Goal: Task Accomplishment & Management: Complete application form

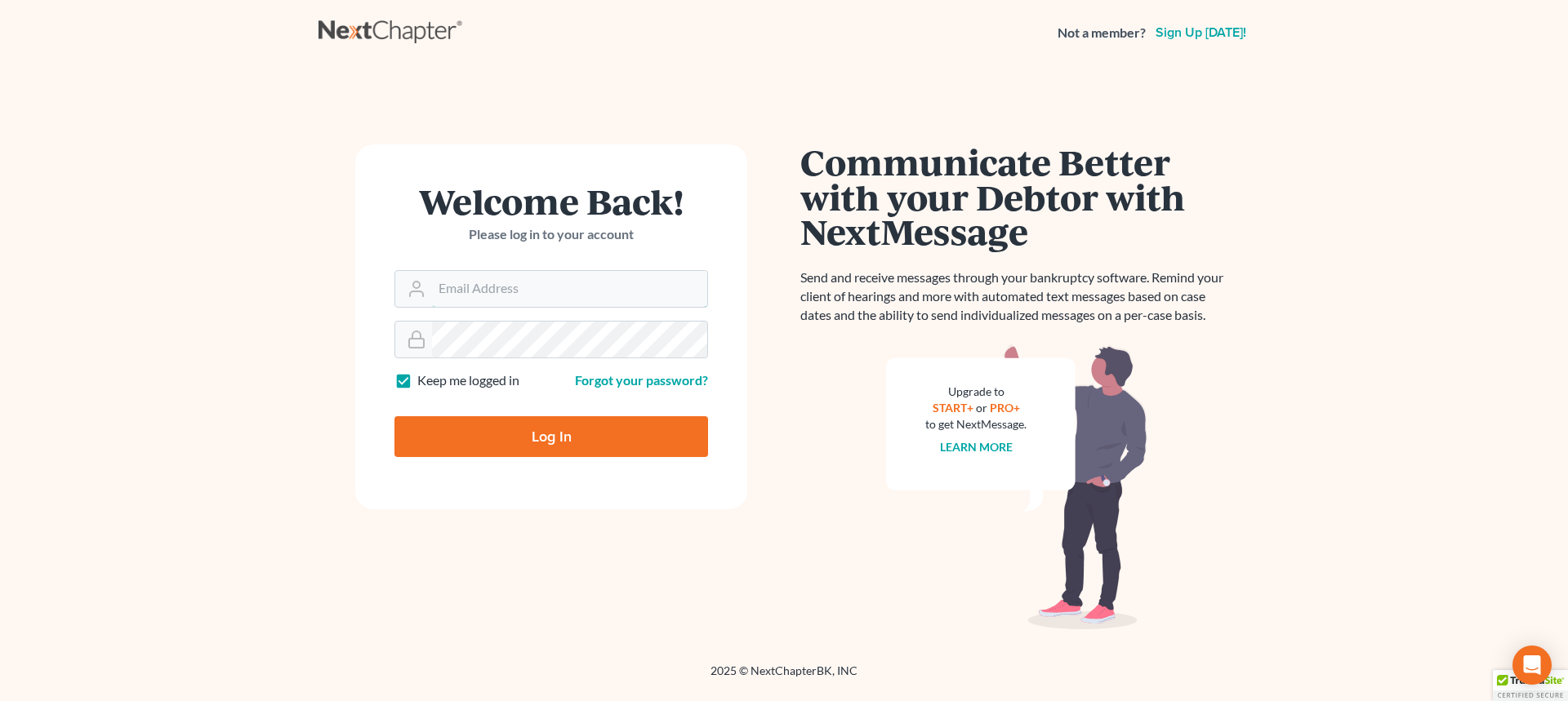
type input "[EMAIL_ADDRESS][DOMAIN_NAME]"
click at [547, 427] on input "Log In" at bounding box center [551, 437] width 314 height 40
type input "Thinking..."
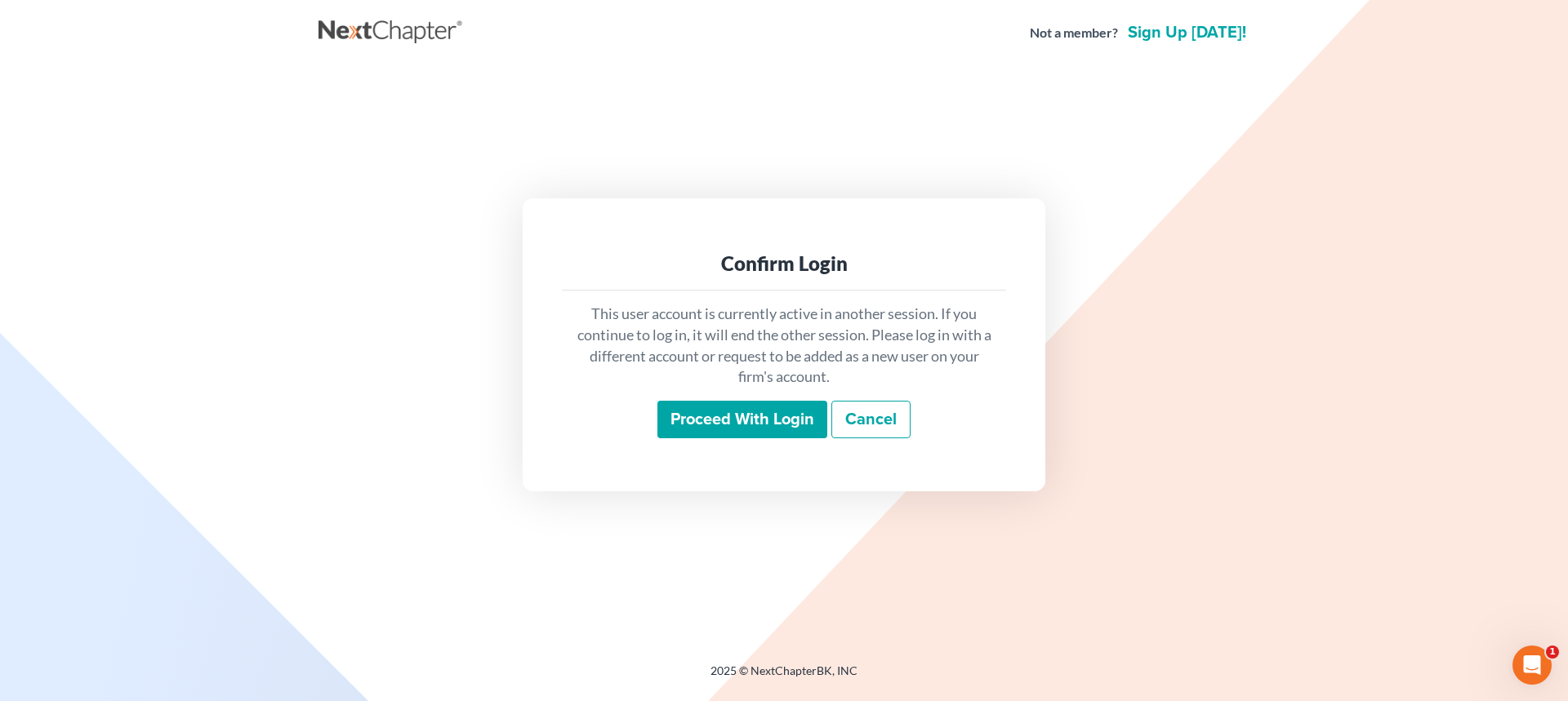
click at [730, 415] on input "Proceed with login" at bounding box center [741, 419] width 170 height 38
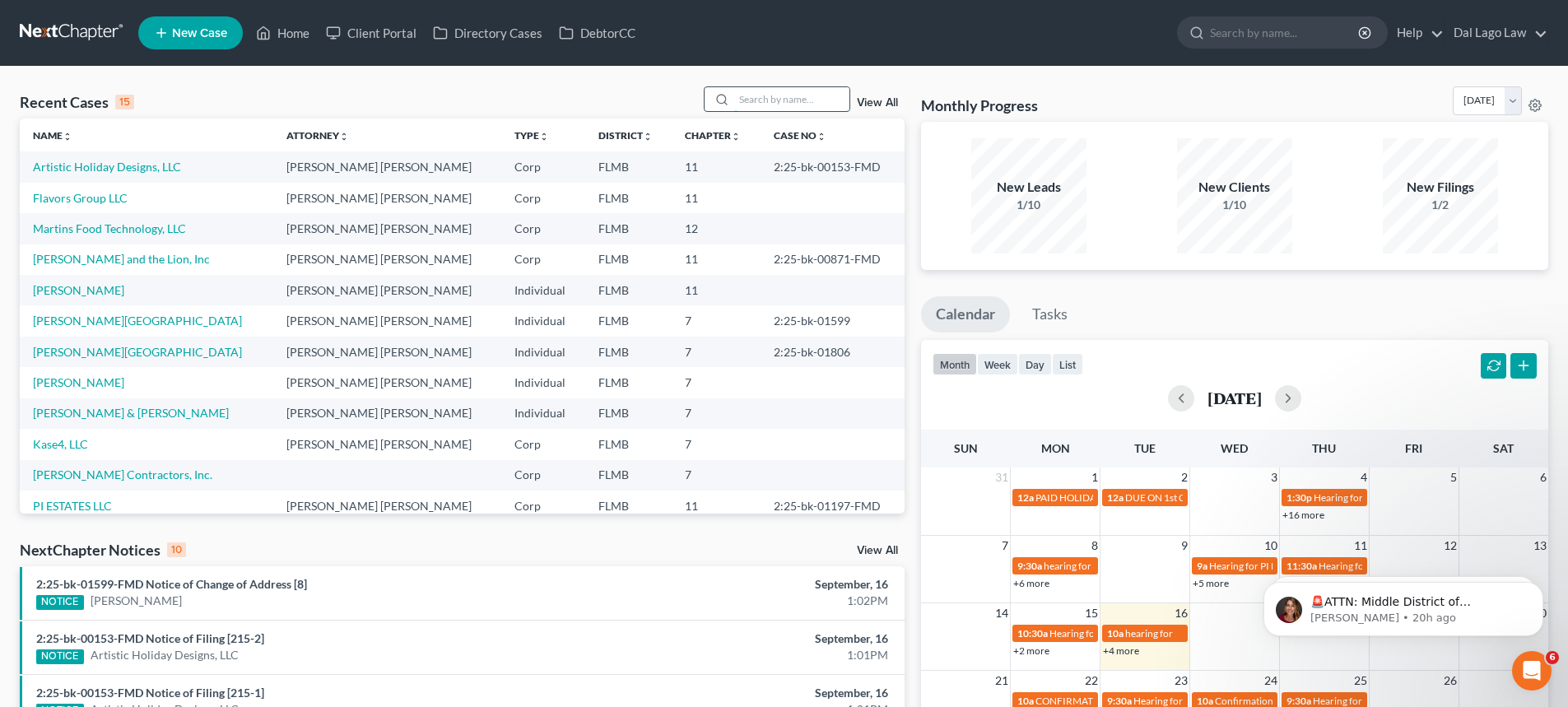
click at [791, 100] on input "search" at bounding box center [792, 99] width 115 height 24
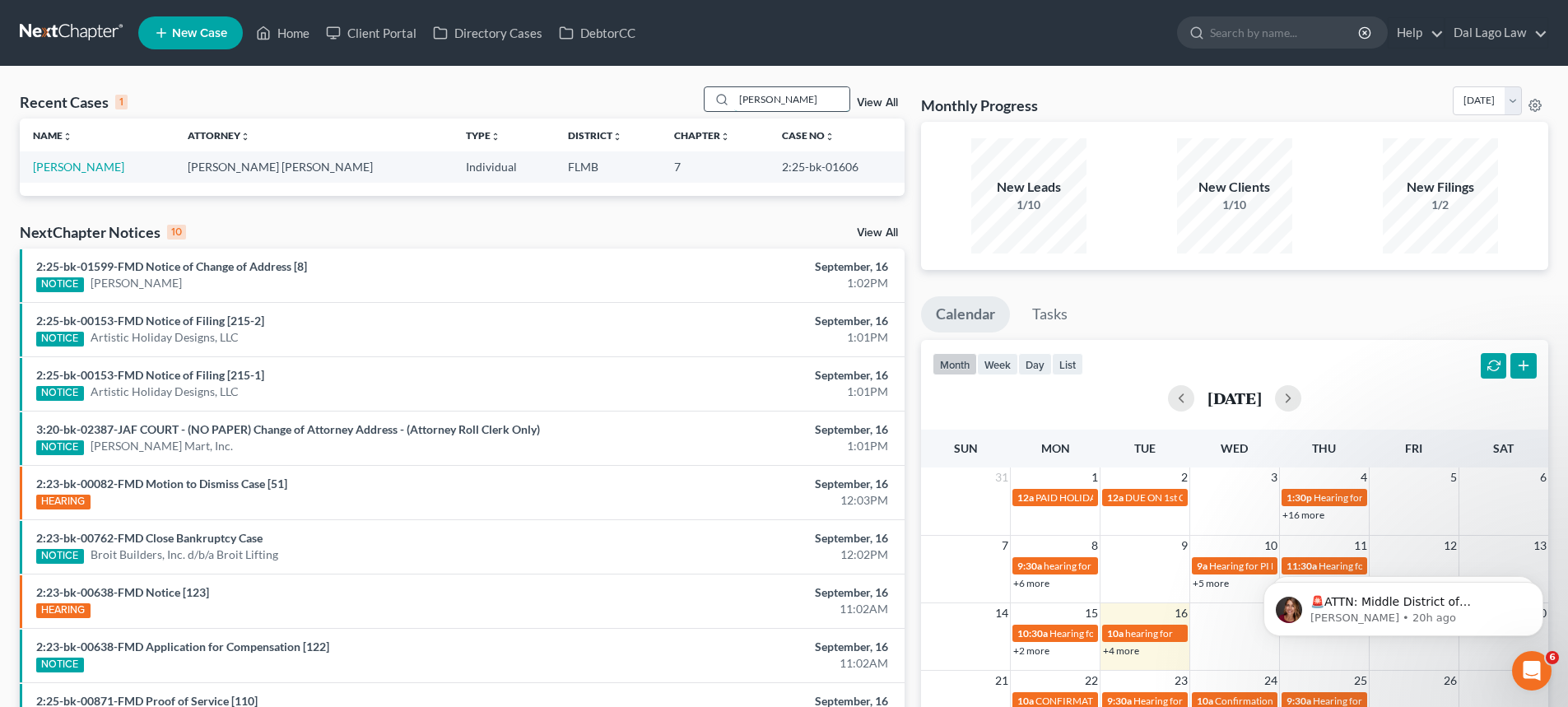
type input "[PERSON_NAME]"
click at [78, 167] on link "[PERSON_NAME]" at bounding box center [78, 167] width 91 height 14
select select "6"
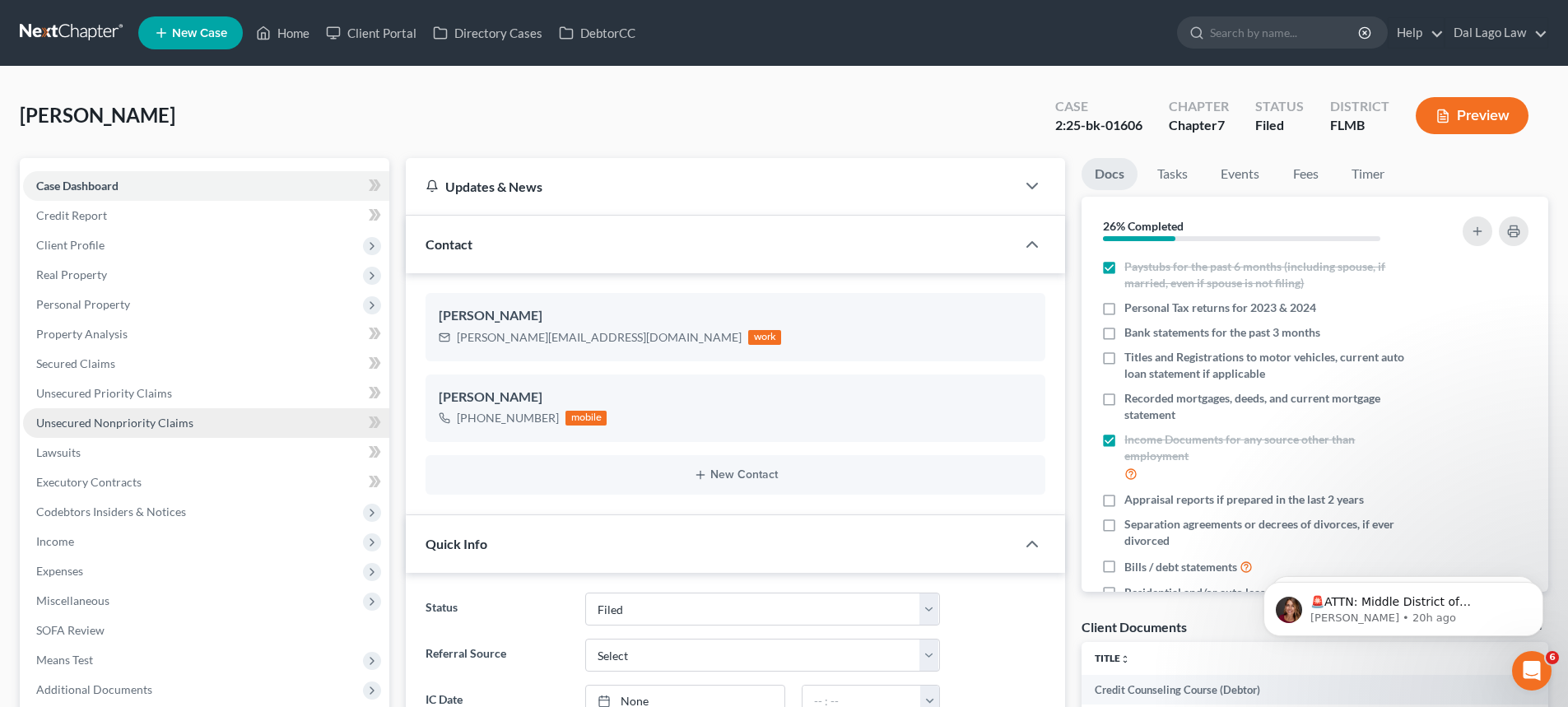
click at [166, 418] on span "Unsecured Nonpriority Claims" at bounding box center [115, 423] width 158 height 14
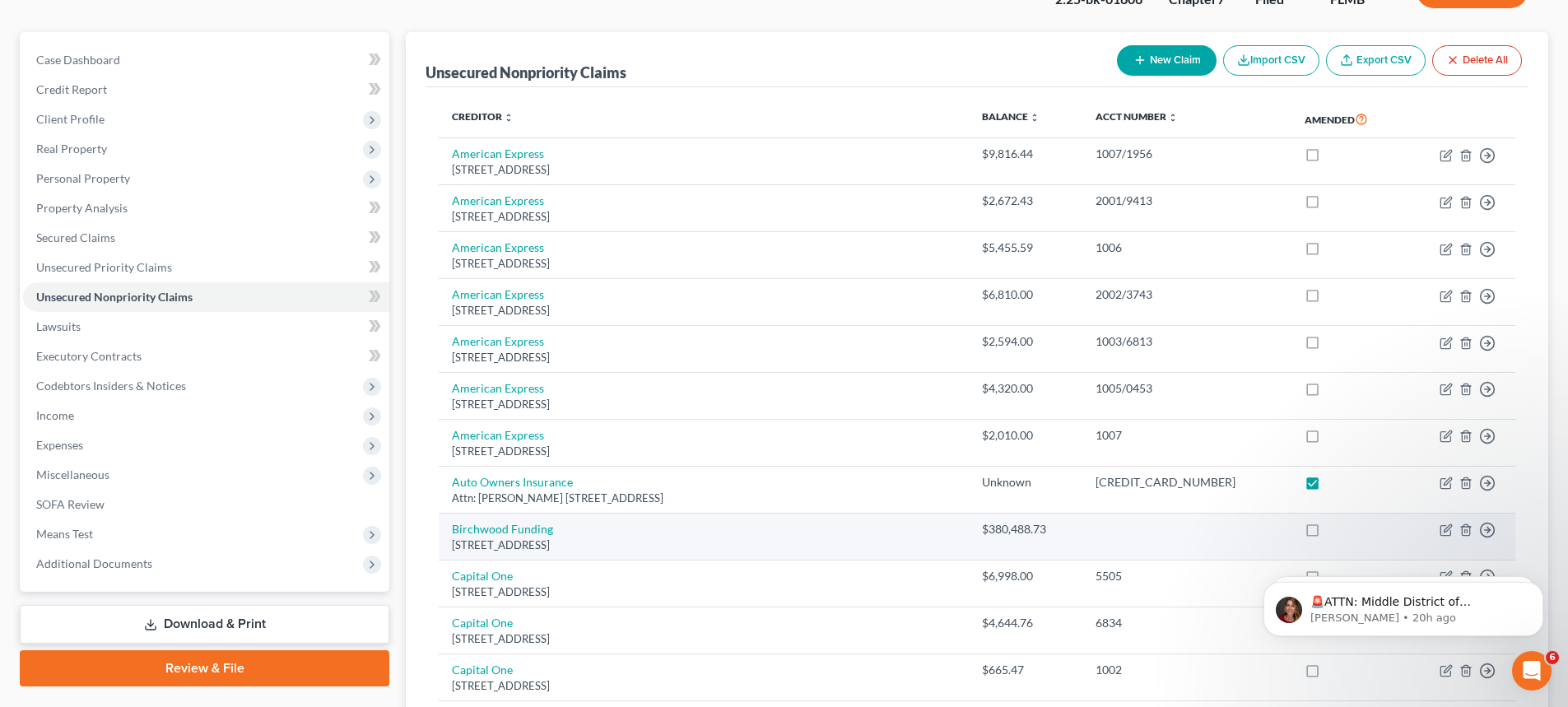
scroll to position [165, 0]
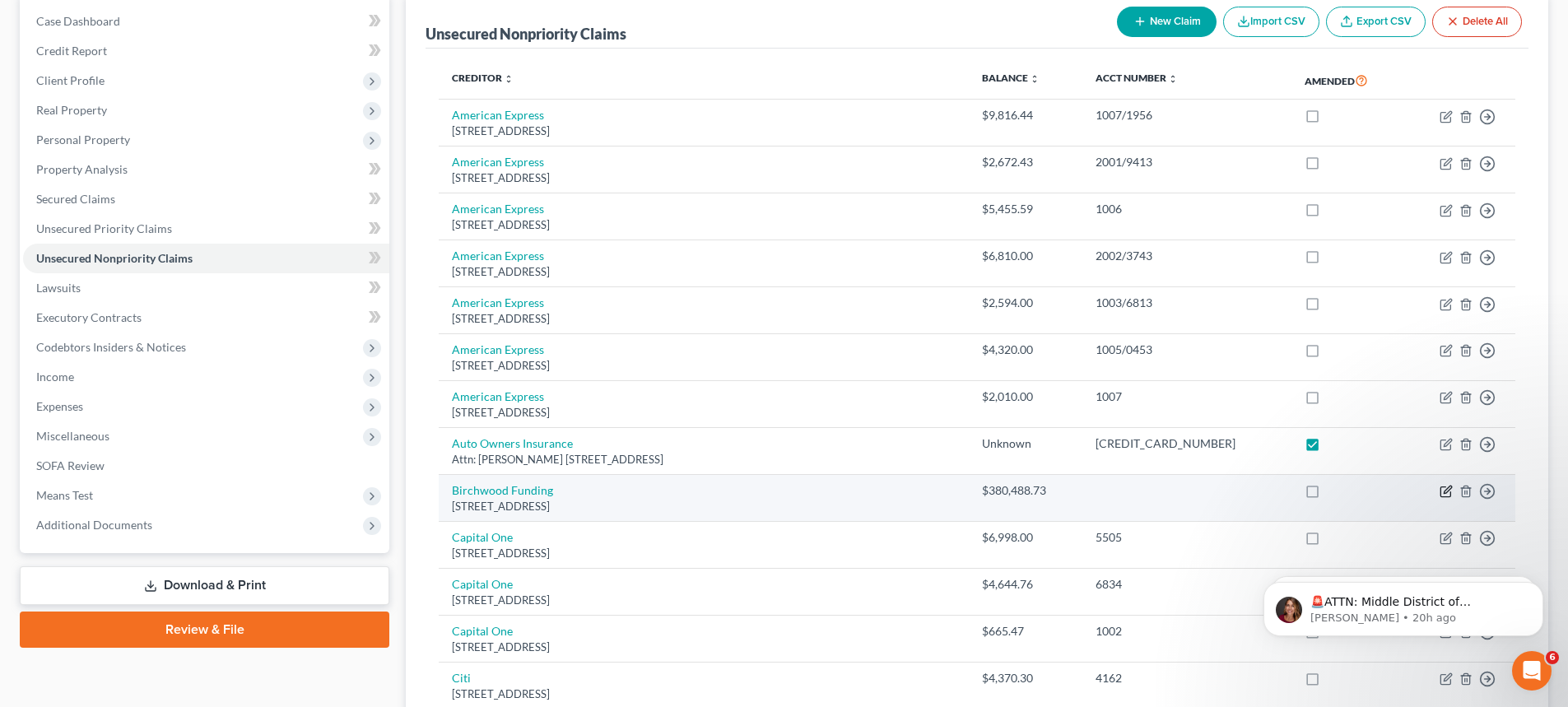
click at [1442, 492] on icon "button" at bounding box center [1446, 491] width 13 height 13
select select "35"
select select "14"
select select "3"
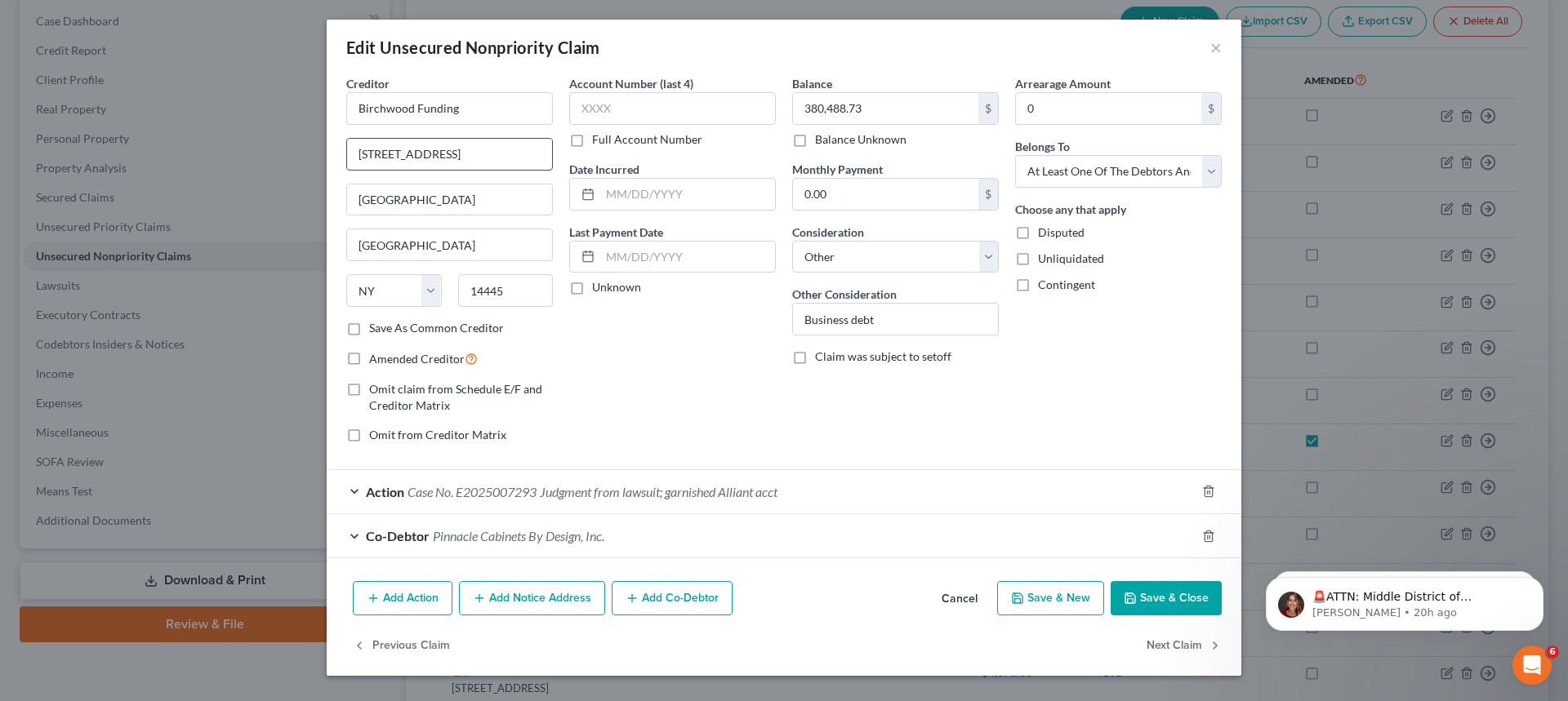
click at [365, 156] on input "[STREET_ADDRESS]" at bounding box center [449, 154] width 205 height 31
type input "[STREET_ADDRESS]"
drag, startPoint x: 480, startPoint y: 205, endPoint x: 348, endPoint y: 214, distance: 132.3
click at [348, 214] on div "[GEOGRAPHIC_DATA]" at bounding box center [449, 199] width 206 height 33
click at [425, 285] on select "State [US_STATE] AK AR AZ CA CO CT DE DC [GEOGRAPHIC_DATA] [GEOGRAPHIC_DATA] GU…" at bounding box center [394, 290] width 96 height 33
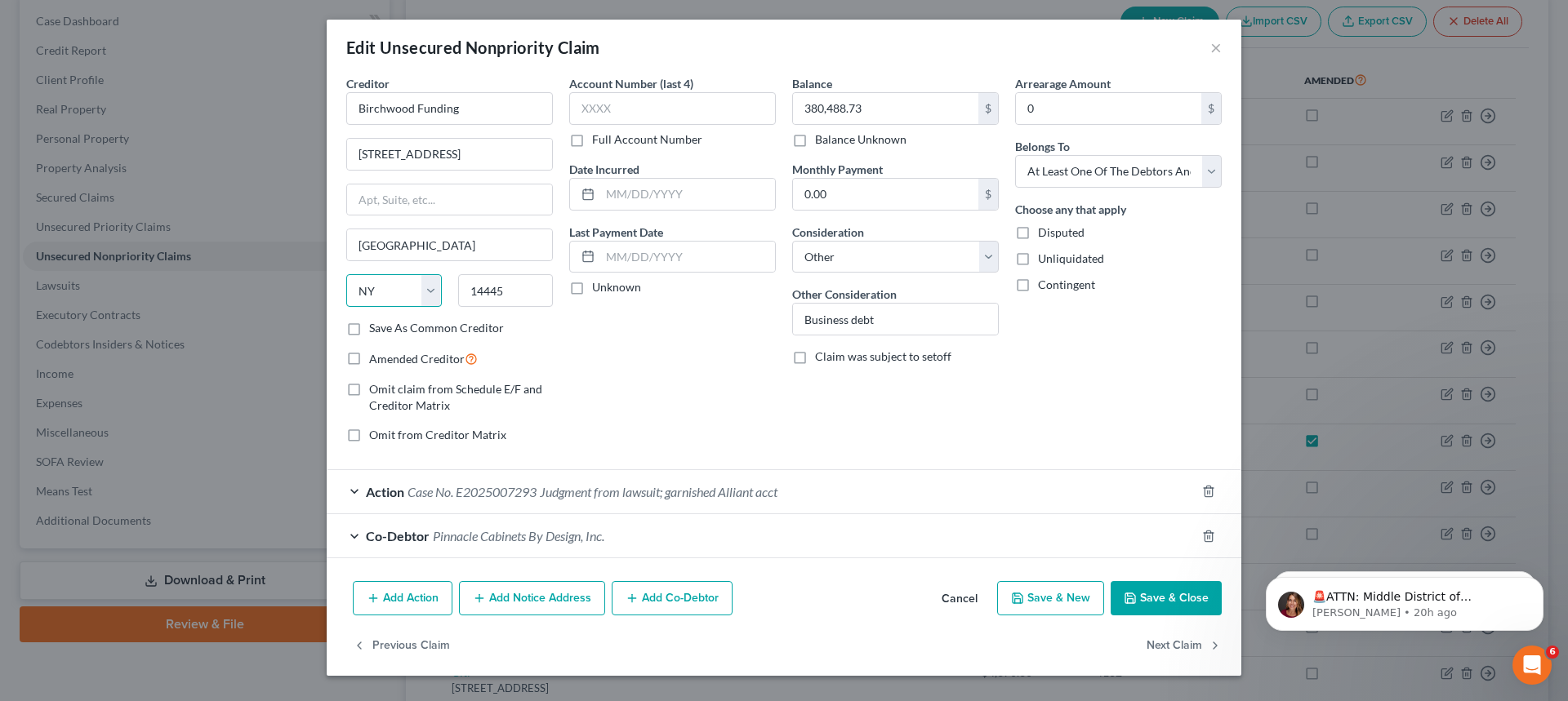
select select "46"
click at [346, 274] on select "State [US_STATE] AK AR AZ CA CO CT DE DC [GEOGRAPHIC_DATA] [GEOGRAPHIC_DATA] GU…" at bounding box center [394, 290] width 96 height 33
drag, startPoint x: 469, startPoint y: 256, endPoint x: 307, endPoint y: 248, distance: 162.2
click at [307, 248] on div "Edit Unsecured Nonpriority Claim × Creditor * Birchwood Funding [STREET_ADDRESS…" at bounding box center [784, 350] width 1568 height 701
type input "Provo"
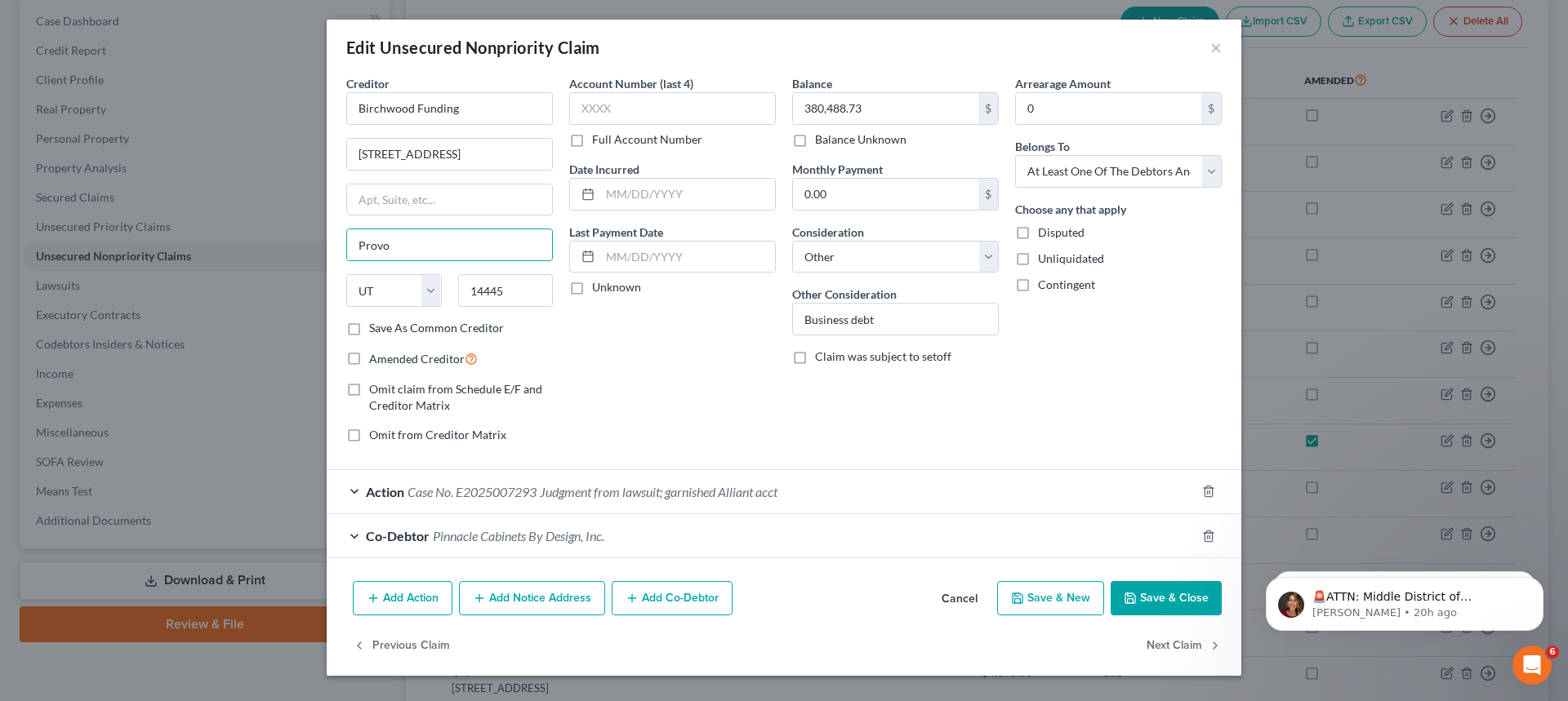
click at [1139, 601] on button "Save & Close" at bounding box center [1166, 598] width 111 height 34
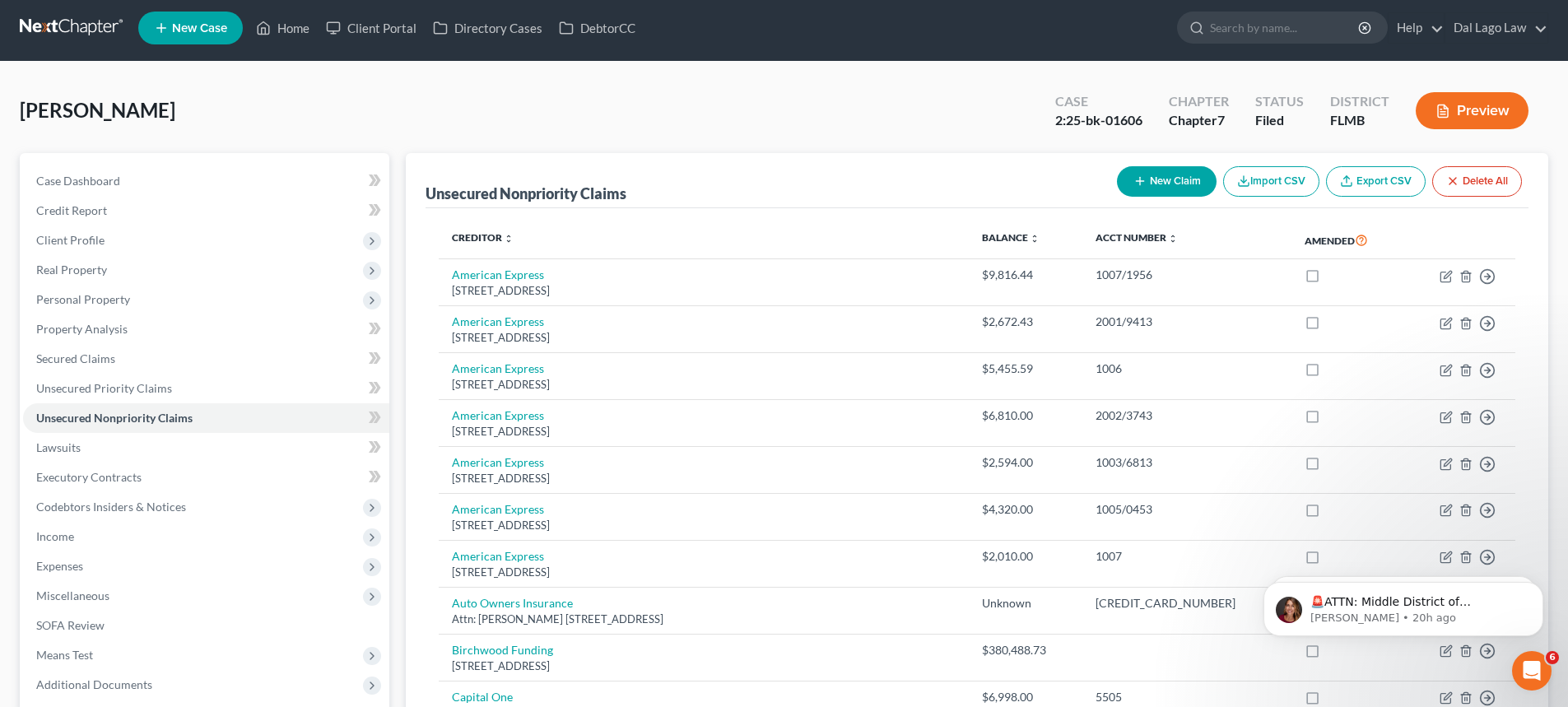
scroll to position [0, 0]
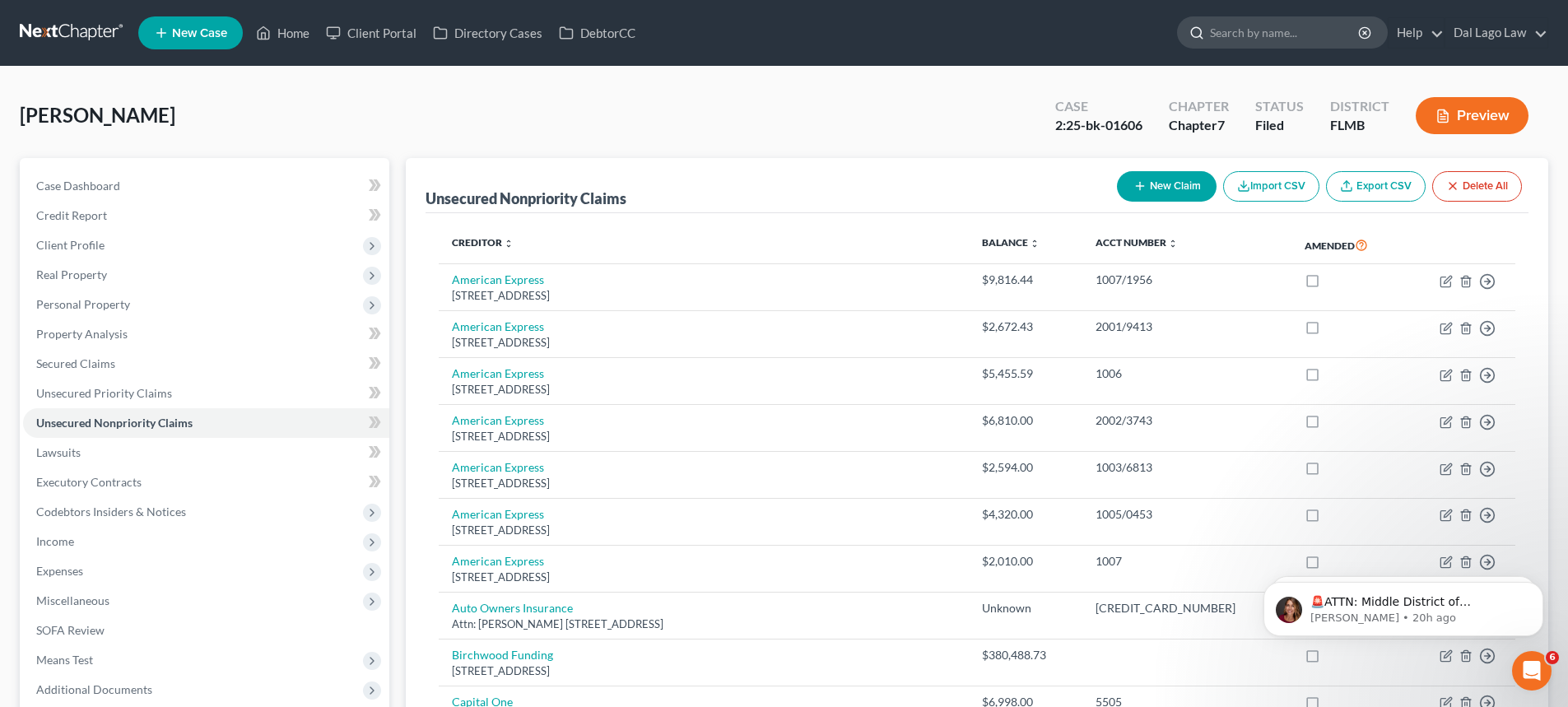
click at [1223, 39] on input "search" at bounding box center [1285, 33] width 151 height 30
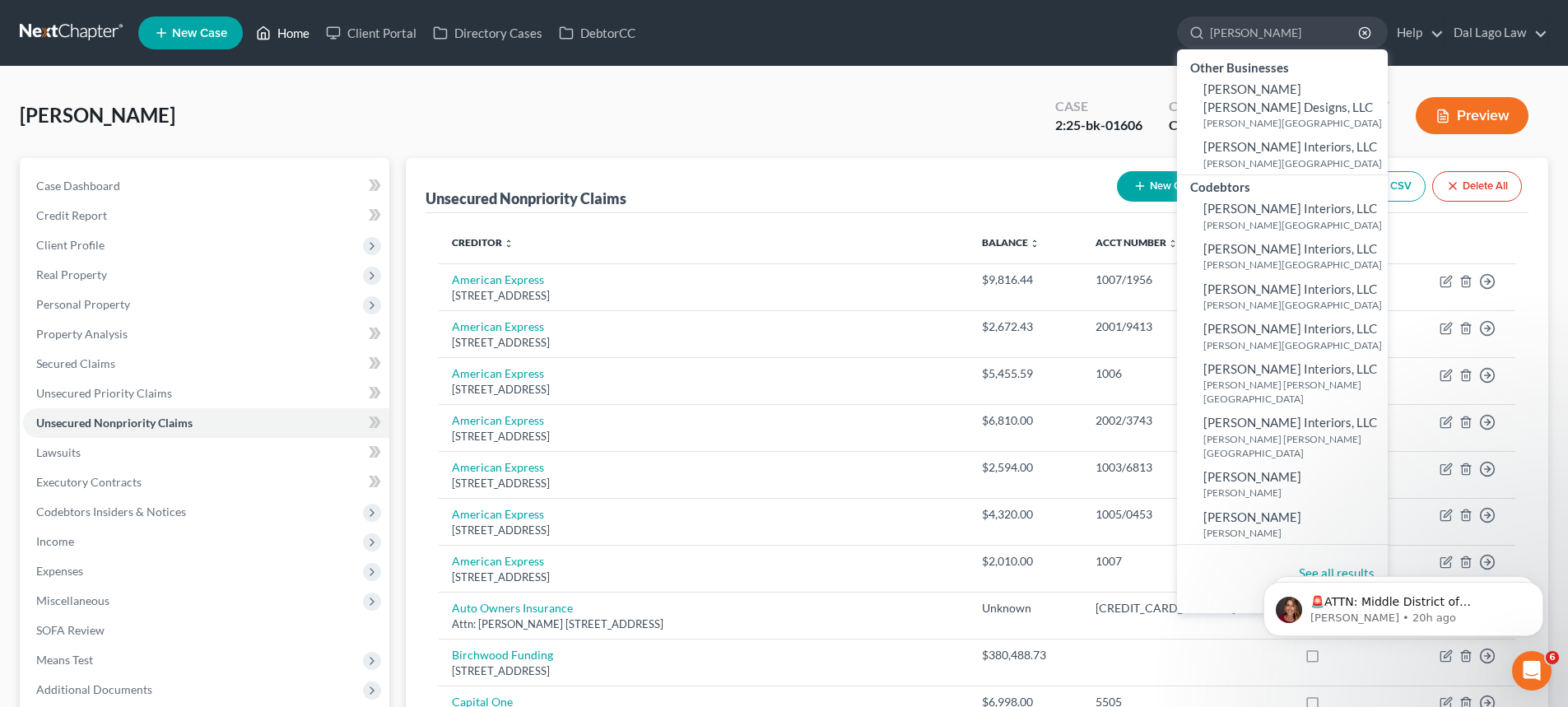
type input "[PERSON_NAME]"
click at [256, 32] on link "Home" at bounding box center [282, 32] width 70 height 29
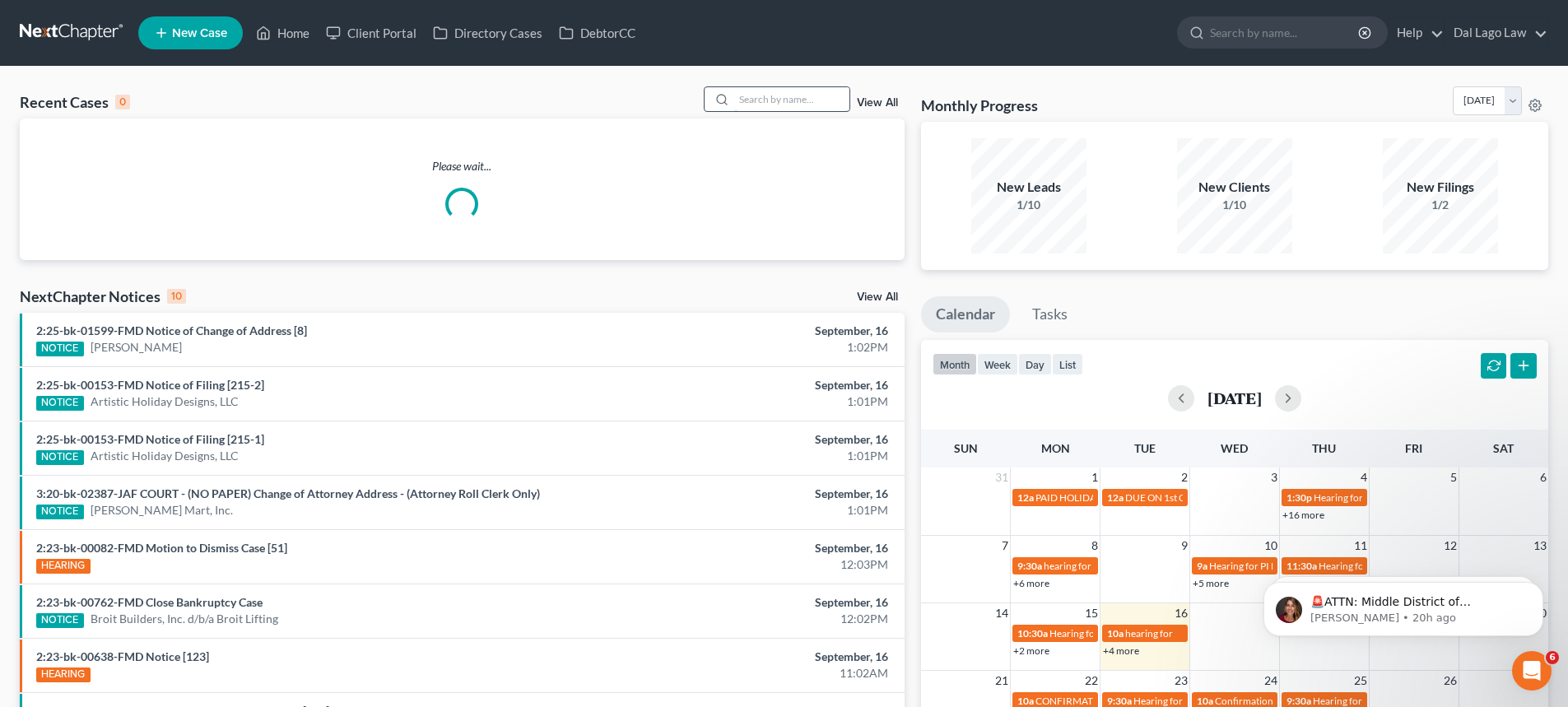
click at [793, 106] on input "search" at bounding box center [792, 99] width 115 height 24
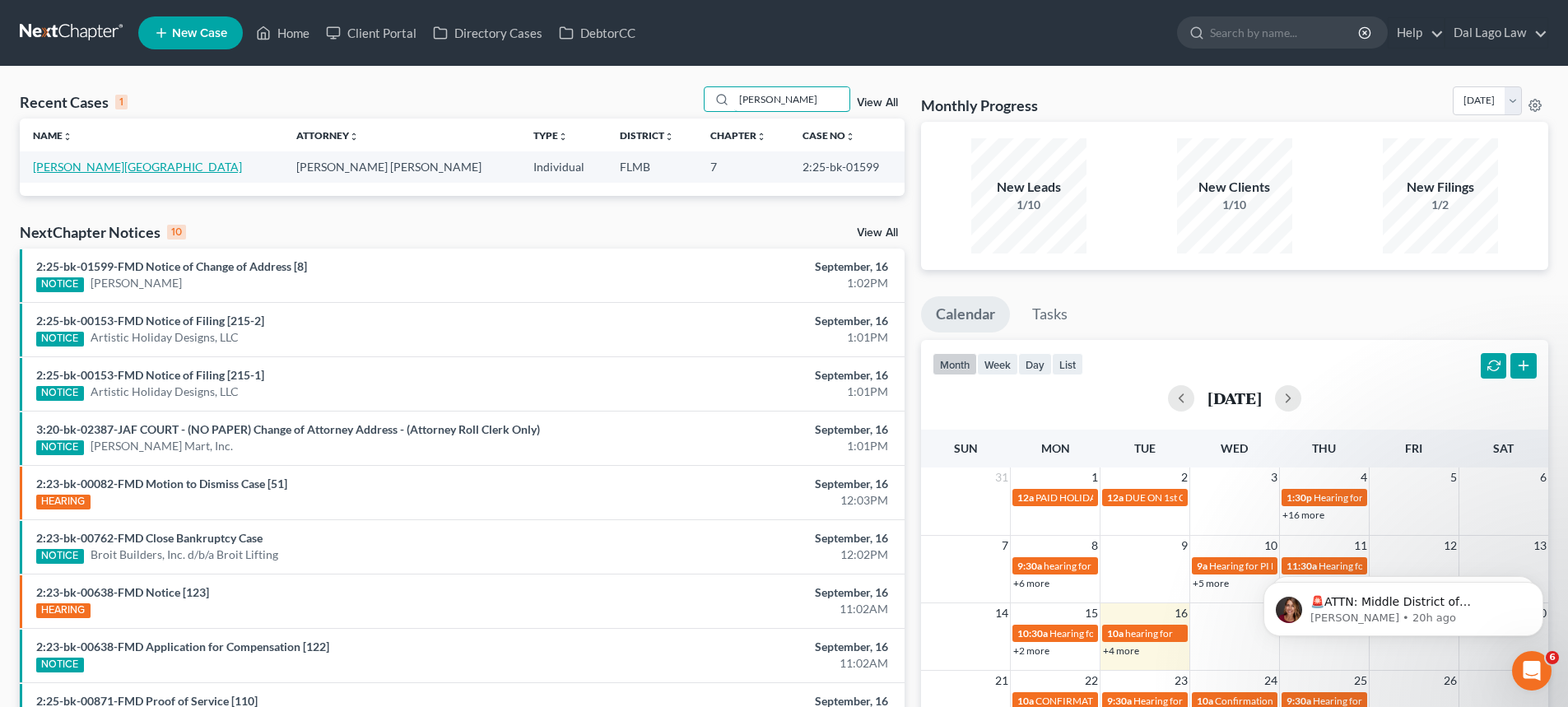
type input "[PERSON_NAME]"
click at [60, 170] on link "[PERSON_NAME][GEOGRAPHIC_DATA]" at bounding box center [137, 167] width 209 height 14
select select "6"
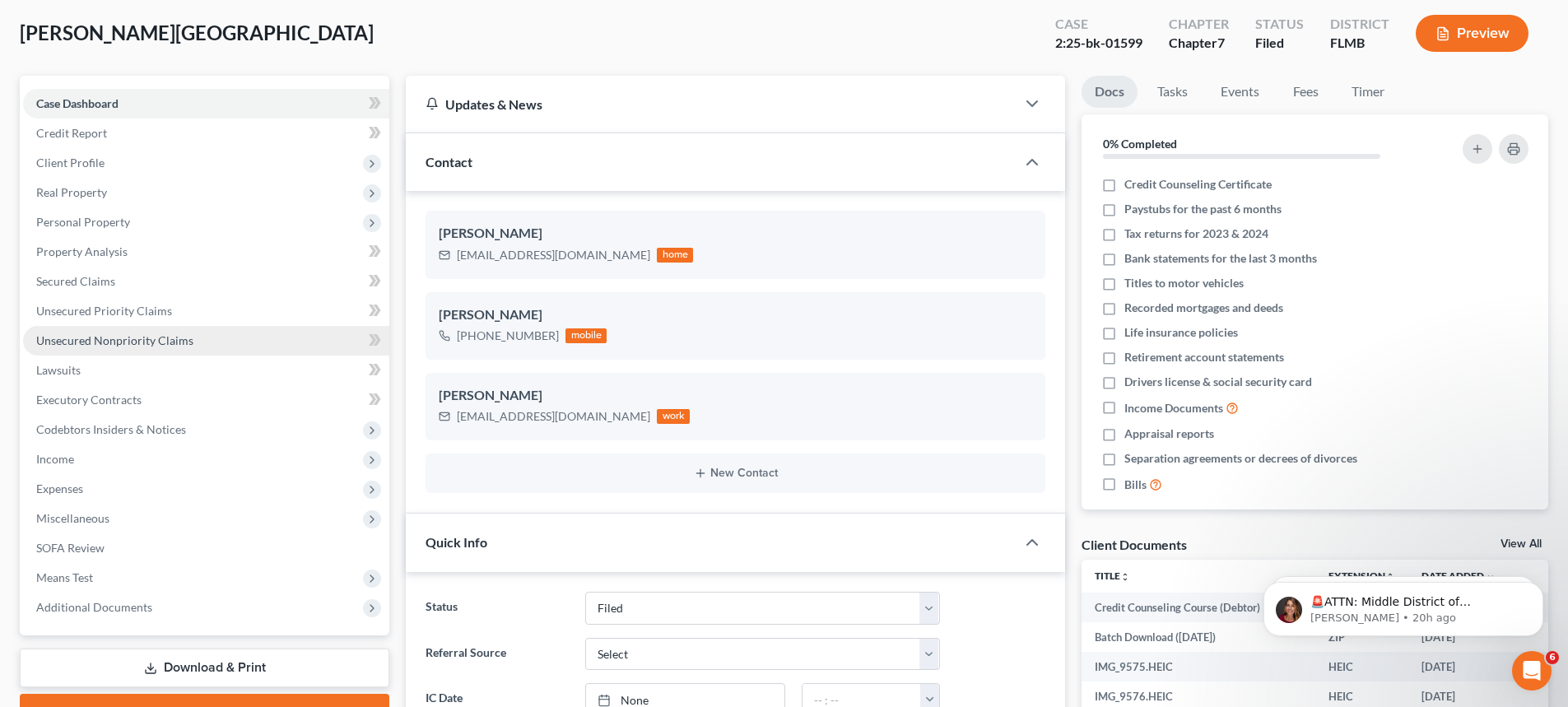
click at [216, 346] on link "Unsecured Nonpriority Claims" at bounding box center [206, 340] width 367 height 29
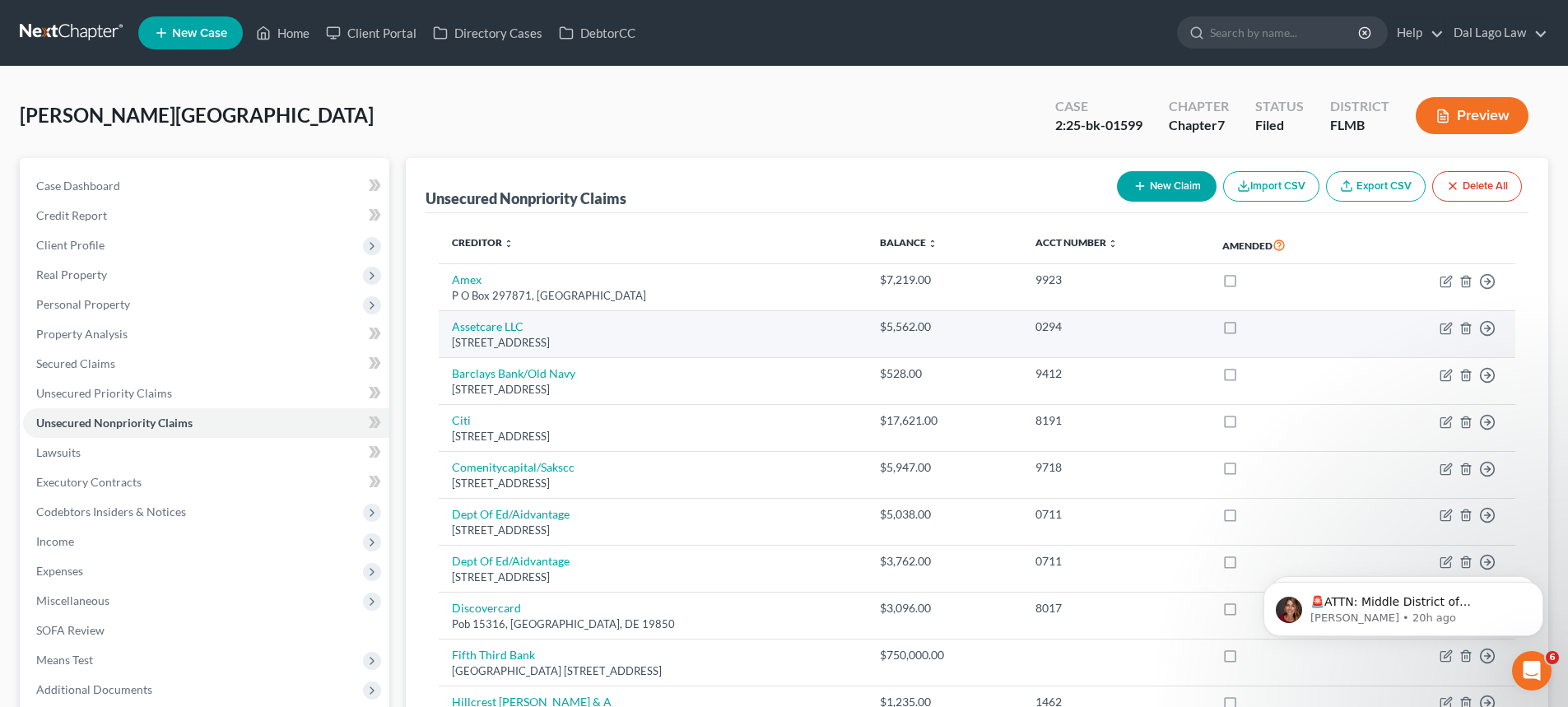
scroll to position [82, 0]
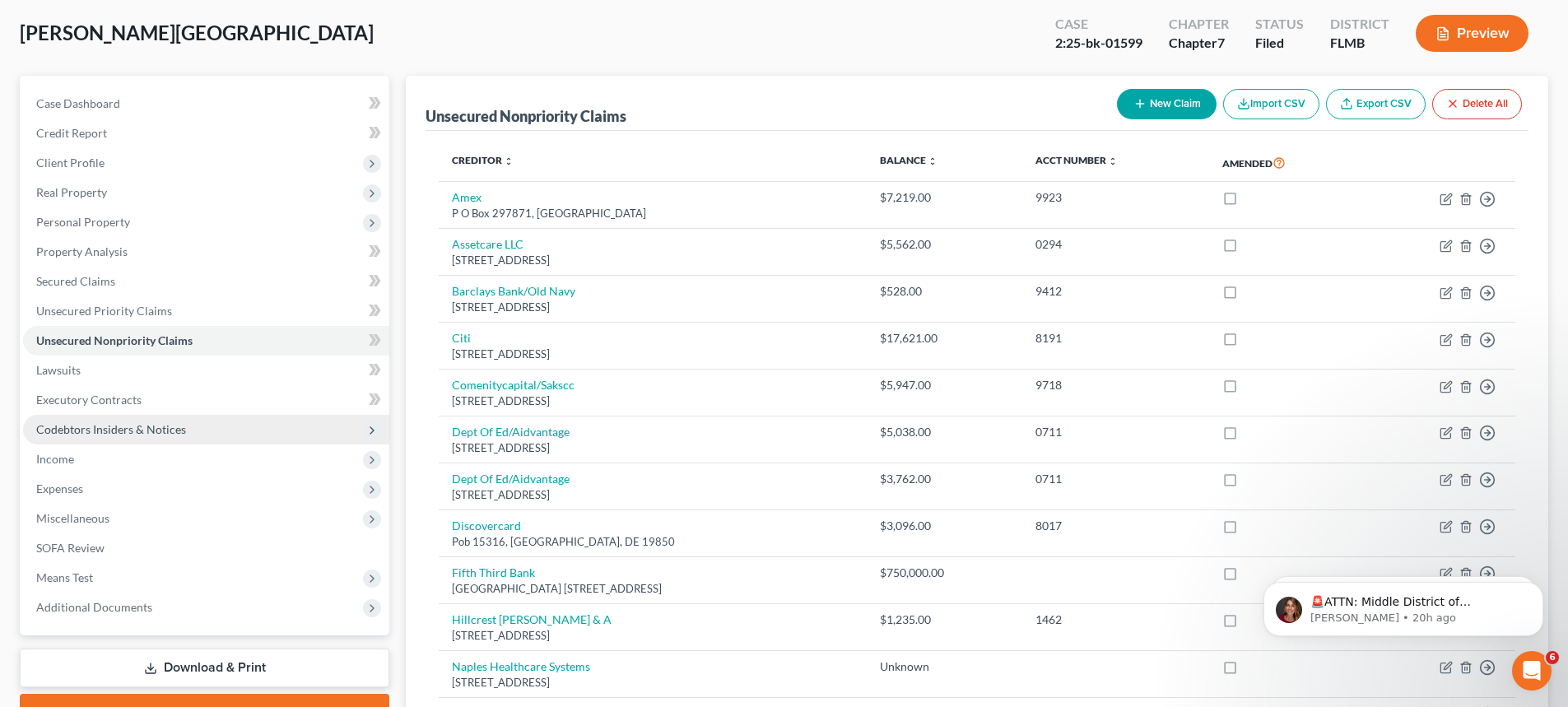
click at [184, 423] on span "Codebtors Insiders & Notices" at bounding box center [206, 429] width 367 height 29
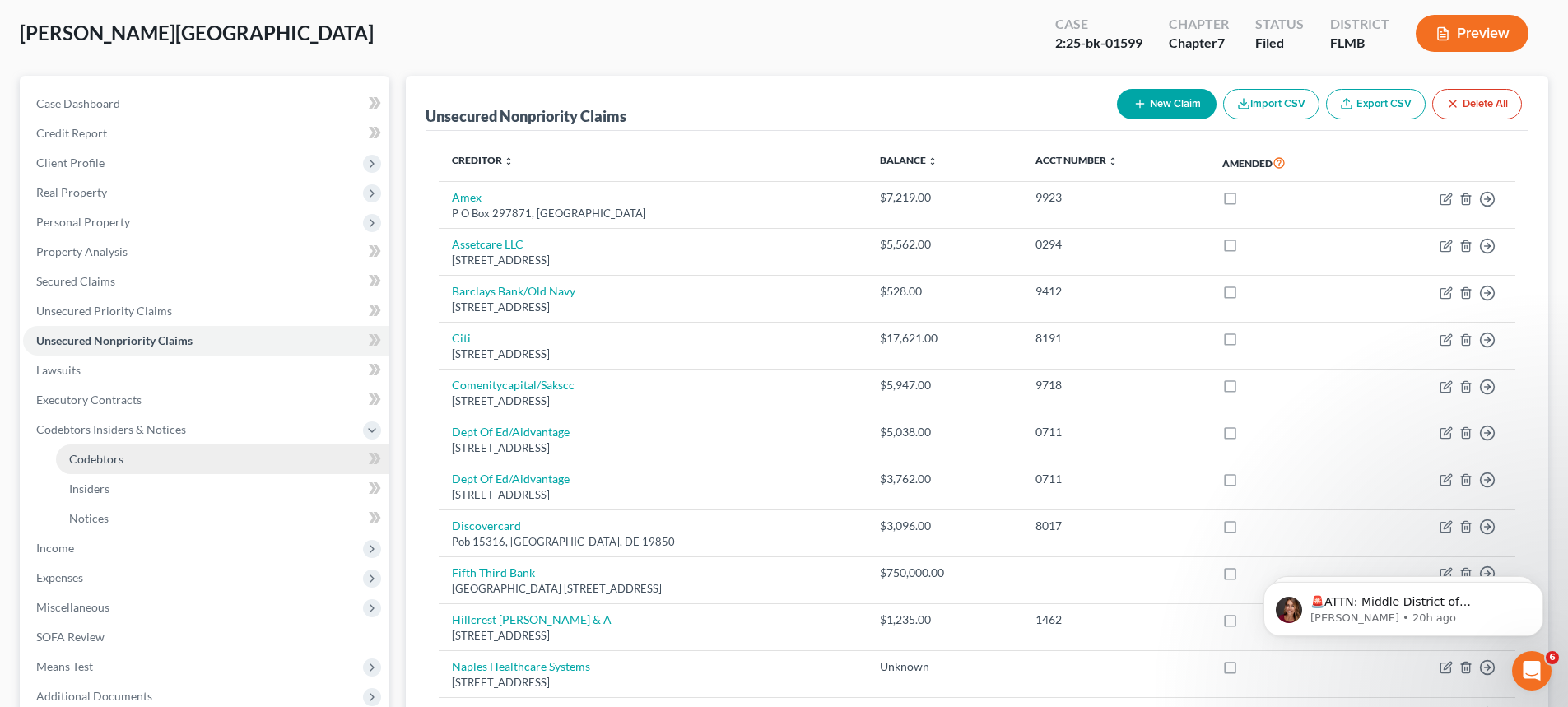
click at [122, 465] on span "Codebtors" at bounding box center [96, 459] width 54 height 14
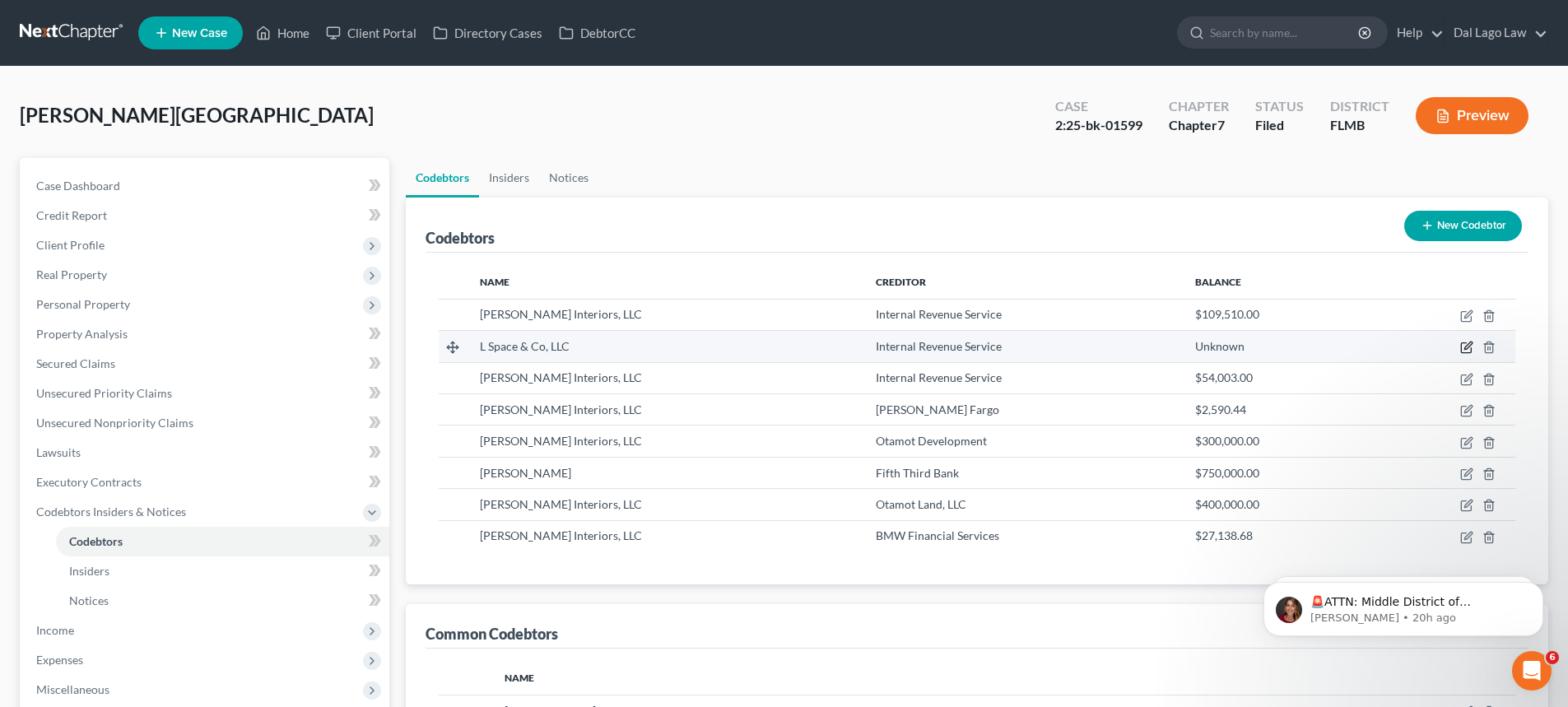
click at [1463, 349] on icon "button" at bounding box center [1466, 347] width 13 height 13
select select "9"
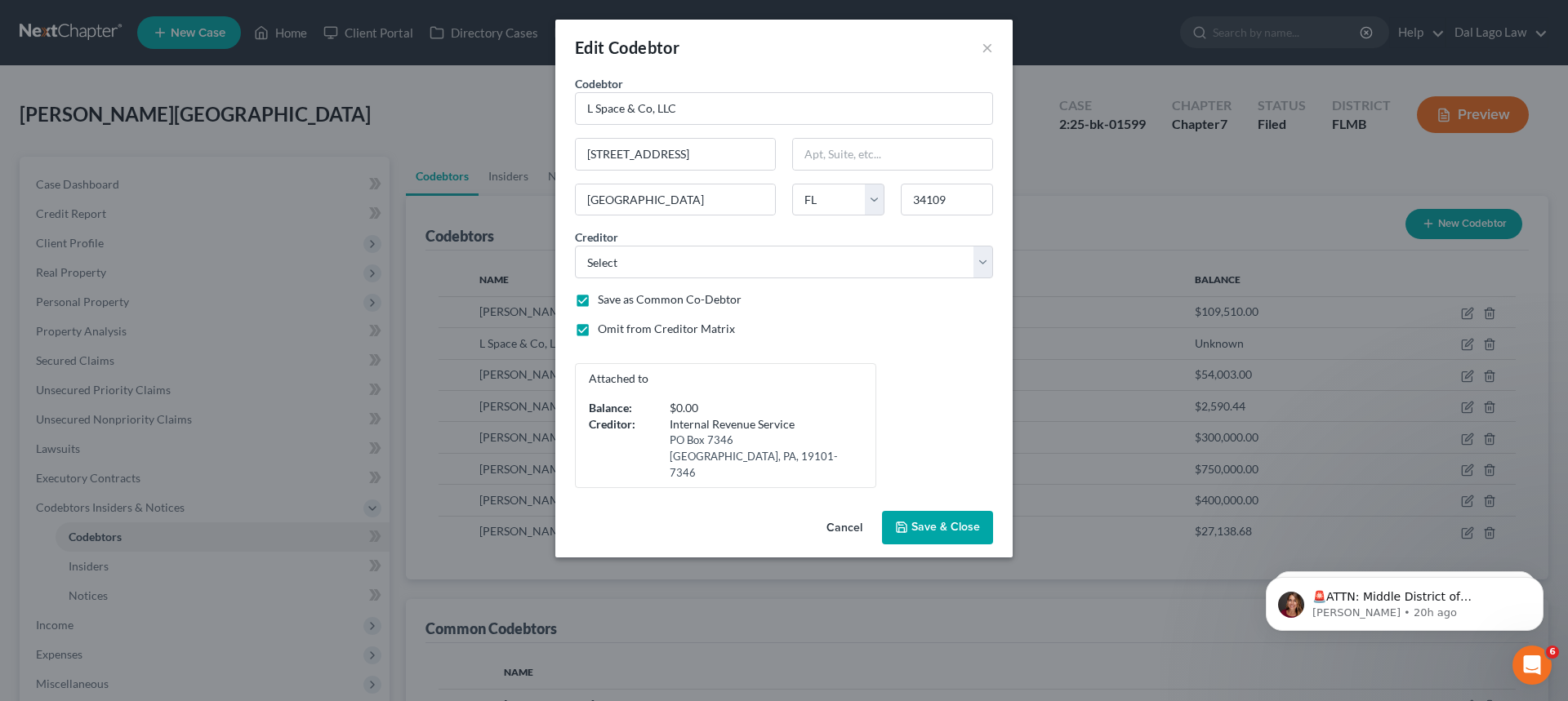
click at [840, 513] on button "Cancel" at bounding box center [844, 529] width 62 height 33
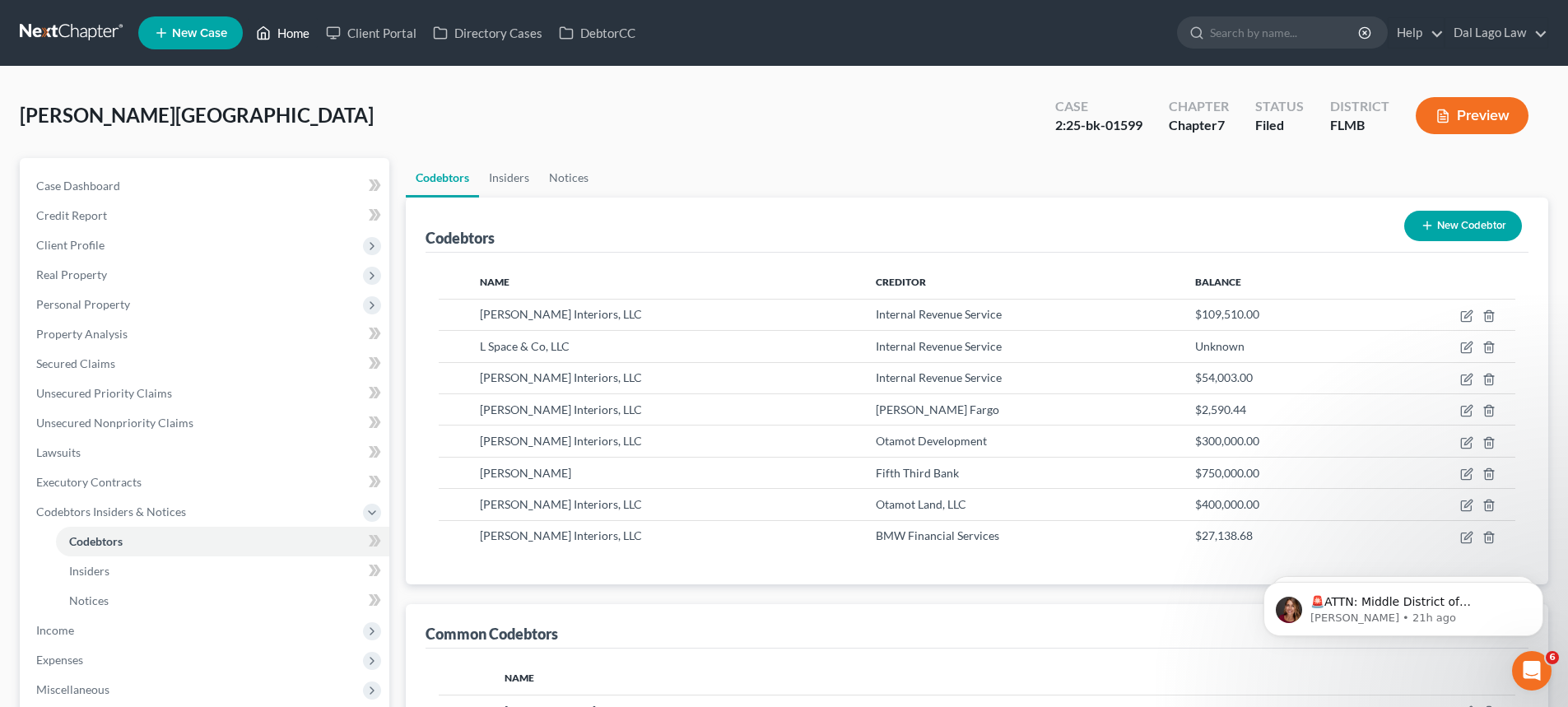
click at [280, 35] on link "Home" at bounding box center [282, 32] width 70 height 29
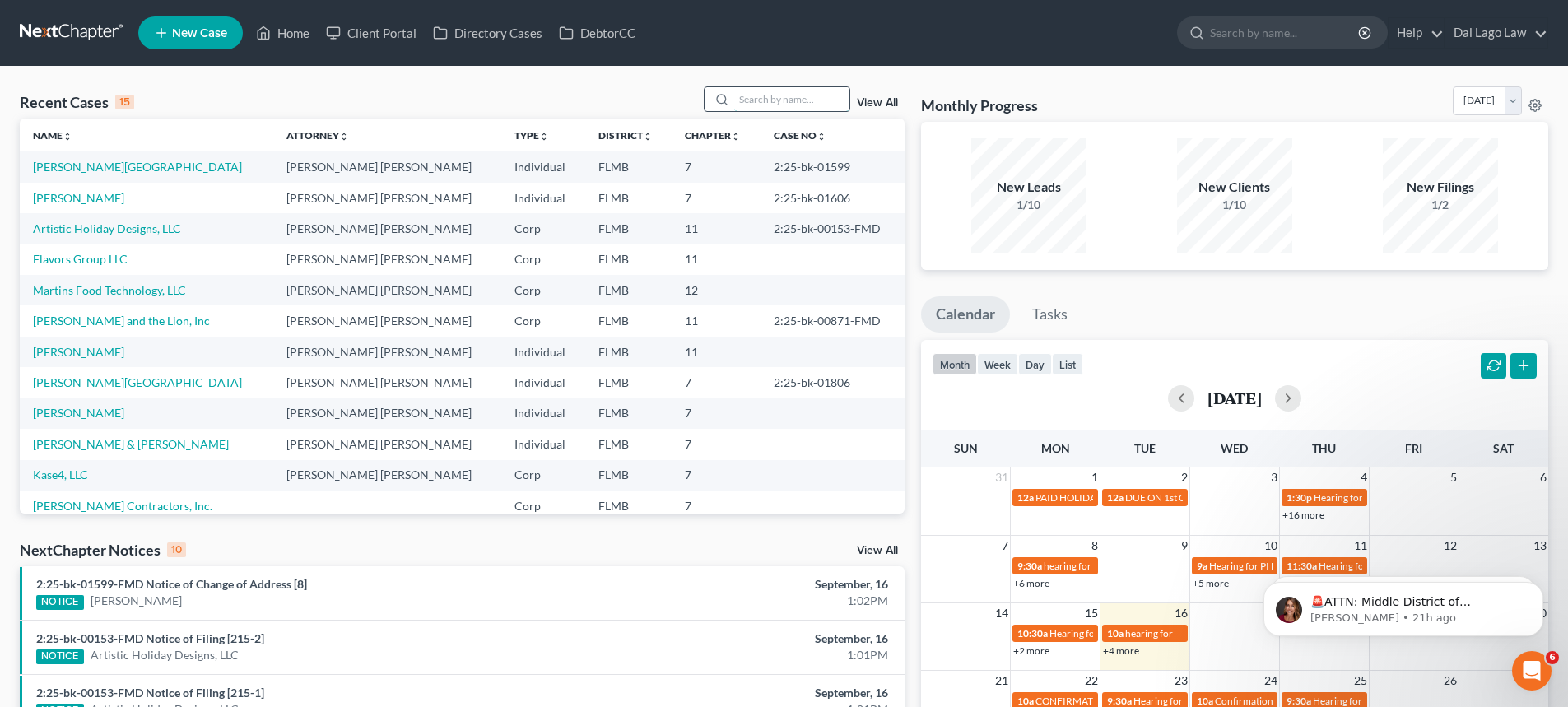
click at [799, 99] on input "search" at bounding box center [792, 99] width 115 height 24
type input "[PERSON_NAME]"
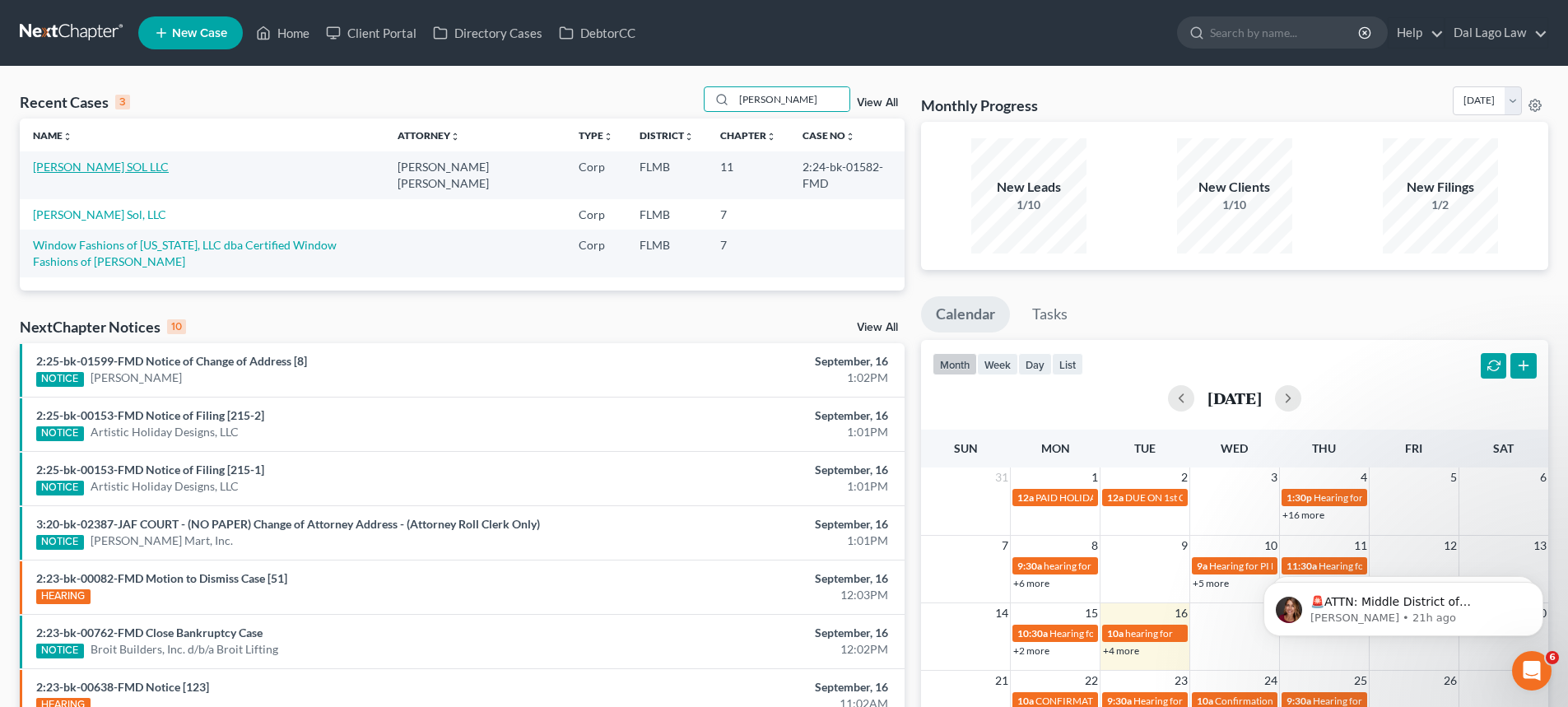
click at [86, 167] on link "[PERSON_NAME] SOL LLC" at bounding box center [100, 167] width 135 height 14
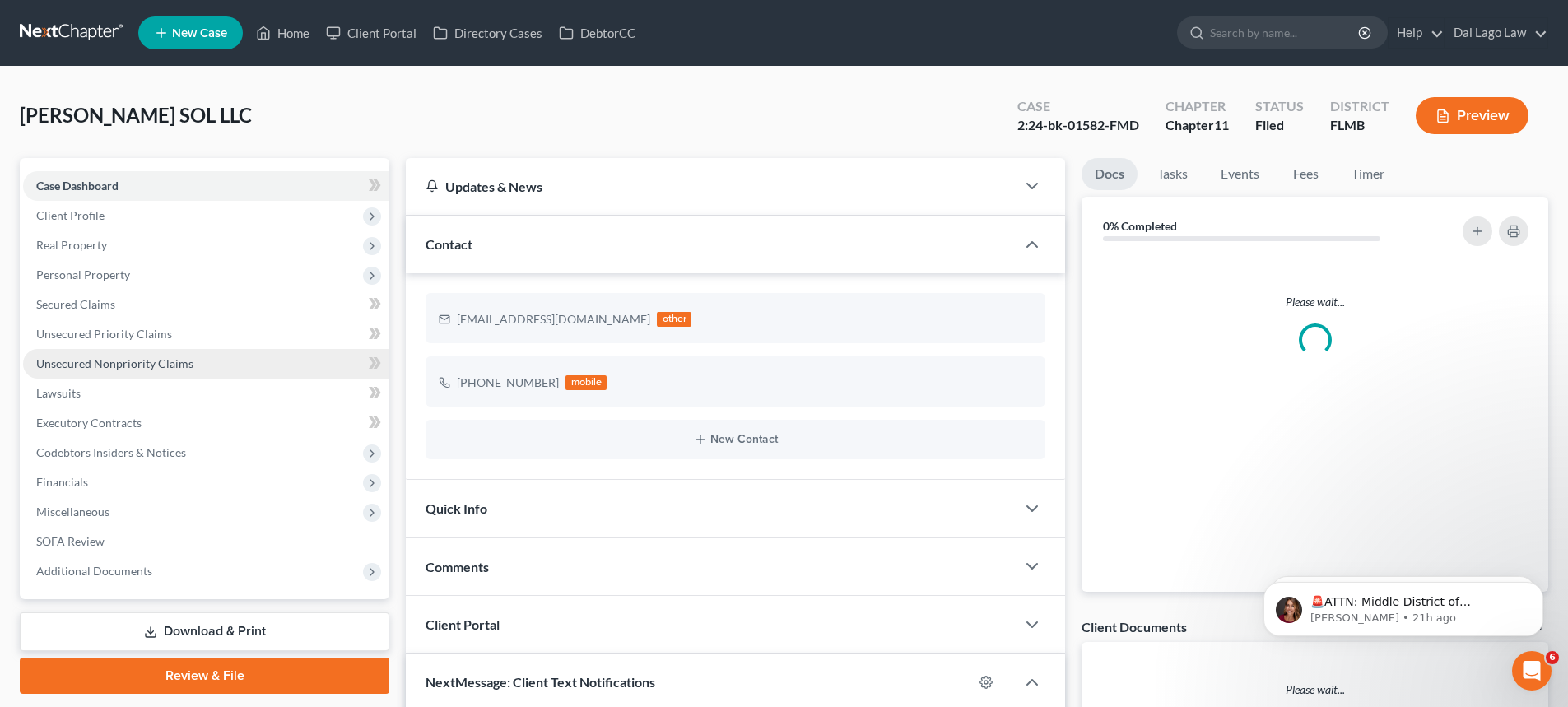
click at [192, 368] on link "Unsecured Nonpriority Claims" at bounding box center [206, 363] width 367 height 29
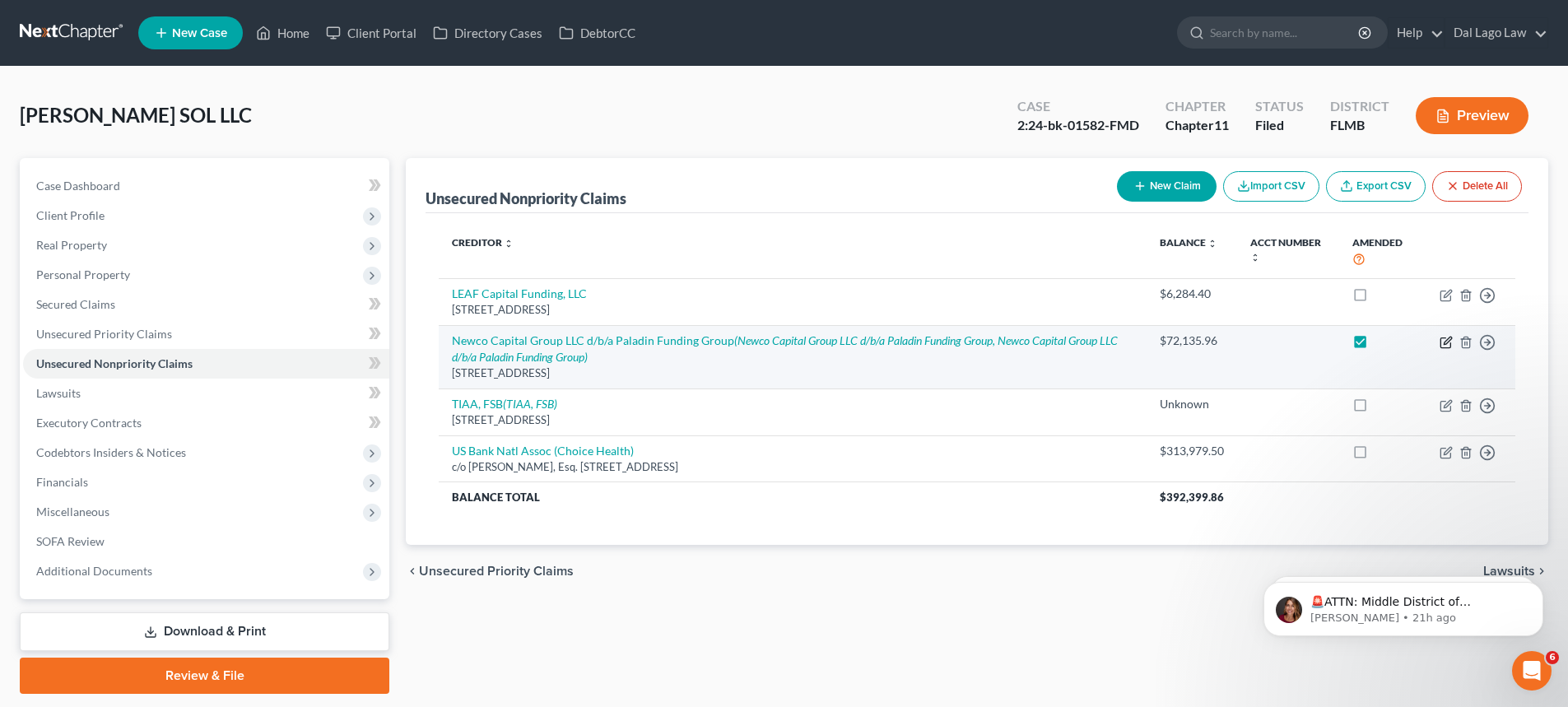
click at [1444, 344] on icon "button" at bounding box center [1447, 340] width 7 height 7
select select "35"
select select "8"
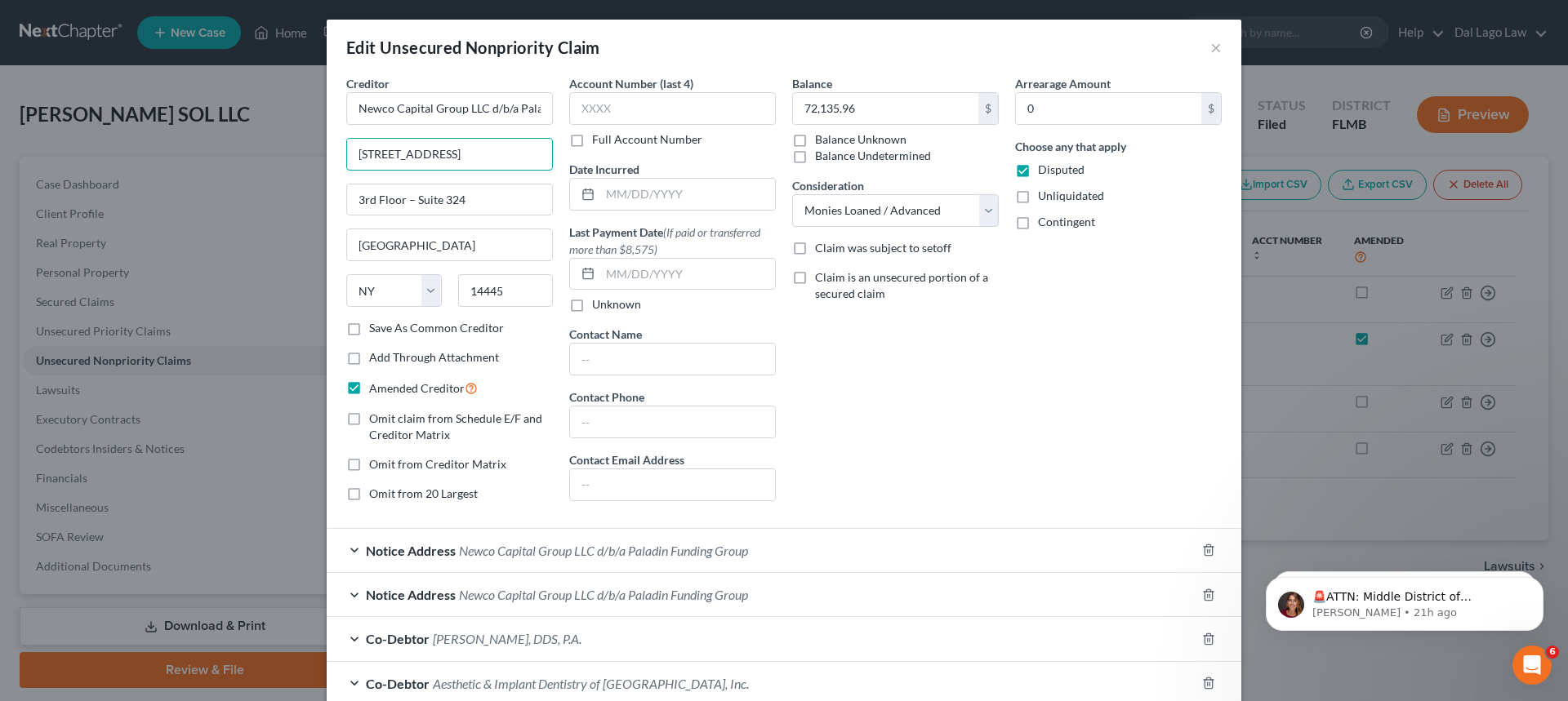
drag, startPoint x: 523, startPoint y: 156, endPoint x: 303, endPoint y: 154, distance: 220.0
click at [301, 154] on div "Edit Unsecured Nonpriority Claim × Creditor * Newco Capital Group LLC d/b/a Pal…" at bounding box center [784, 350] width 1568 height 701
type input "1545 Route 202"
drag, startPoint x: 488, startPoint y: 199, endPoint x: 260, endPoint y: 195, distance: 228.0
click at [260, 195] on div "Edit Unsecured Nonpriority Claim × Creditor * Newco Capital Group LLC d/b/a Pal…" at bounding box center [784, 350] width 1568 height 701
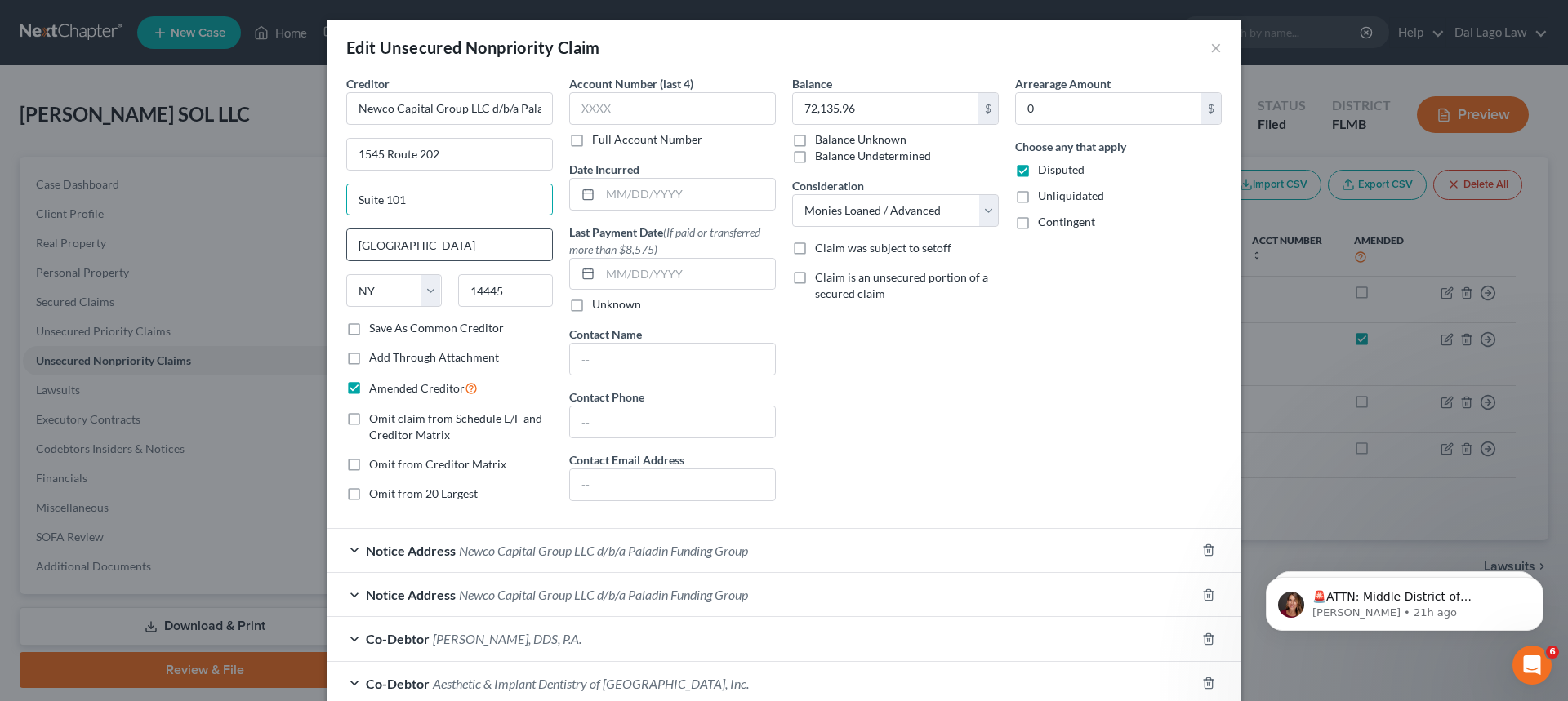
type input "Suite 101"
drag, startPoint x: 448, startPoint y: 248, endPoint x: 306, endPoint y: 235, distance: 142.6
click at [306, 235] on div "Edit Unsecured Nonpriority Claim × Creditor * Newco Capital Group LLC d/b/a Pal…" at bounding box center [784, 350] width 1568 height 701
type input "Pomona"
drag, startPoint x: 508, startPoint y: 293, endPoint x: 376, endPoint y: 278, distance: 132.8
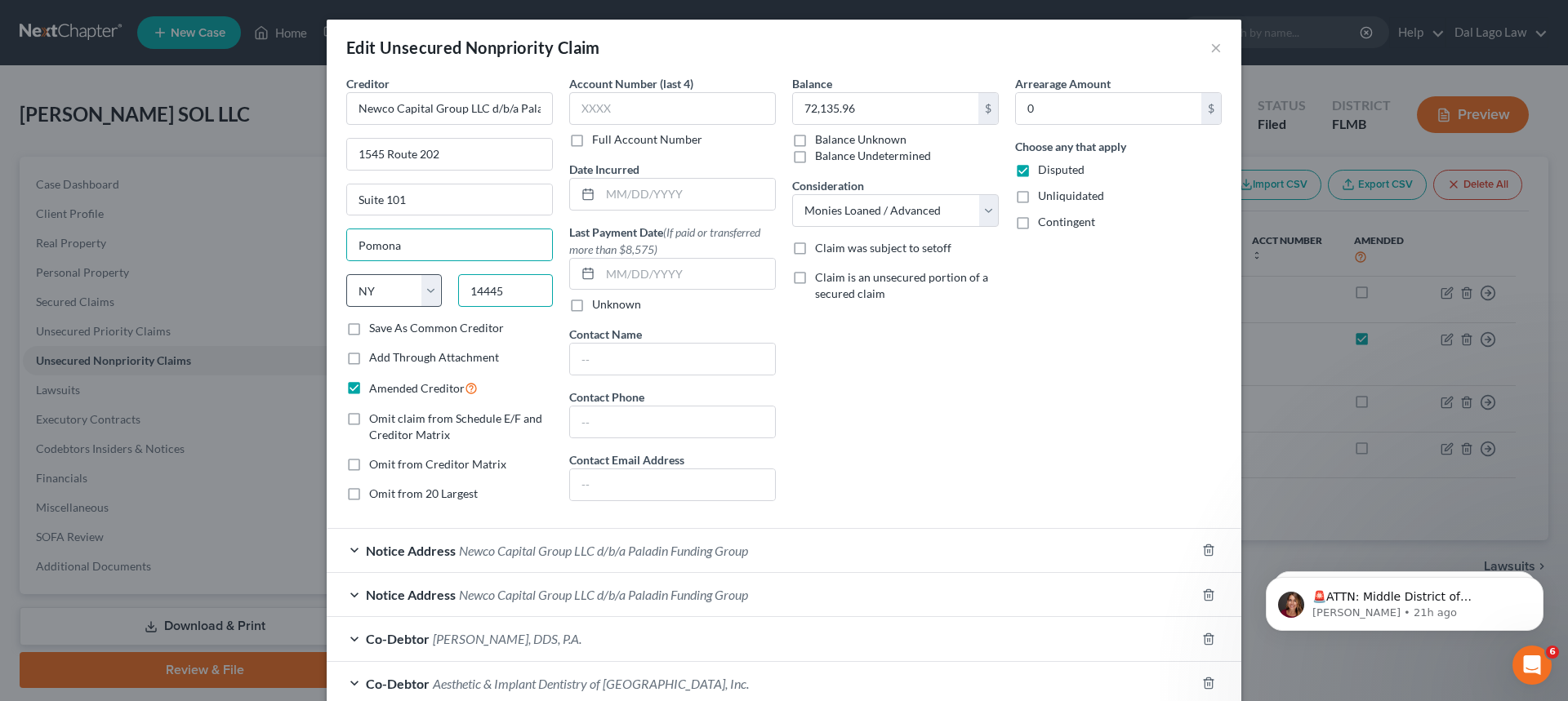
click at [376, 278] on div "State [US_STATE] AK AR AZ CA CO CT DE DC [GEOGRAPHIC_DATA] [GEOGRAPHIC_DATA] GU…" at bounding box center [450, 297] width 223 height 46
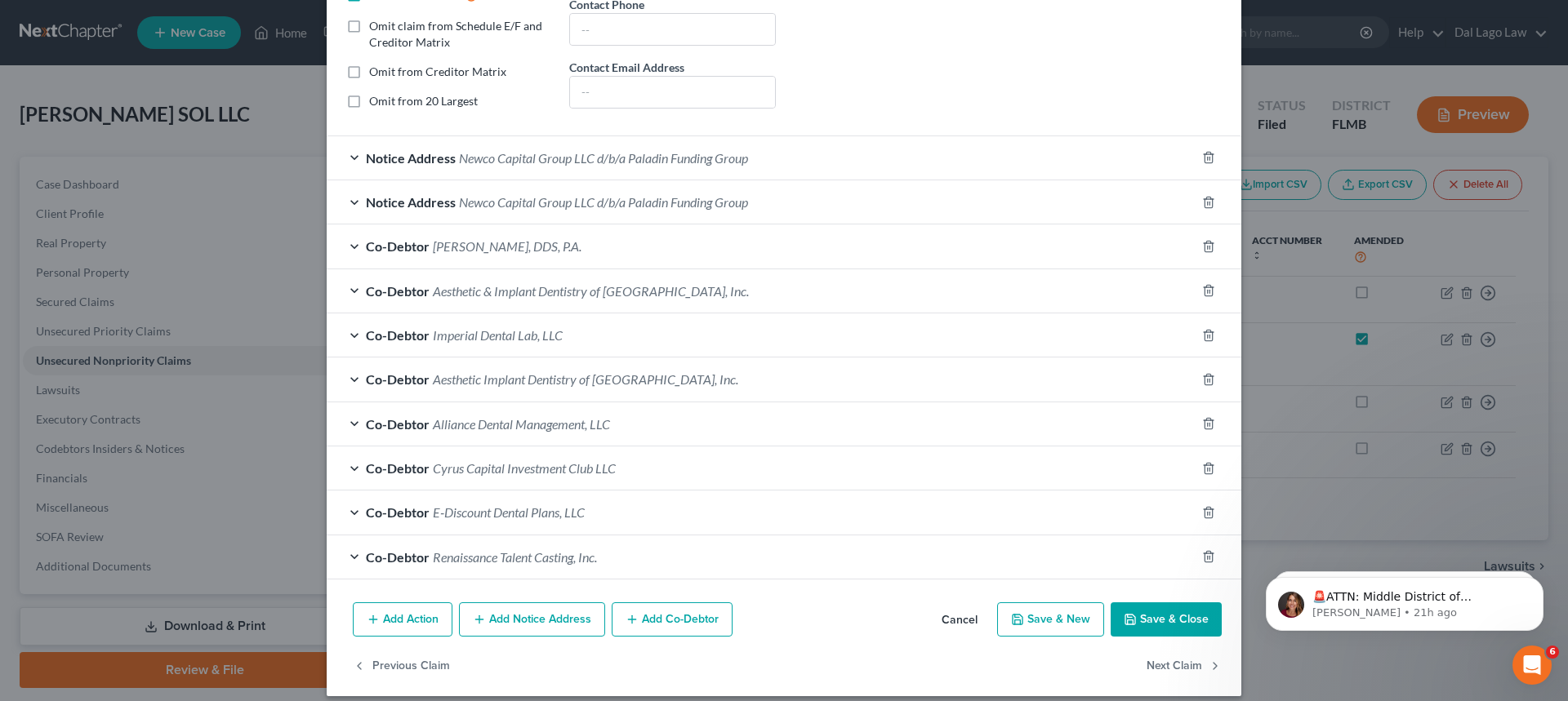
scroll to position [408, 0]
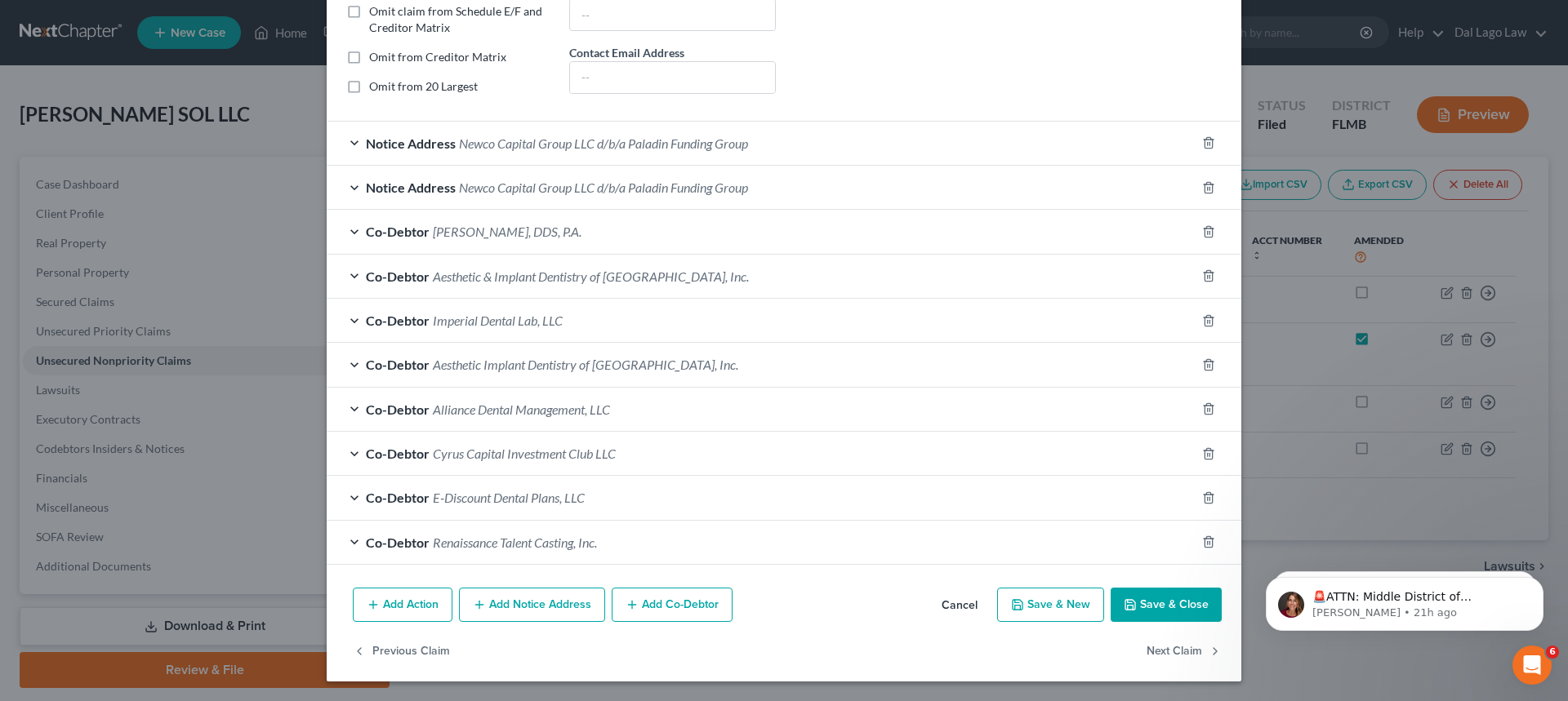
type input "10970"
click at [1141, 602] on button "Save & Close" at bounding box center [1166, 604] width 111 height 34
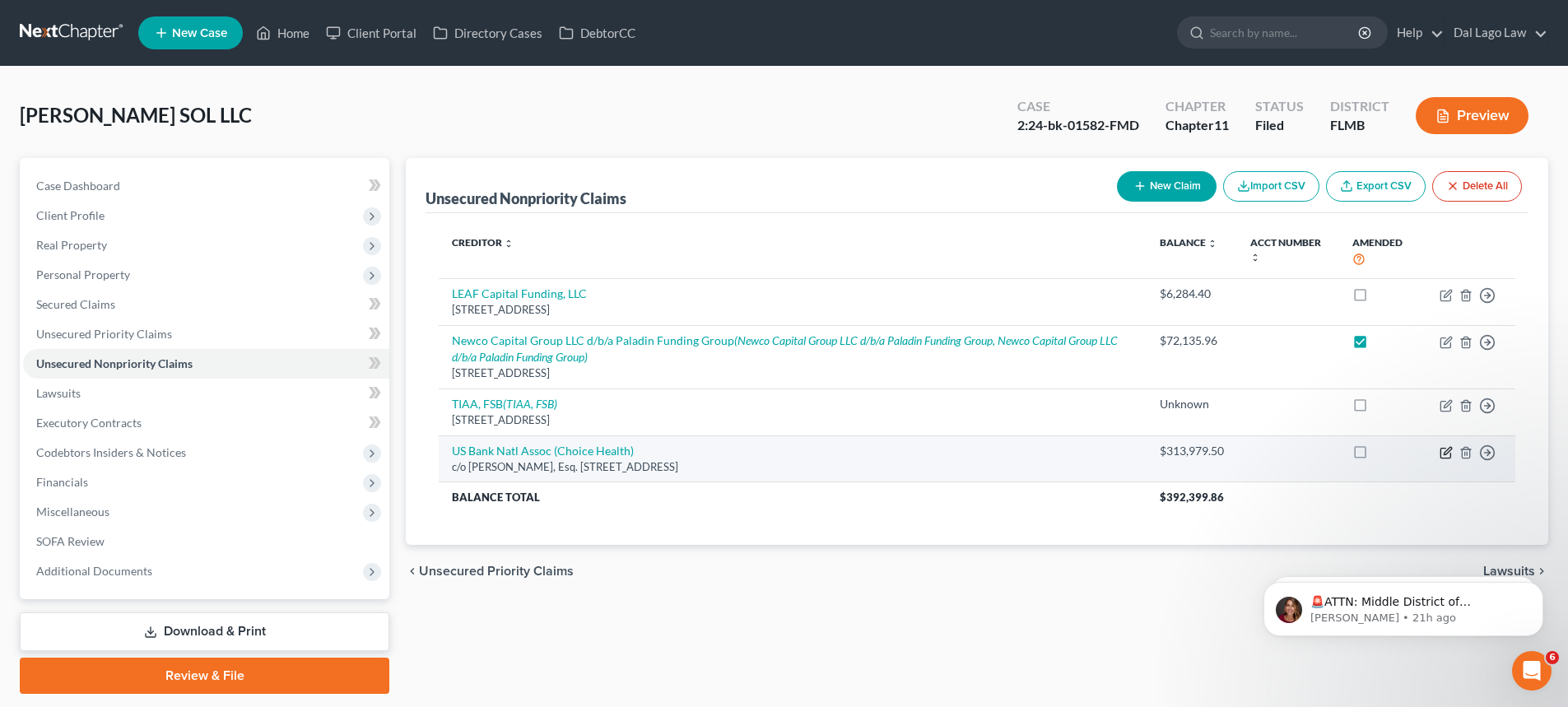
click at [1443, 454] on icon "button" at bounding box center [1447, 451] width 7 height 7
select select "9"
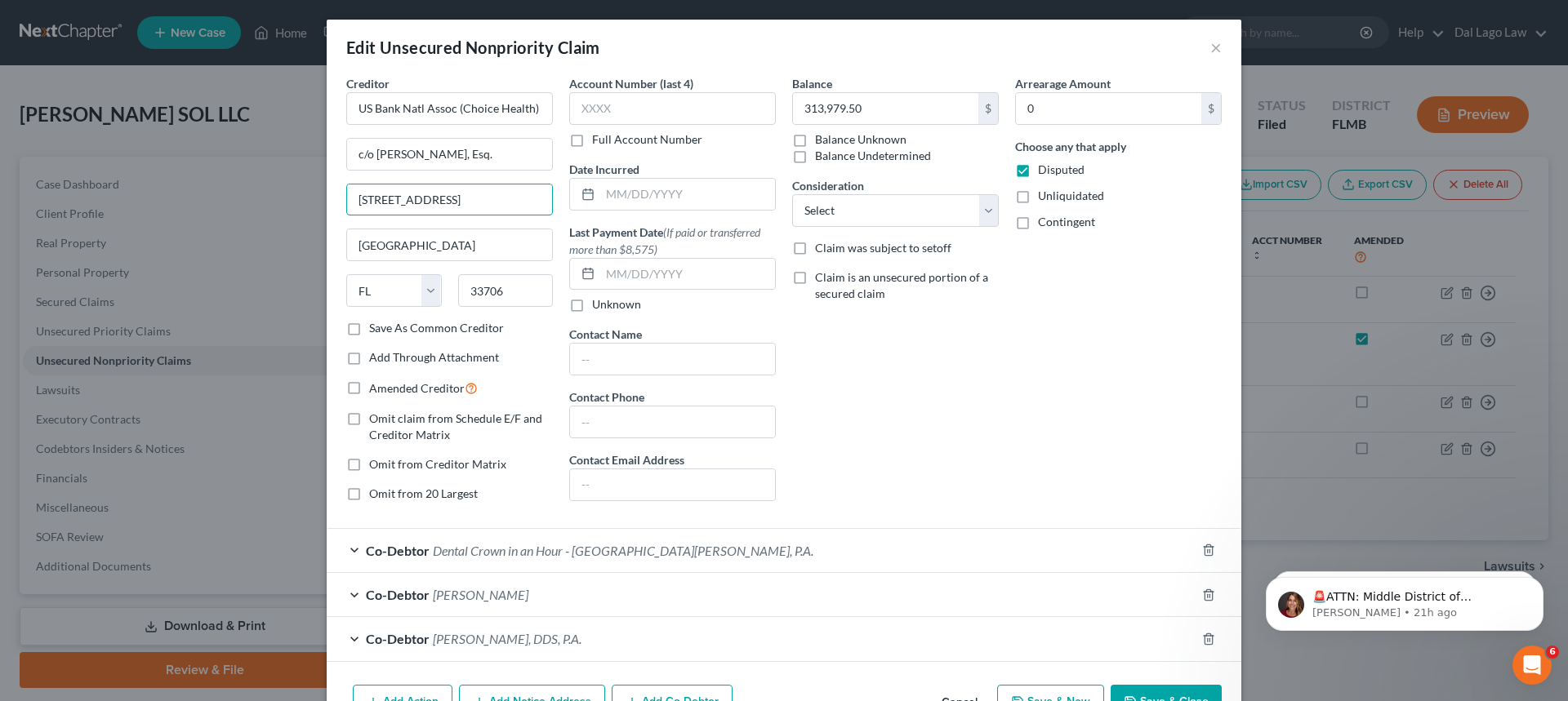
drag, startPoint x: 528, startPoint y: 197, endPoint x: 249, endPoint y: 187, distance: 279.2
click at [249, 191] on div "Edit Unsecured Nonpriority Claim × Creditor * US Bank Natl Assoc (Choice Health…" at bounding box center [784, 350] width 1568 height 701
type input "[STREET_ADDRESS]"
click at [502, 289] on input "33706" at bounding box center [505, 290] width 96 height 33
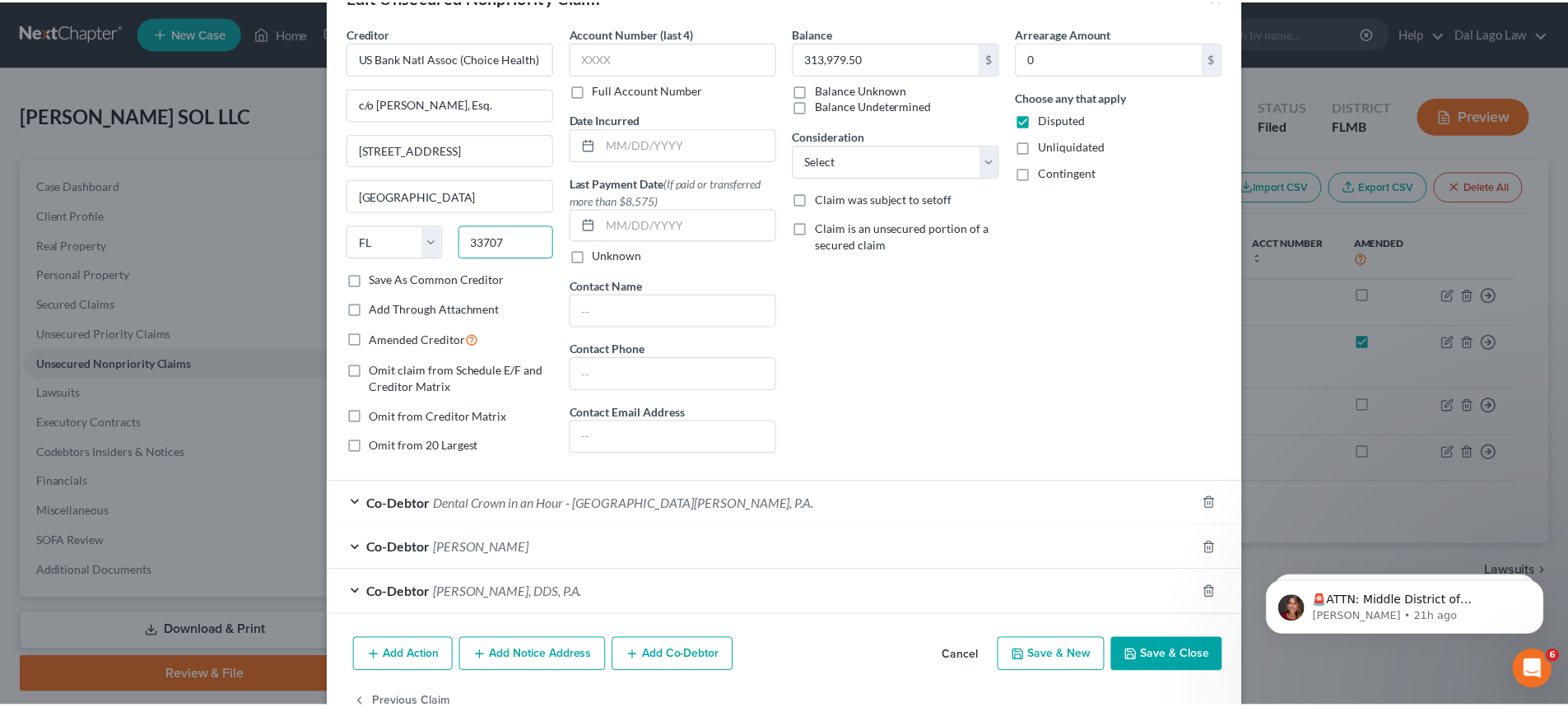
scroll to position [98, 0]
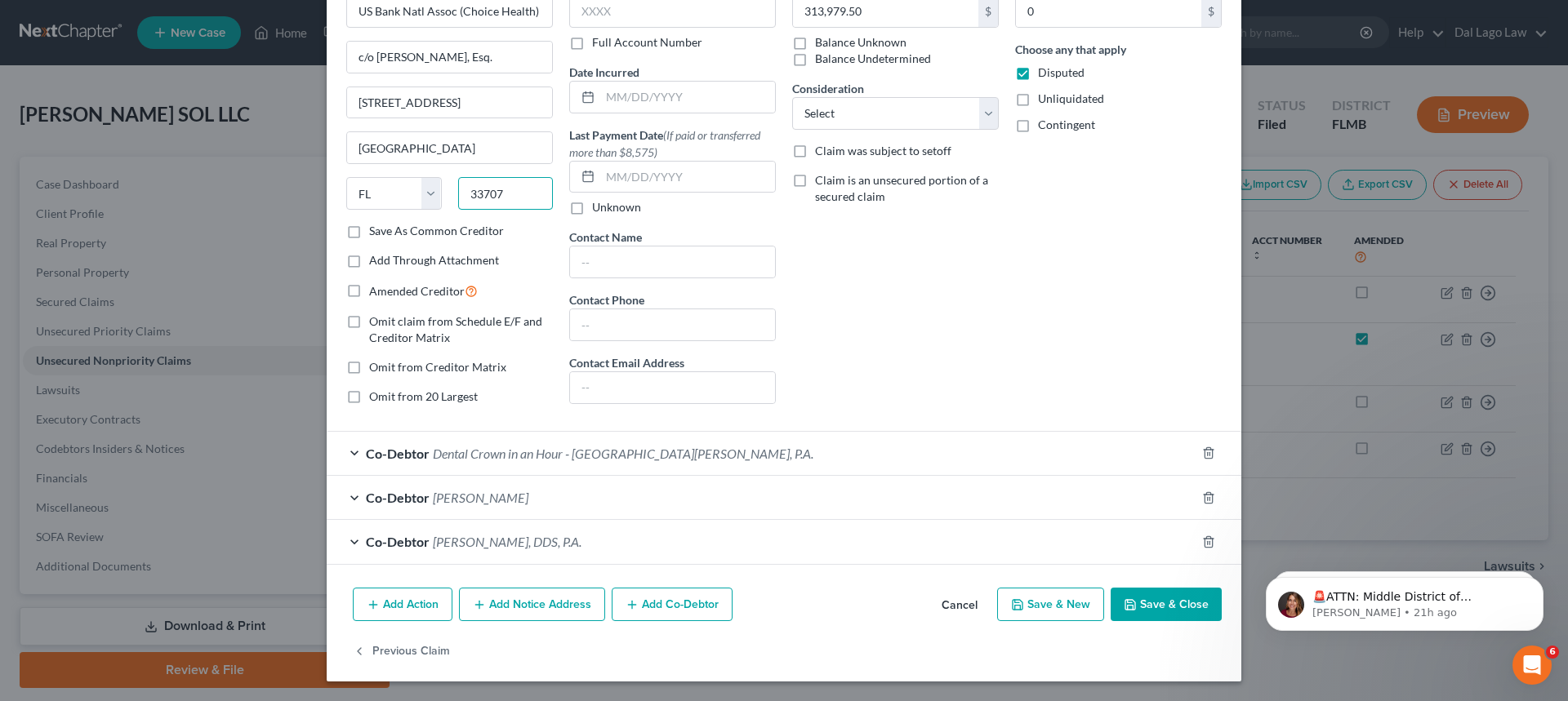
type input "33707"
click at [1158, 608] on button "Save & Close" at bounding box center [1166, 604] width 111 height 34
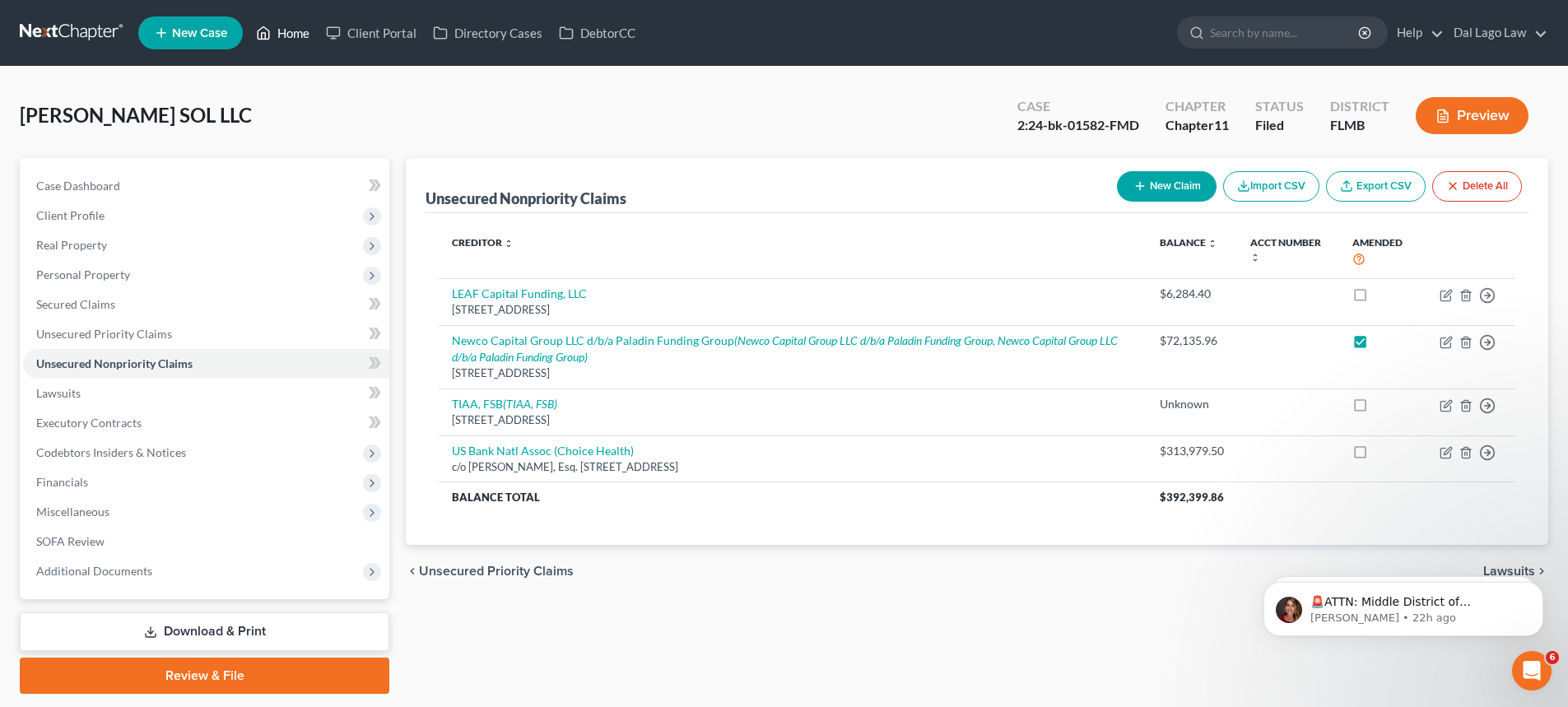
click at [294, 25] on link "Home" at bounding box center [282, 32] width 70 height 29
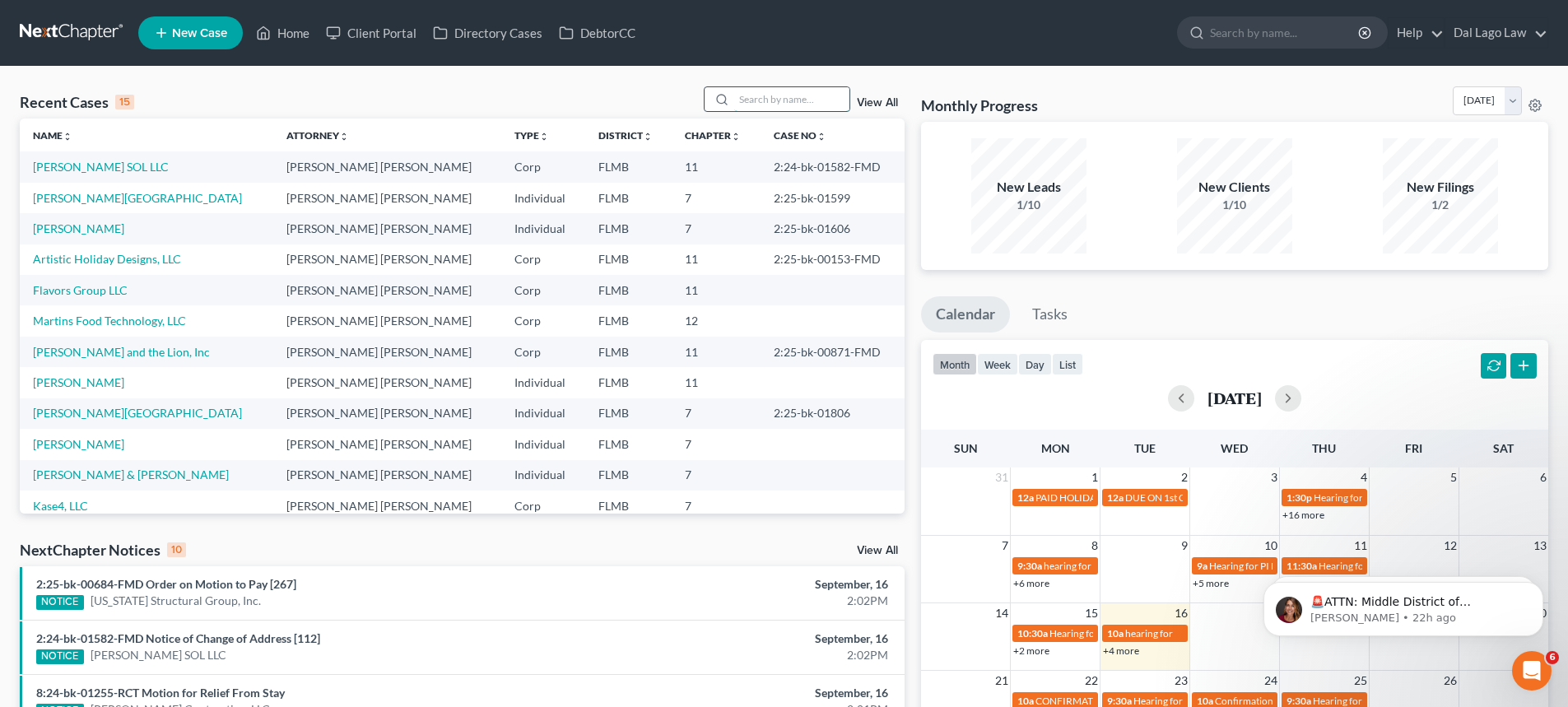
click at [784, 110] on input "search" at bounding box center [792, 99] width 115 height 24
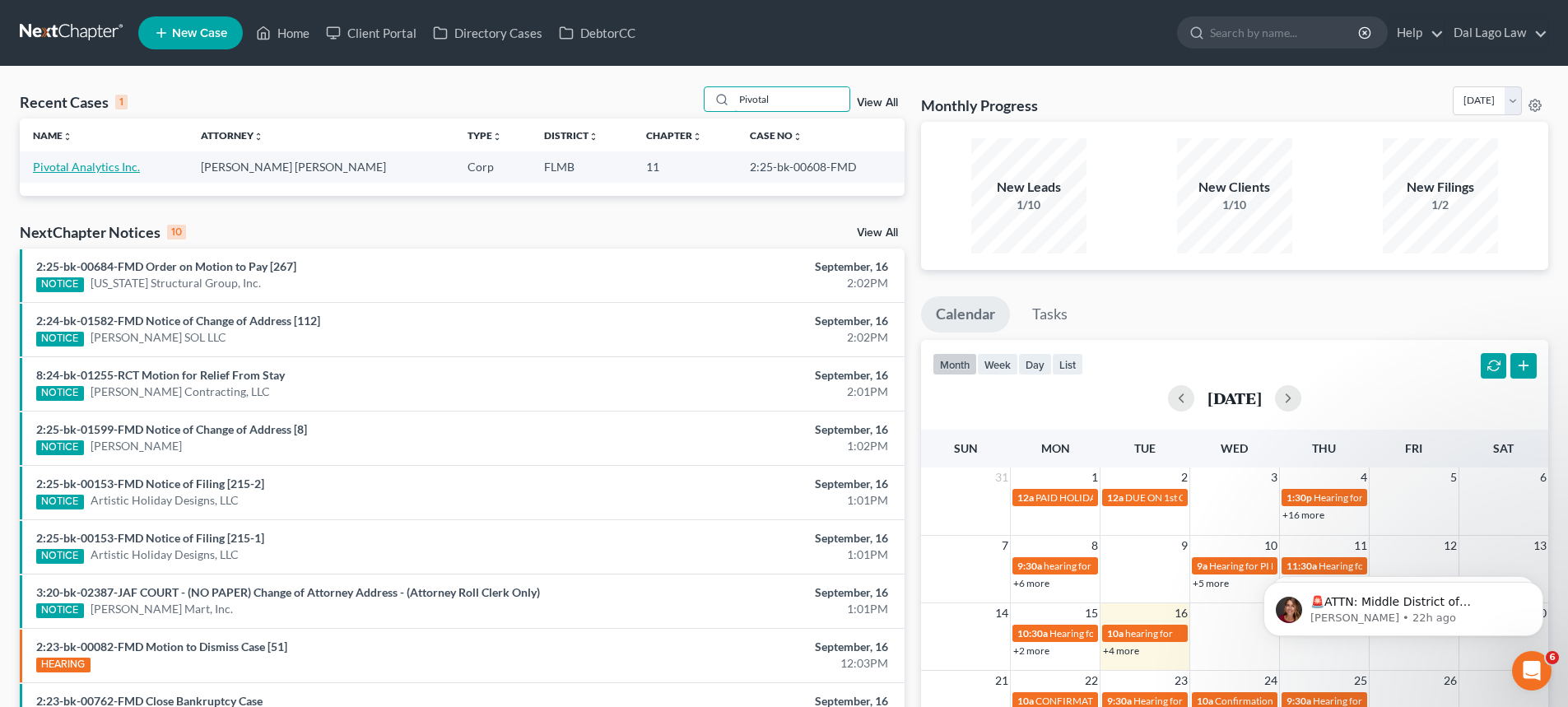
type input "Pivotal"
click at [93, 166] on link "Pivotal Analytics Inc." at bounding box center [86, 167] width 107 height 14
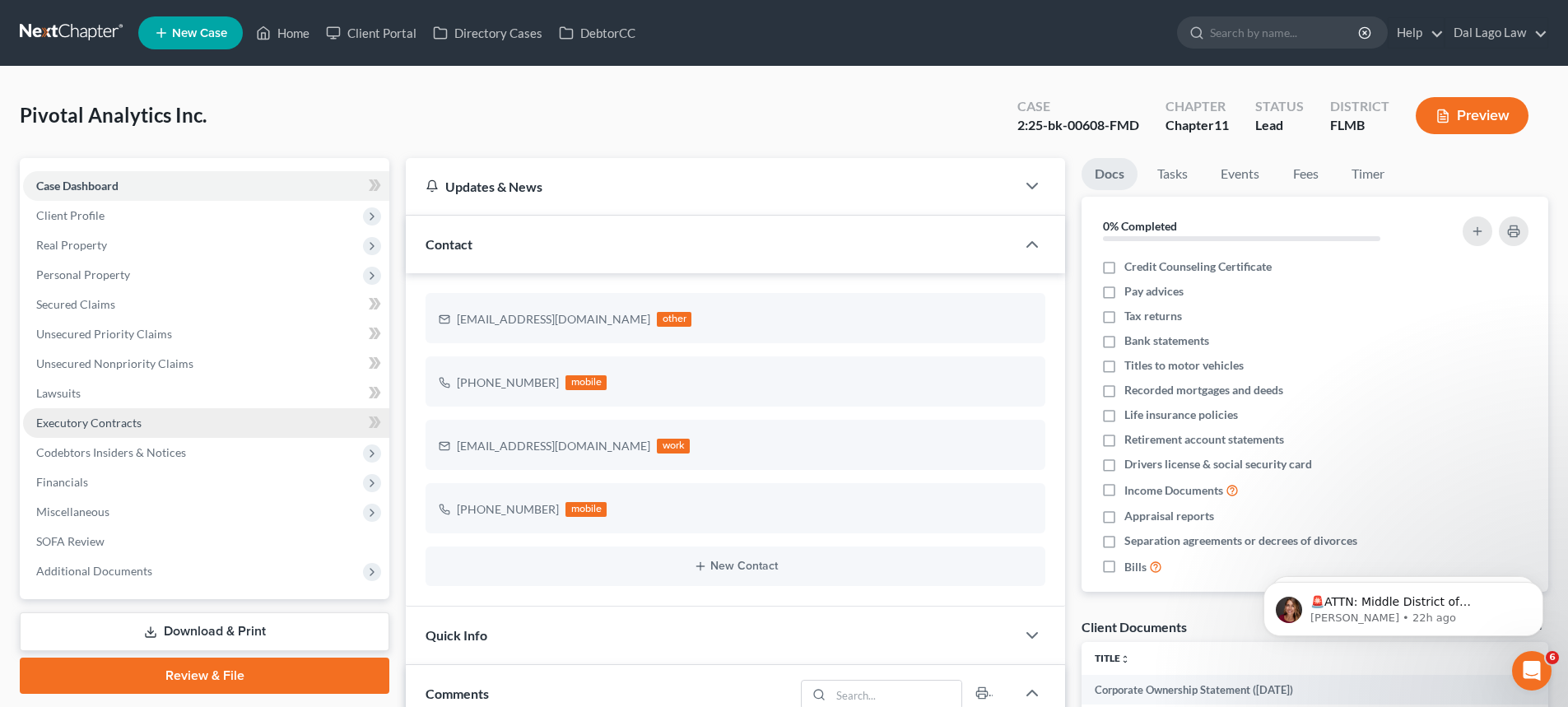
scroll to position [507, 0]
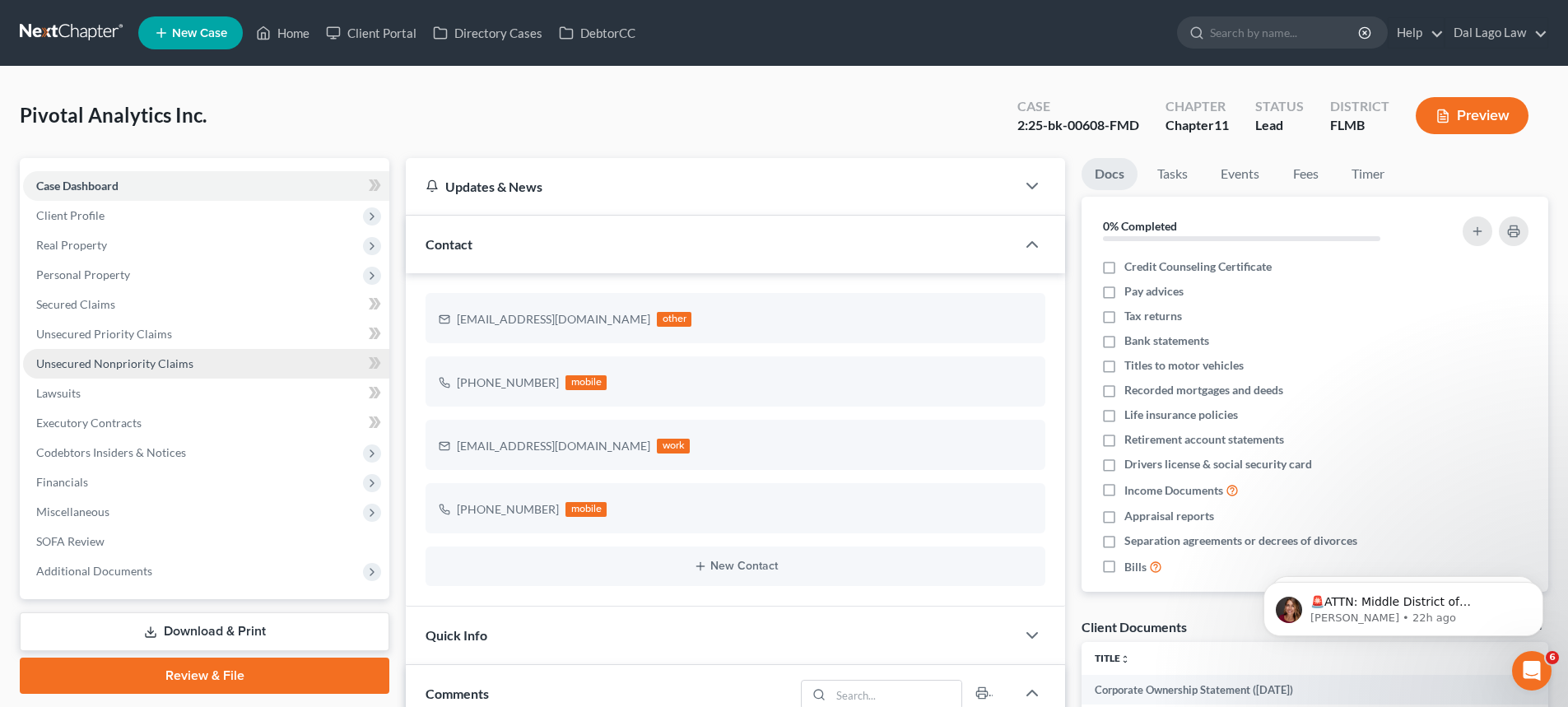
click at [174, 367] on span "Unsecured Nonpriority Claims" at bounding box center [115, 363] width 158 height 14
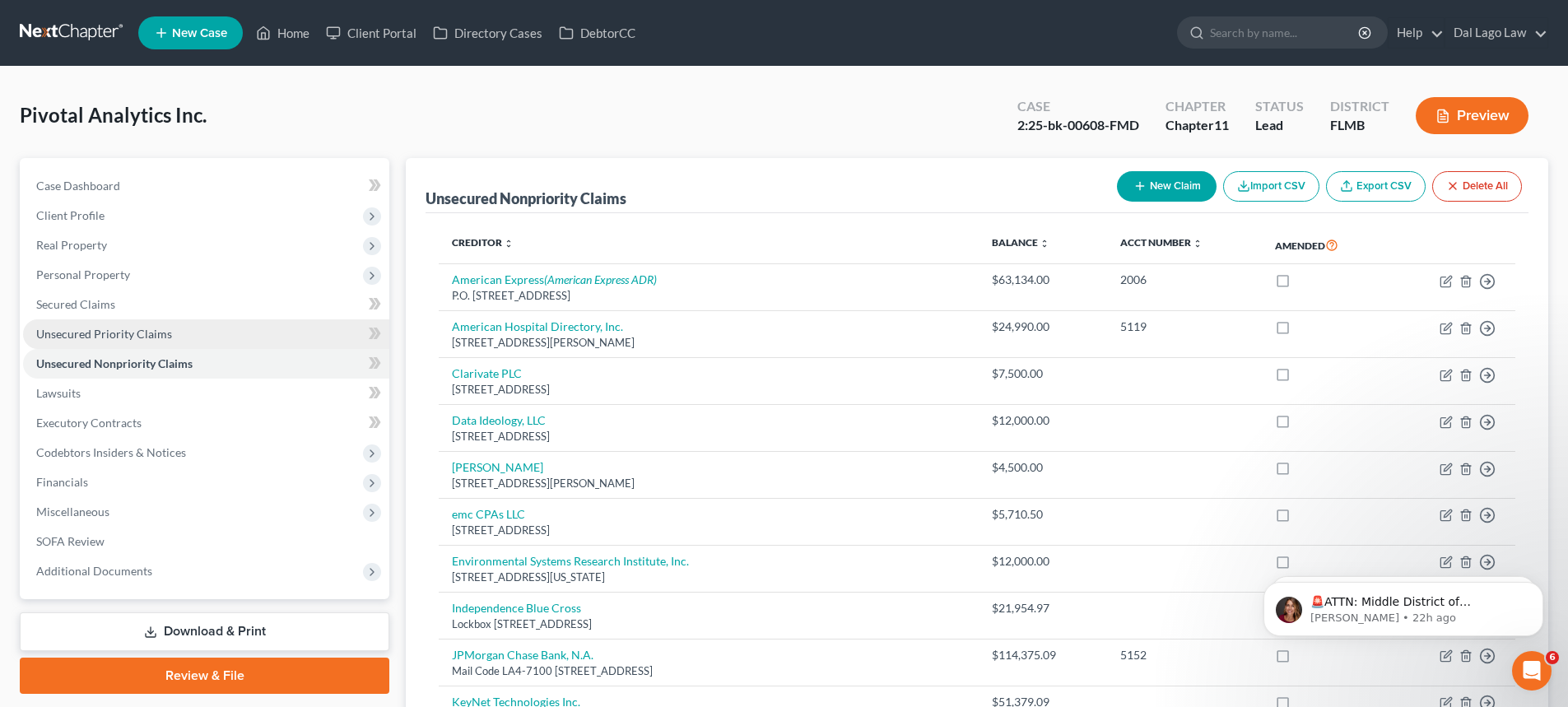
click at [225, 332] on link "Unsecured Priority Claims" at bounding box center [206, 334] width 367 height 29
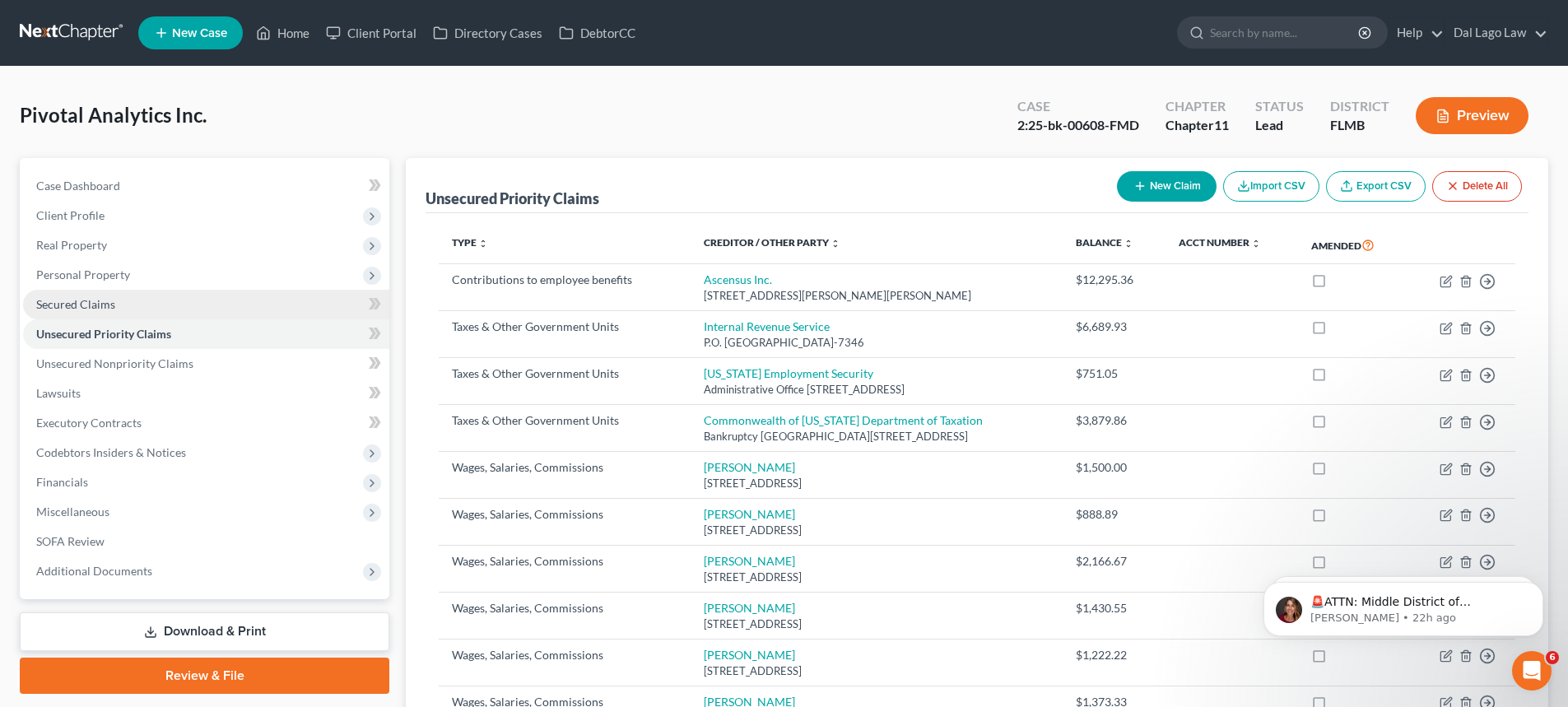
click at [143, 298] on link "Secured Claims" at bounding box center [206, 304] width 367 height 29
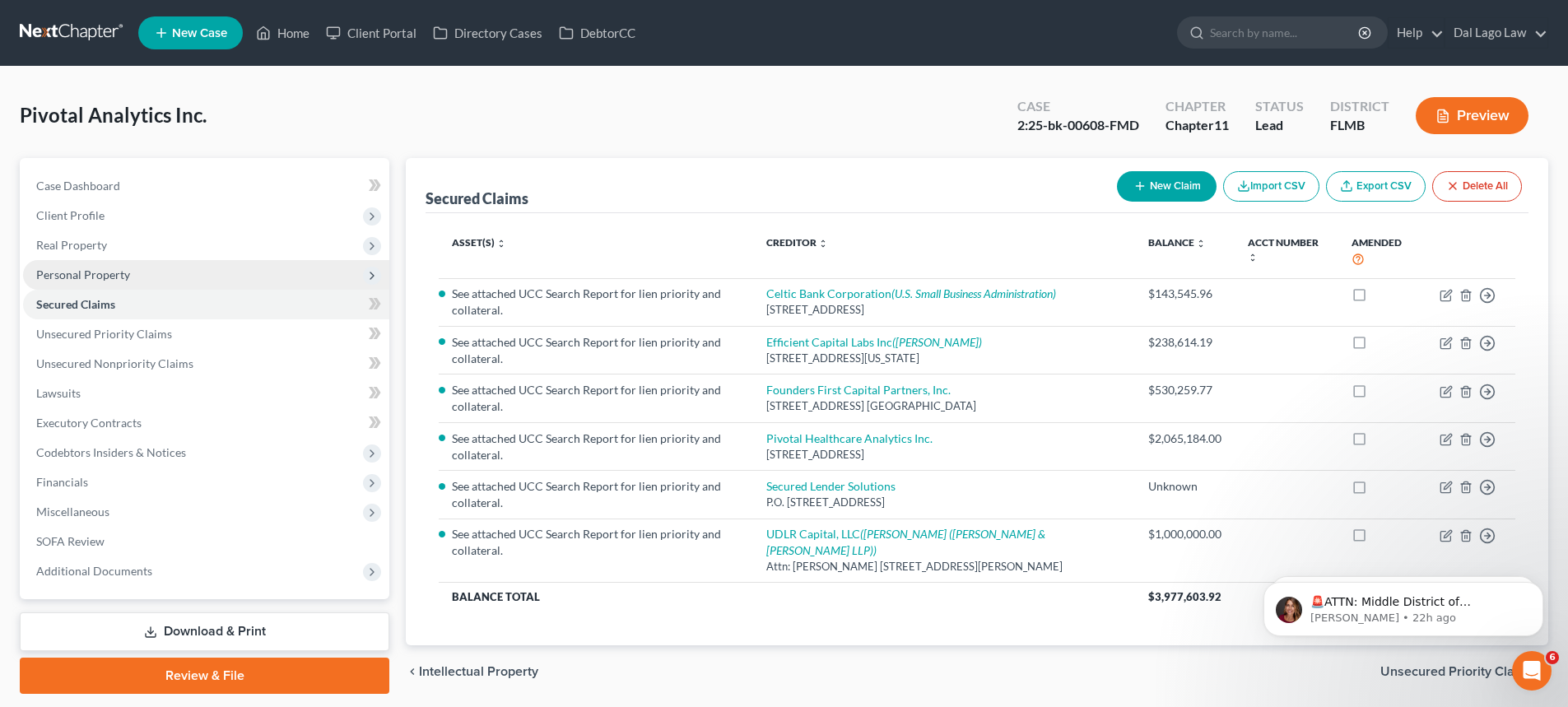
click at [146, 276] on span "Personal Property" at bounding box center [206, 275] width 367 height 29
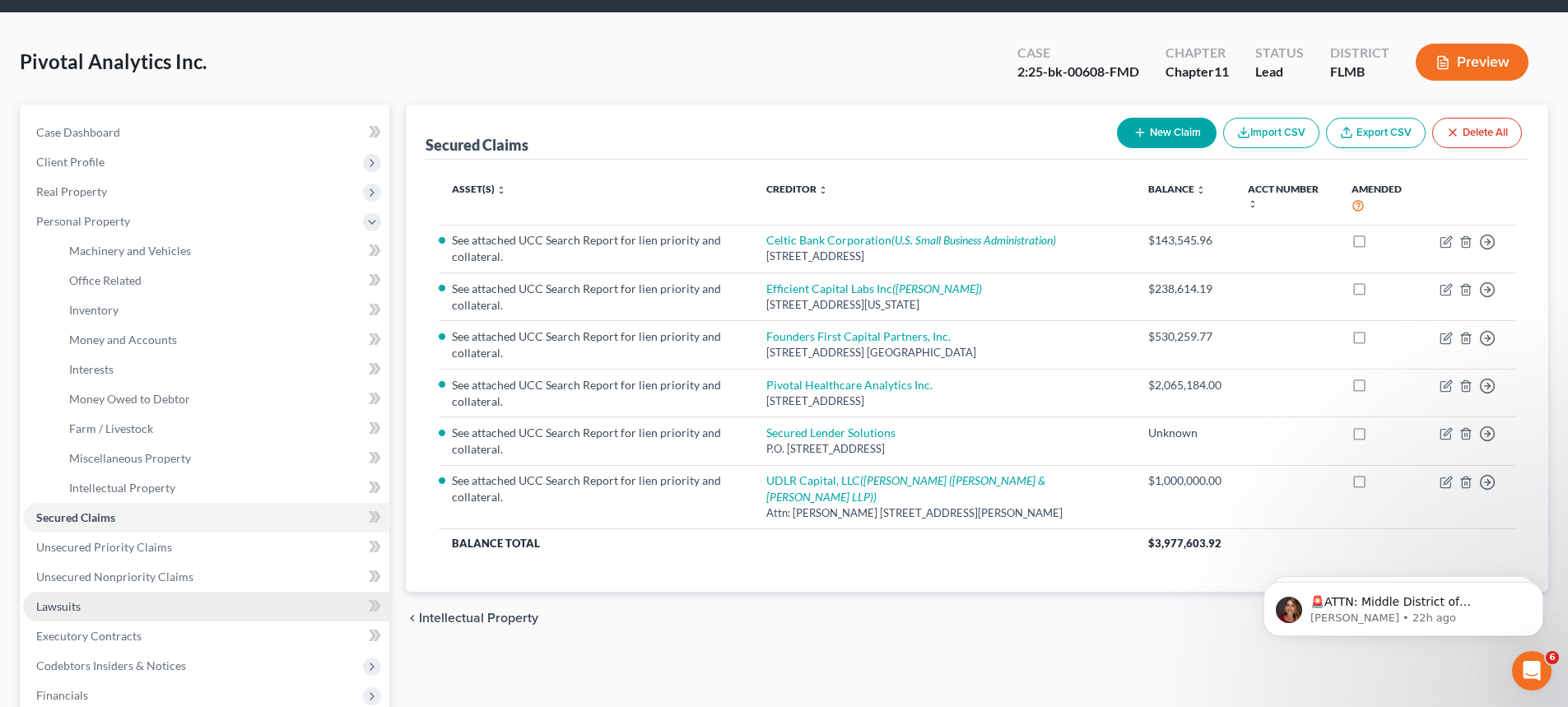
scroll to position [82, 0]
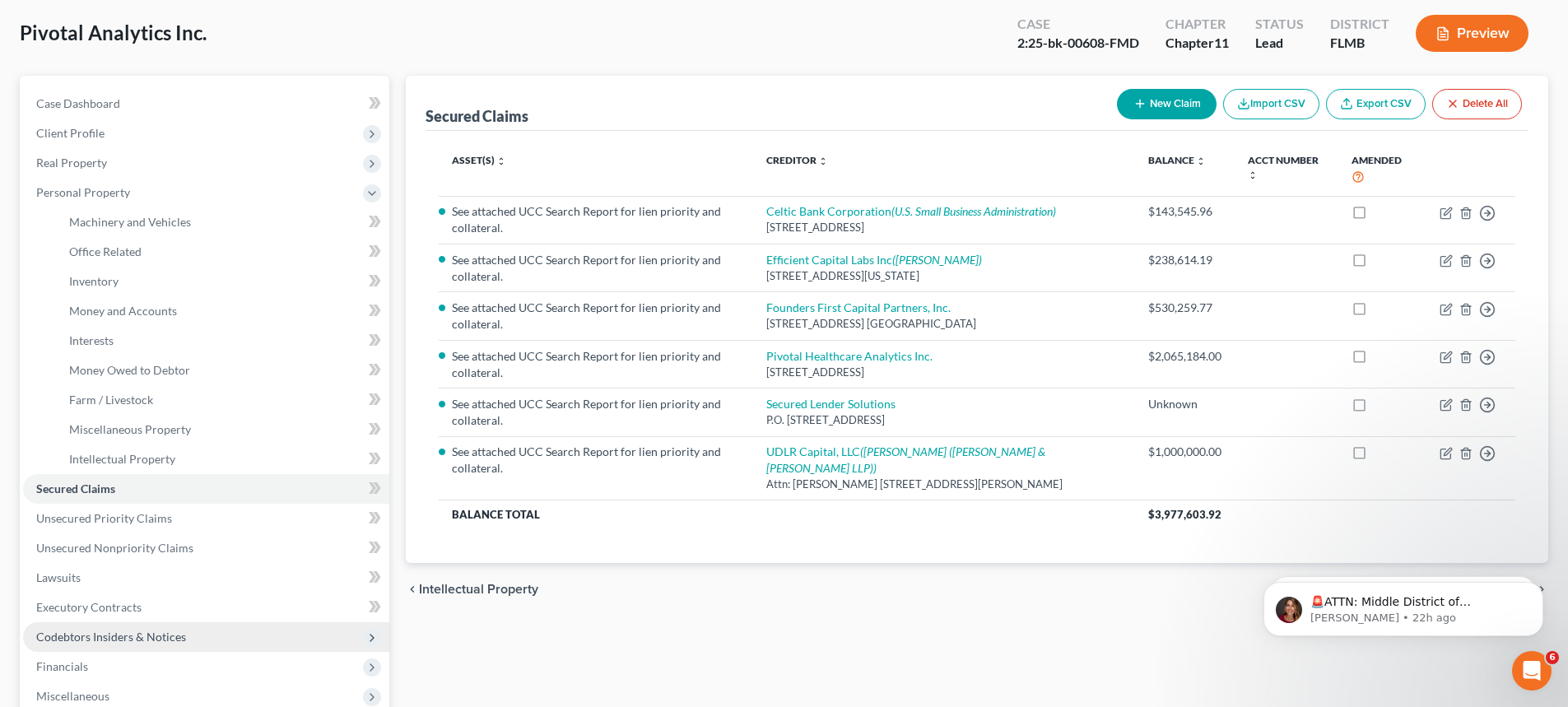
click at [134, 640] on span "Codebtors Insiders & Notices" at bounding box center [111, 637] width 150 height 14
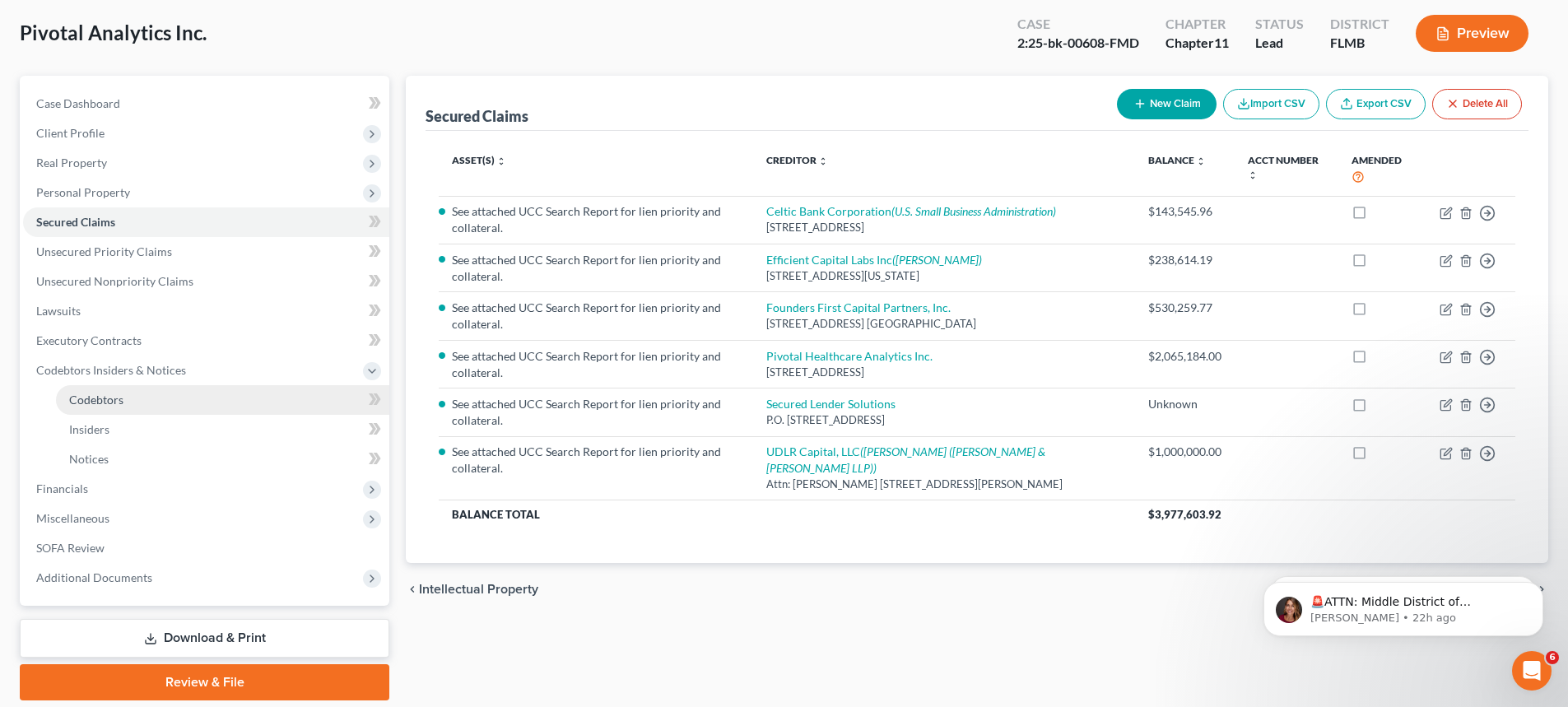
click at [97, 396] on span "Codebtors" at bounding box center [96, 400] width 54 height 14
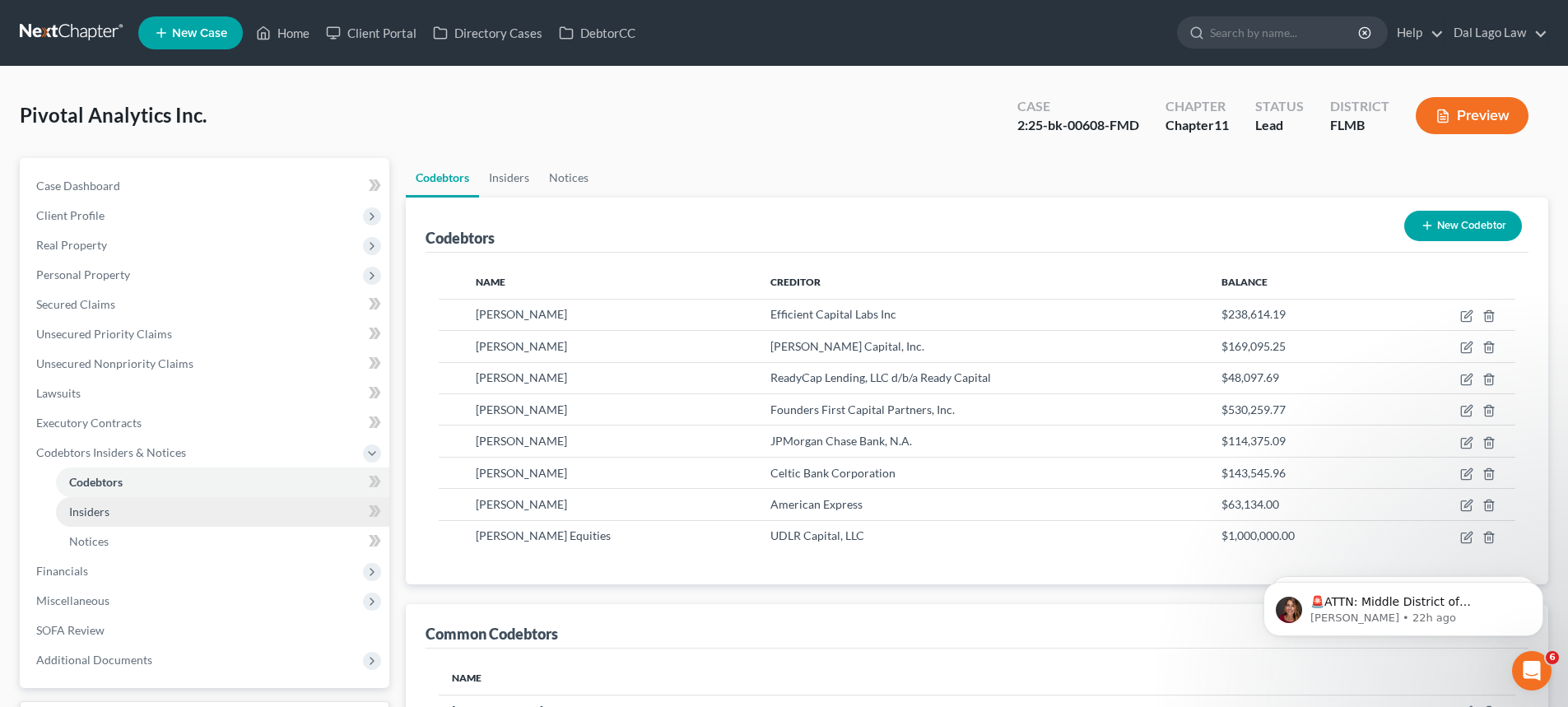
click at [128, 517] on link "Insiders" at bounding box center [222, 511] width 333 height 29
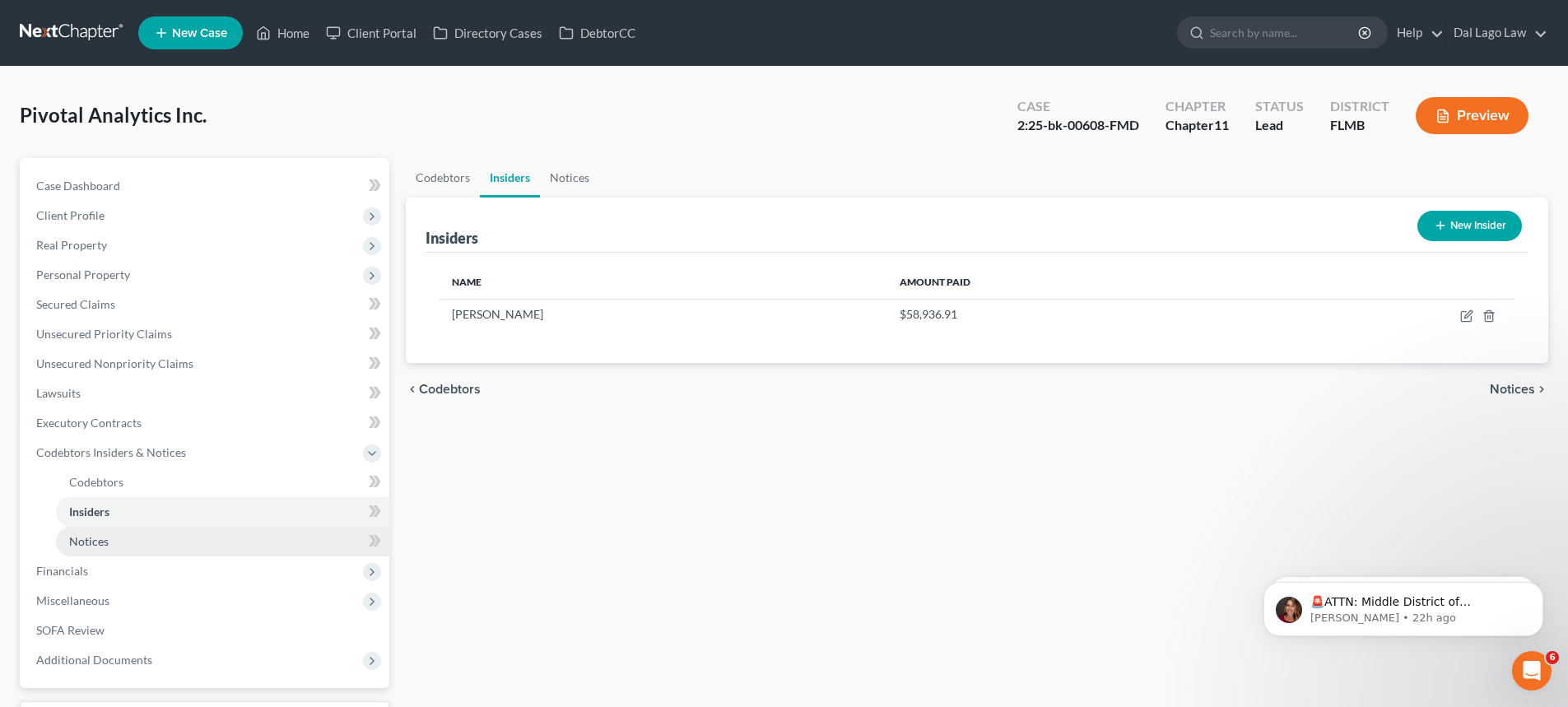
click at [133, 543] on link "Notices" at bounding box center [222, 541] width 333 height 29
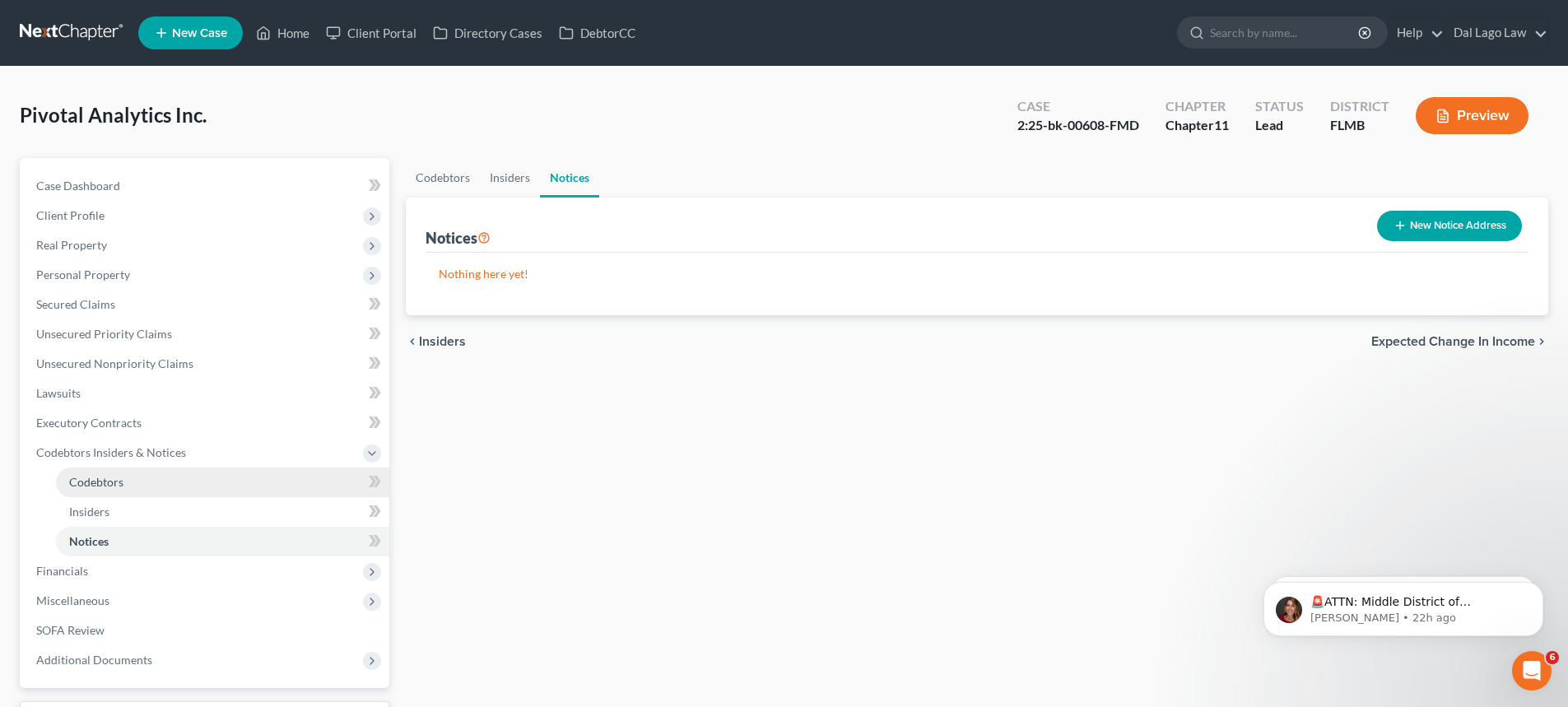
click at [133, 490] on link "Codebtors" at bounding box center [222, 482] width 333 height 29
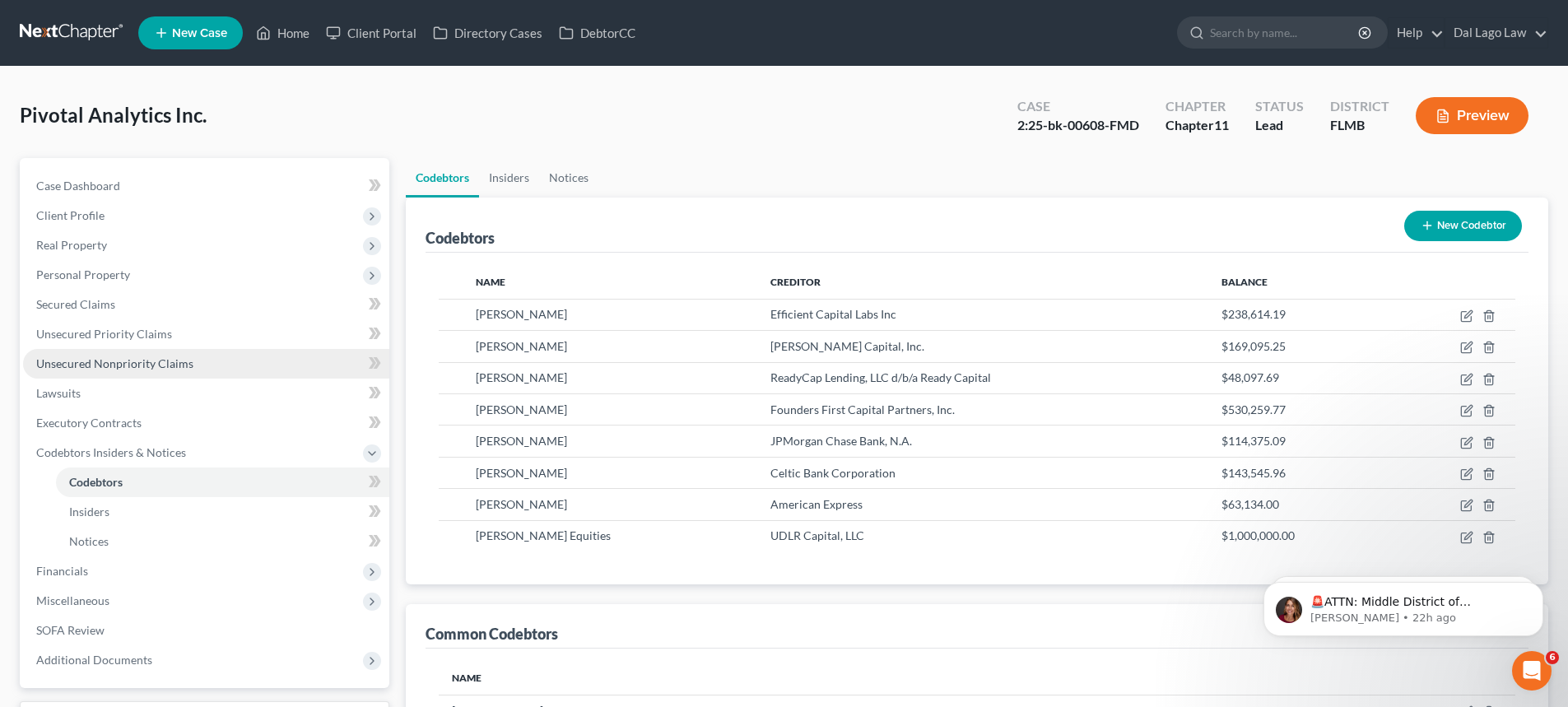
click at [109, 349] on link "Unsecured Nonpriority Claims" at bounding box center [206, 363] width 367 height 29
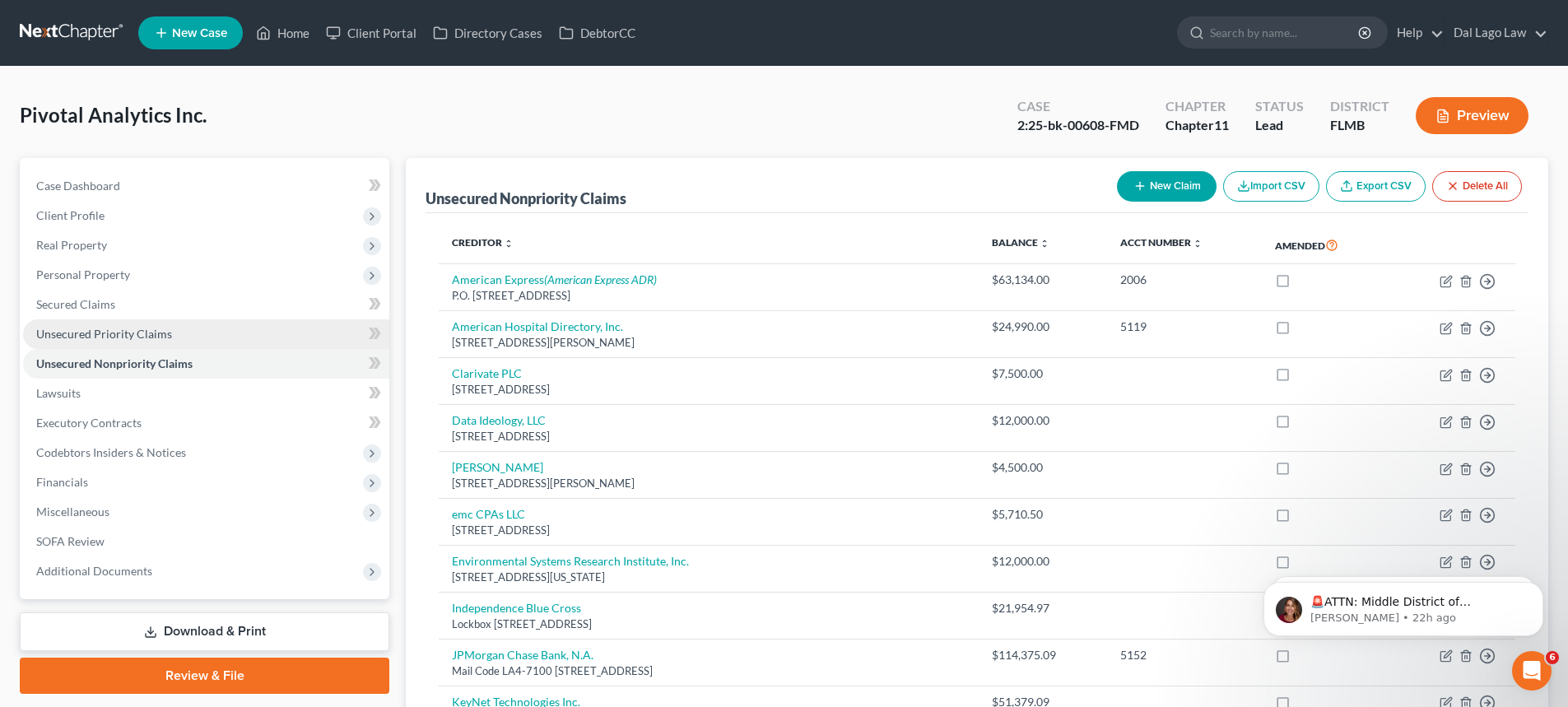
click at [135, 340] on span "Unsecured Priority Claims" at bounding box center [104, 334] width 135 height 14
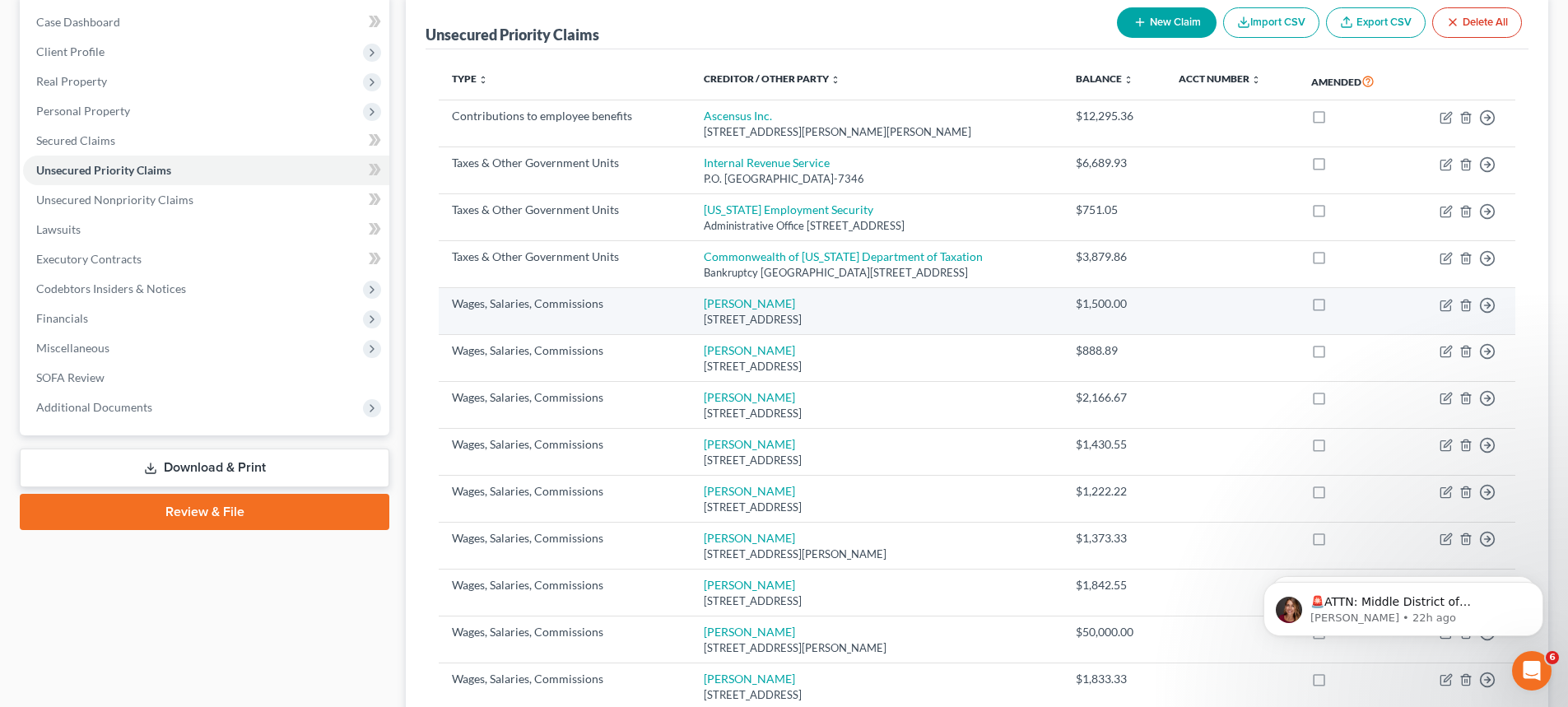
scroll to position [165, 0]
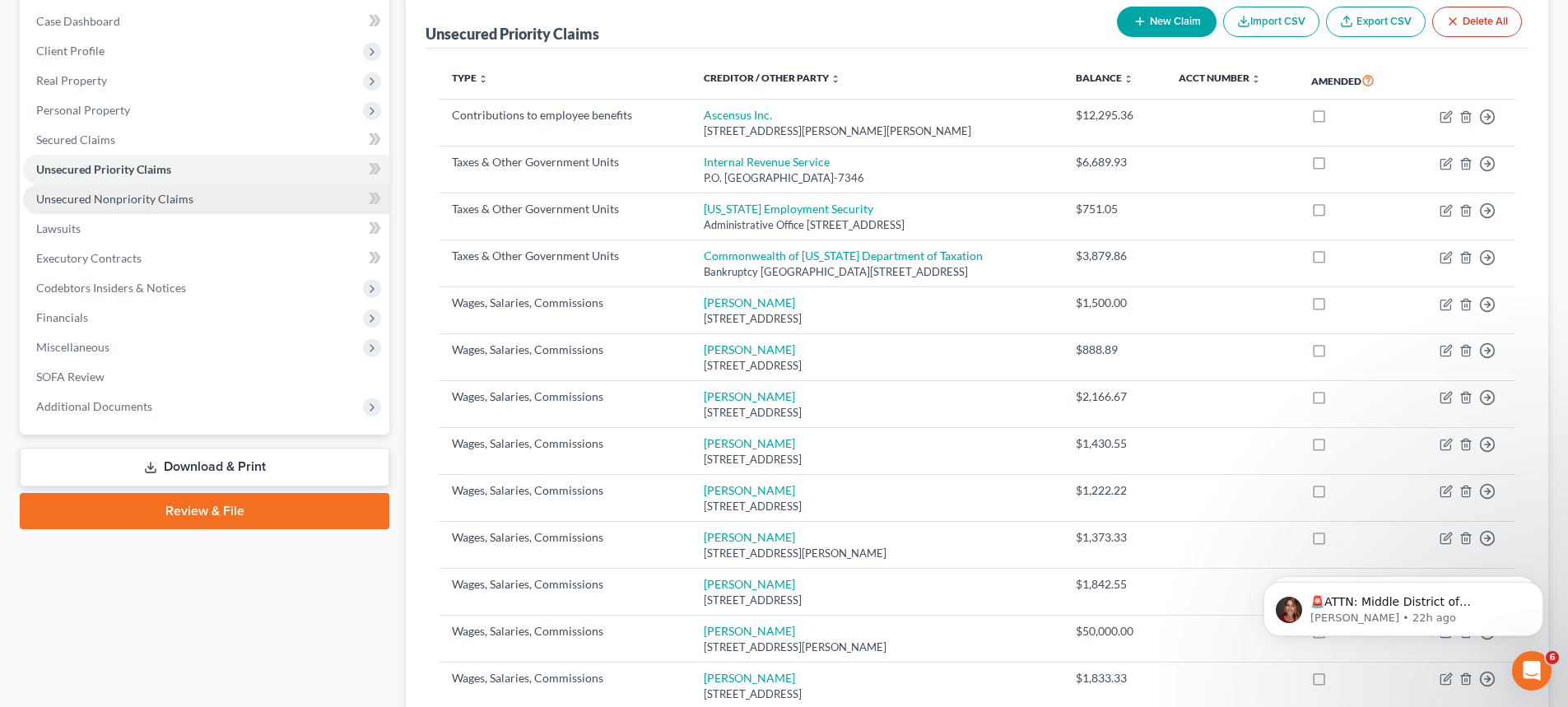
click at [158, 194] on span "Unsecured Nonpriority Claims" at bounding box center [115, 199] width 158 height 14
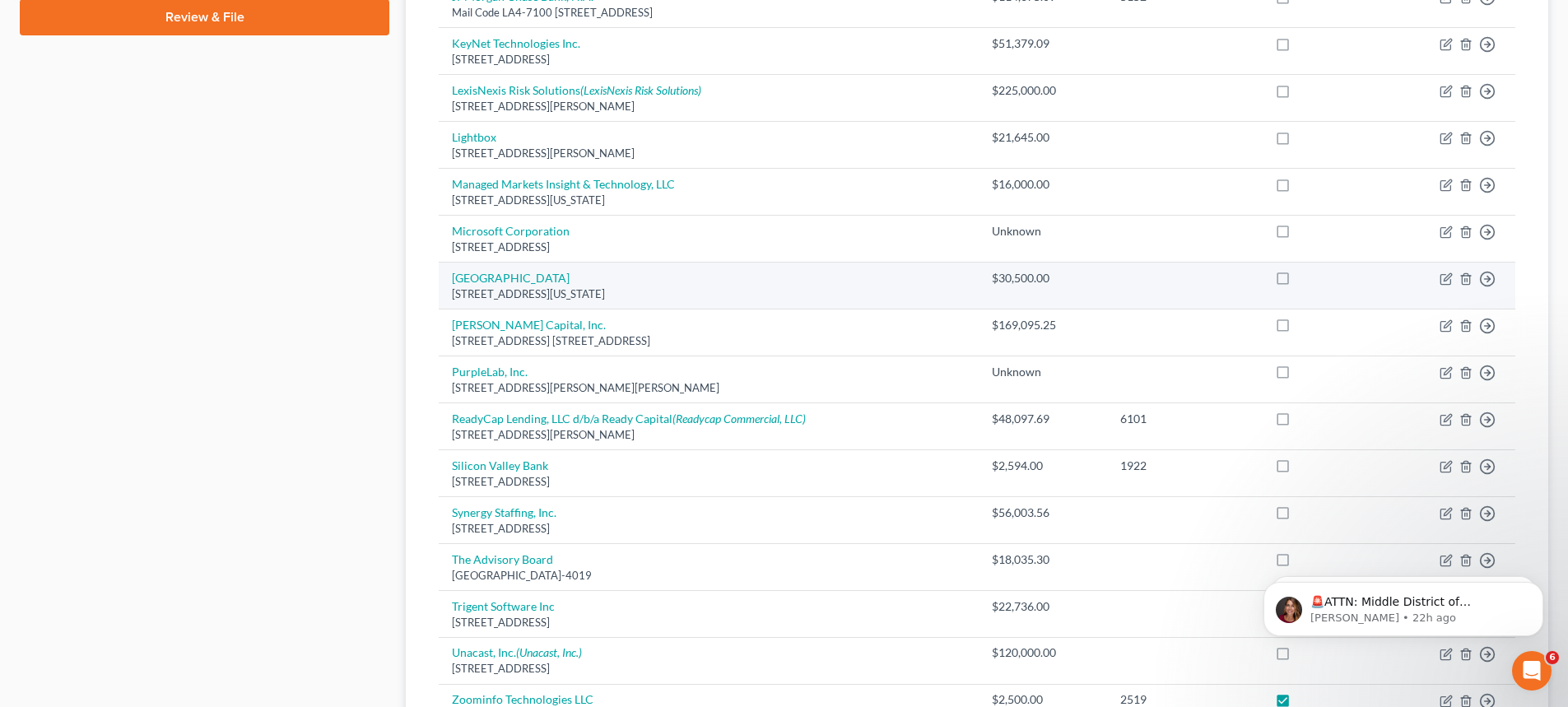
scroll to position [742, 0]
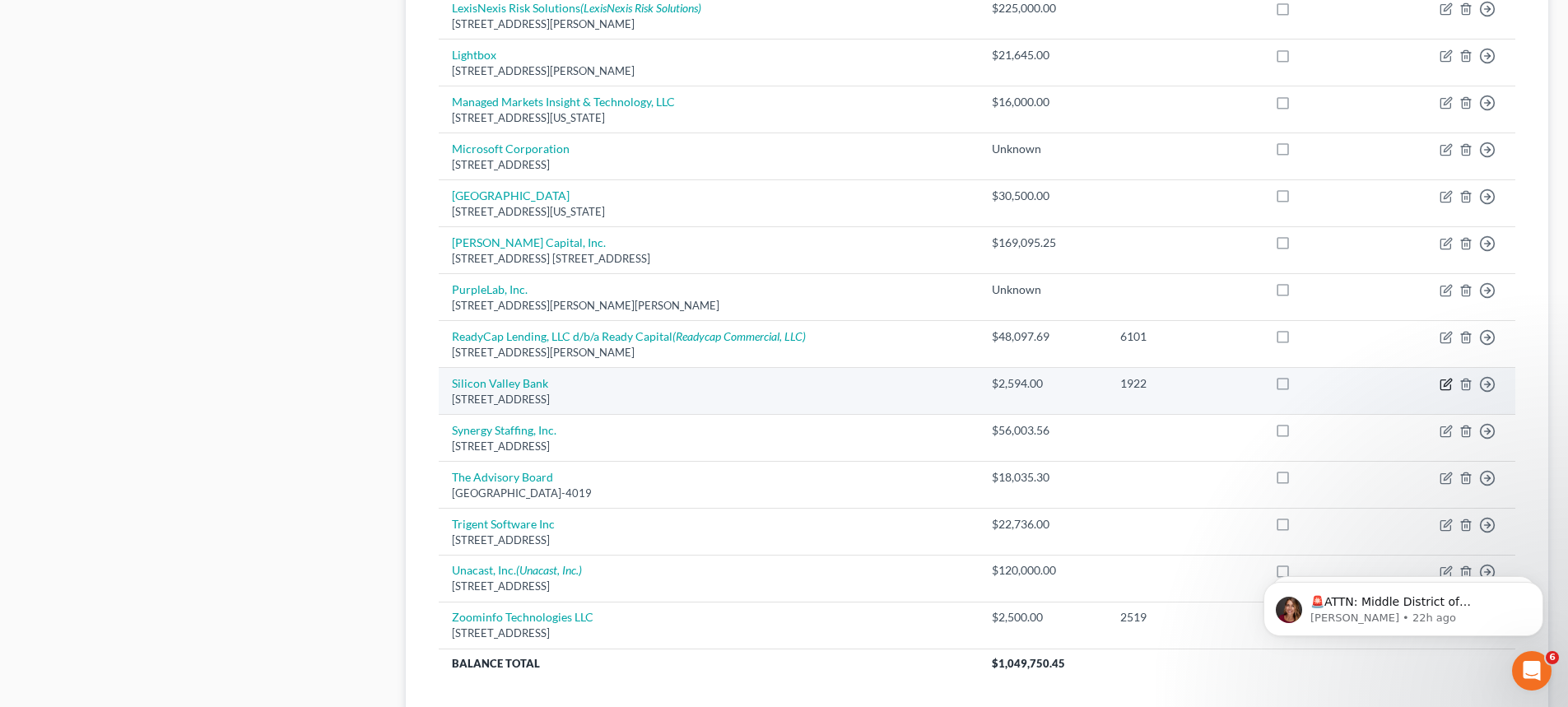
click at [1446, 391] on icon "button" at bounding box center [1445, 385] width 10 height 10
select select "4"
select select "2"
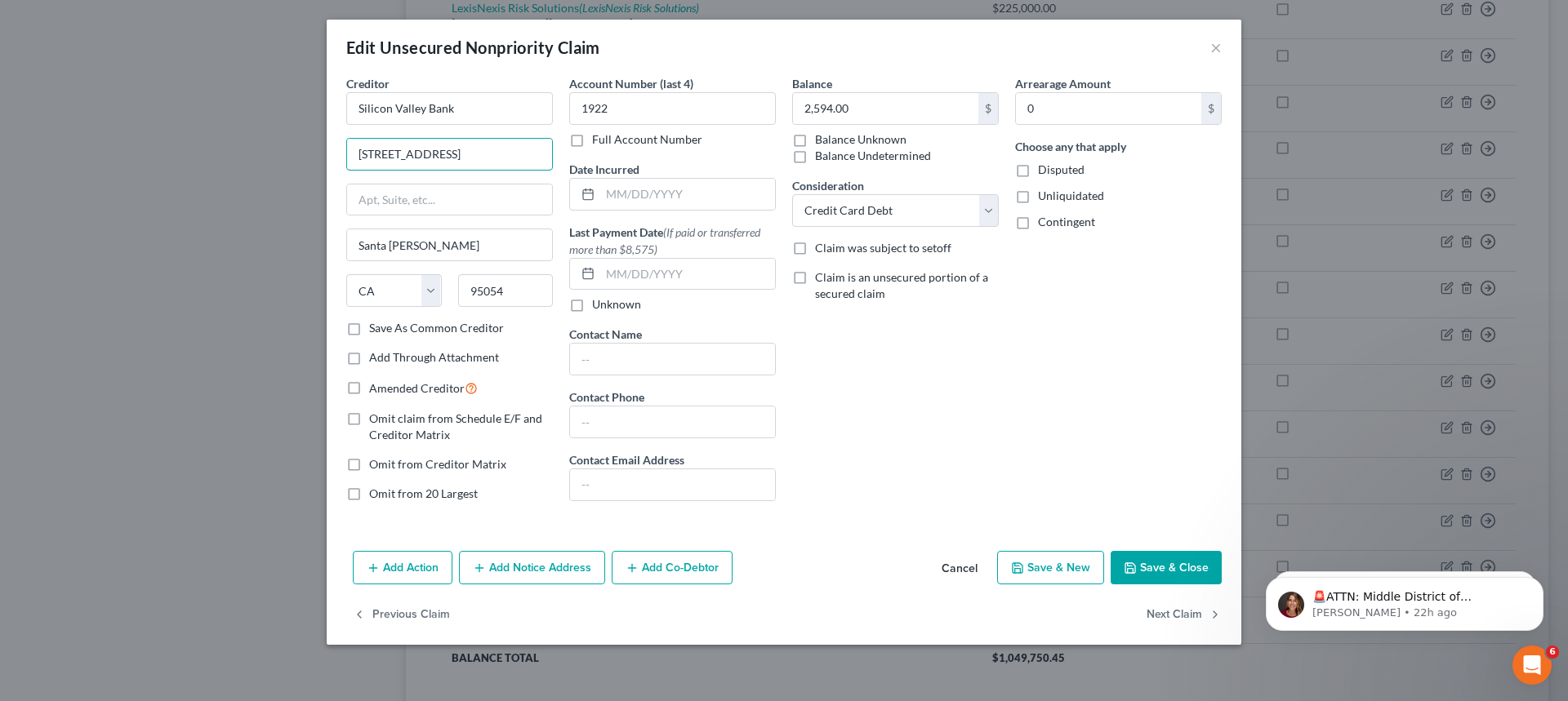
drag, startPoint x: 470, startPoint y: 156, endPoint x: 200, endPoint y: 160, distance: 270.0
click at [200, 160] on div "Edit Unsecured Nonpriority Claim × Creditor * Silicon Valley Bank 3003 Tasman D…" at bounding box center [784, 350] width 1568 height 701
paste input "[STREET_ADDRESS]"
click at [355, 156] on input "[STREET_ADDRESS]" at bounding box center [449, 154] width 205 height 31
type input "[STREET_ADDRESS]"
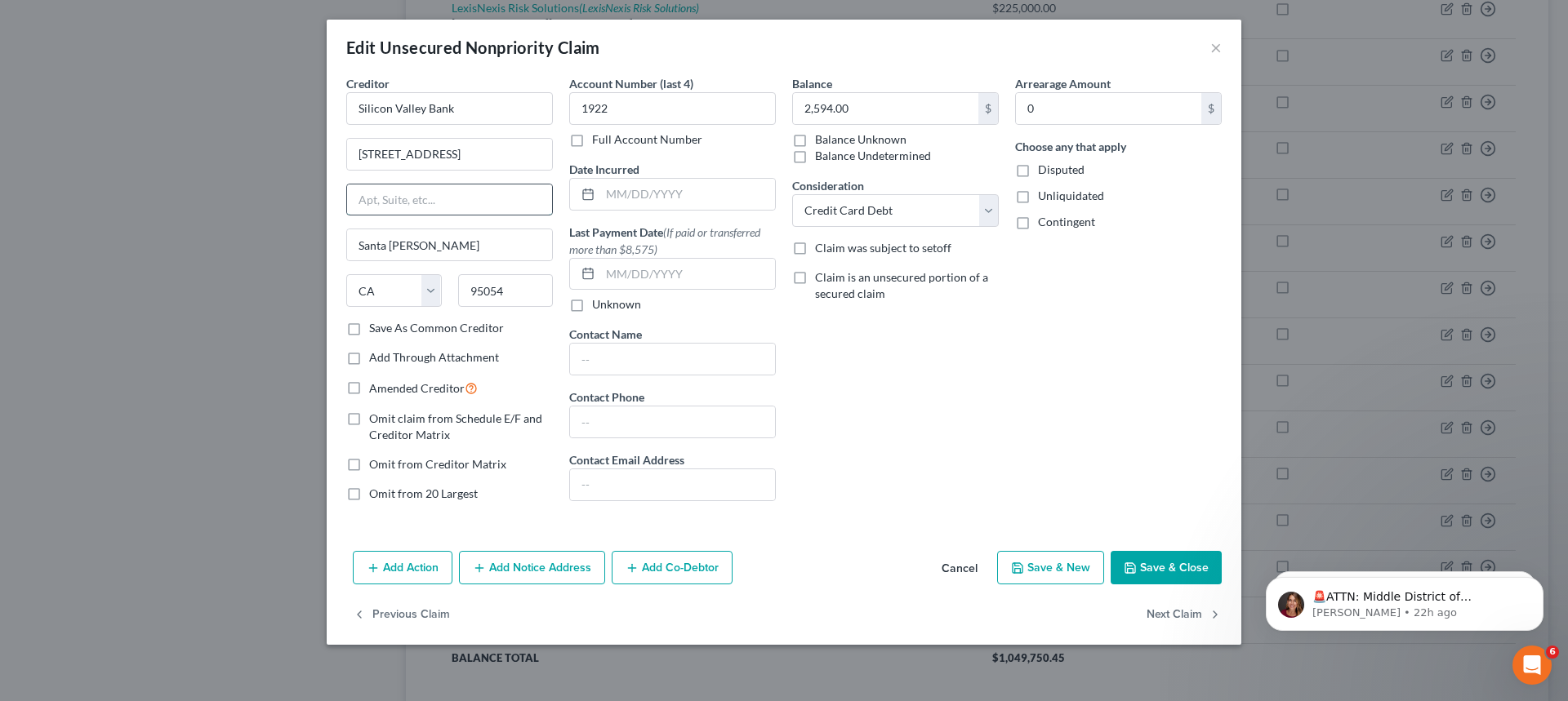
click at [391, 196] on input "text" at bounding box center [449, 199] width 205 height 31
type input "Suite 301"
click at [418, 296] on select "State [US_STATE] AK AR AZ CA CO CT DE DC [GEOGRAPHIC_DATA] [GEOGRAPHIC_DATA] GU…" at bounding box center [394, 290] width 96 height 33
click at [1132, 570] on icon "button" at bounding box center [1130, 567] width 13 height 13
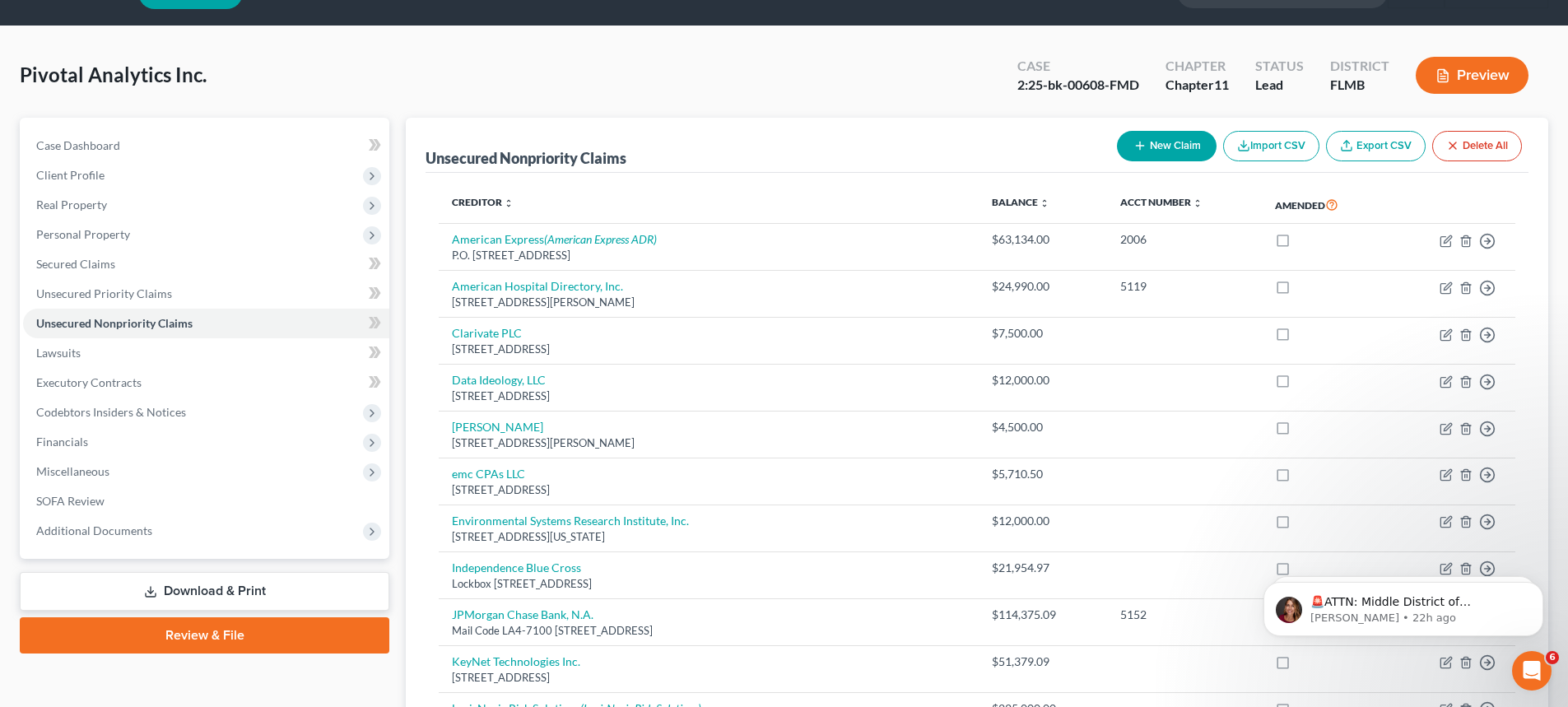
scroll to position [0, 0]
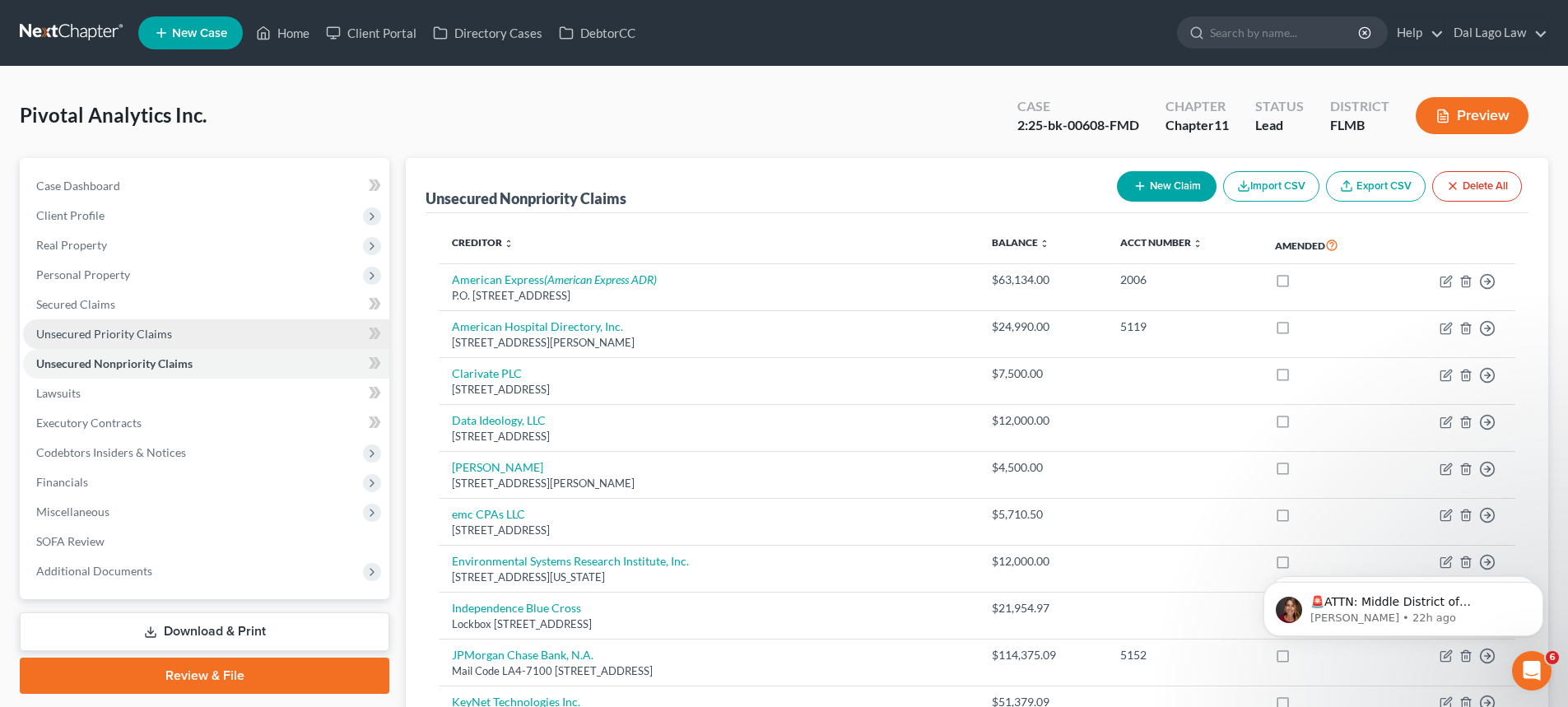
click at [188, 327] on link "Unsecured Priority Claims" at bounding box center [206, 334] width 367 height 29
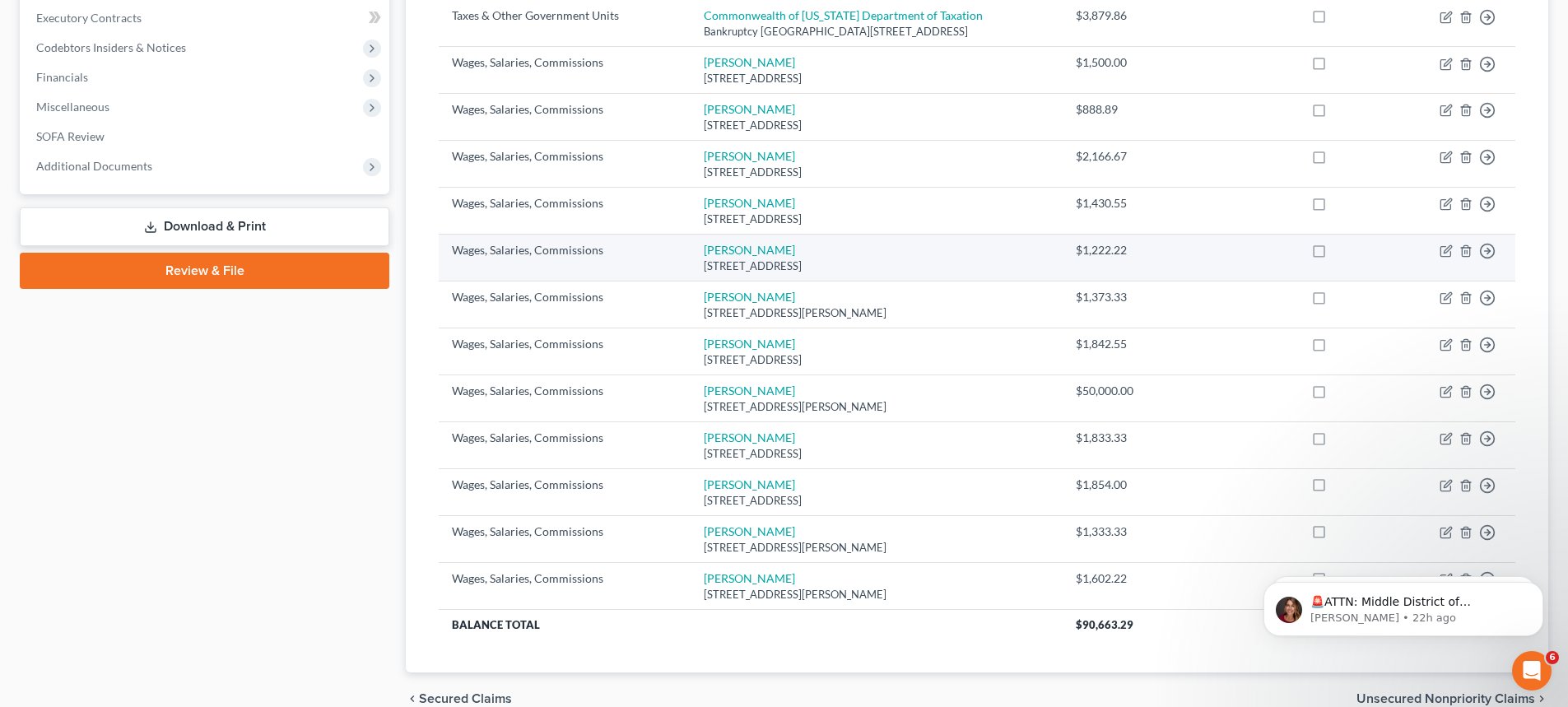
scroll to position [412, 0]
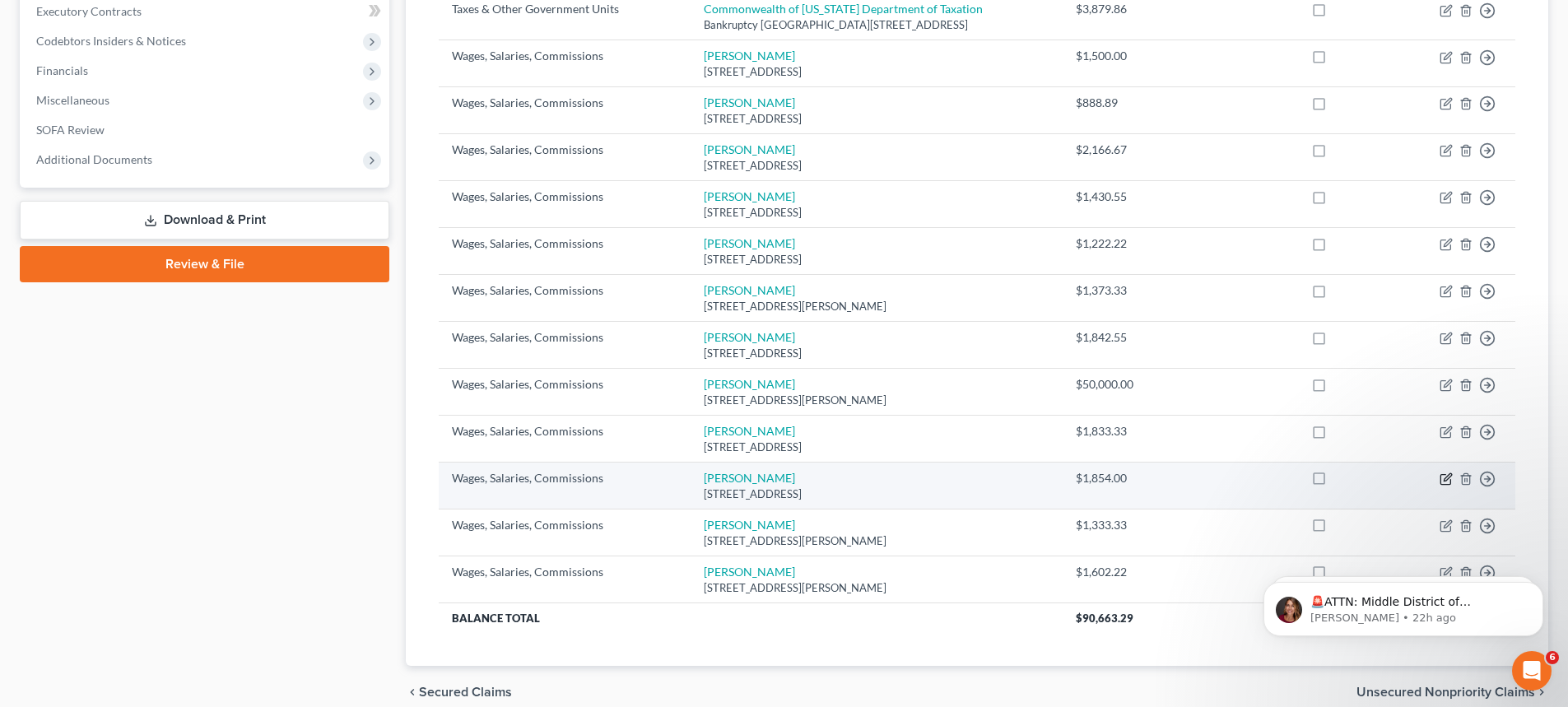
click at [1443, 478] on icon "button" at bounding box center [1446, 479] width 13 height 13
select select "28"
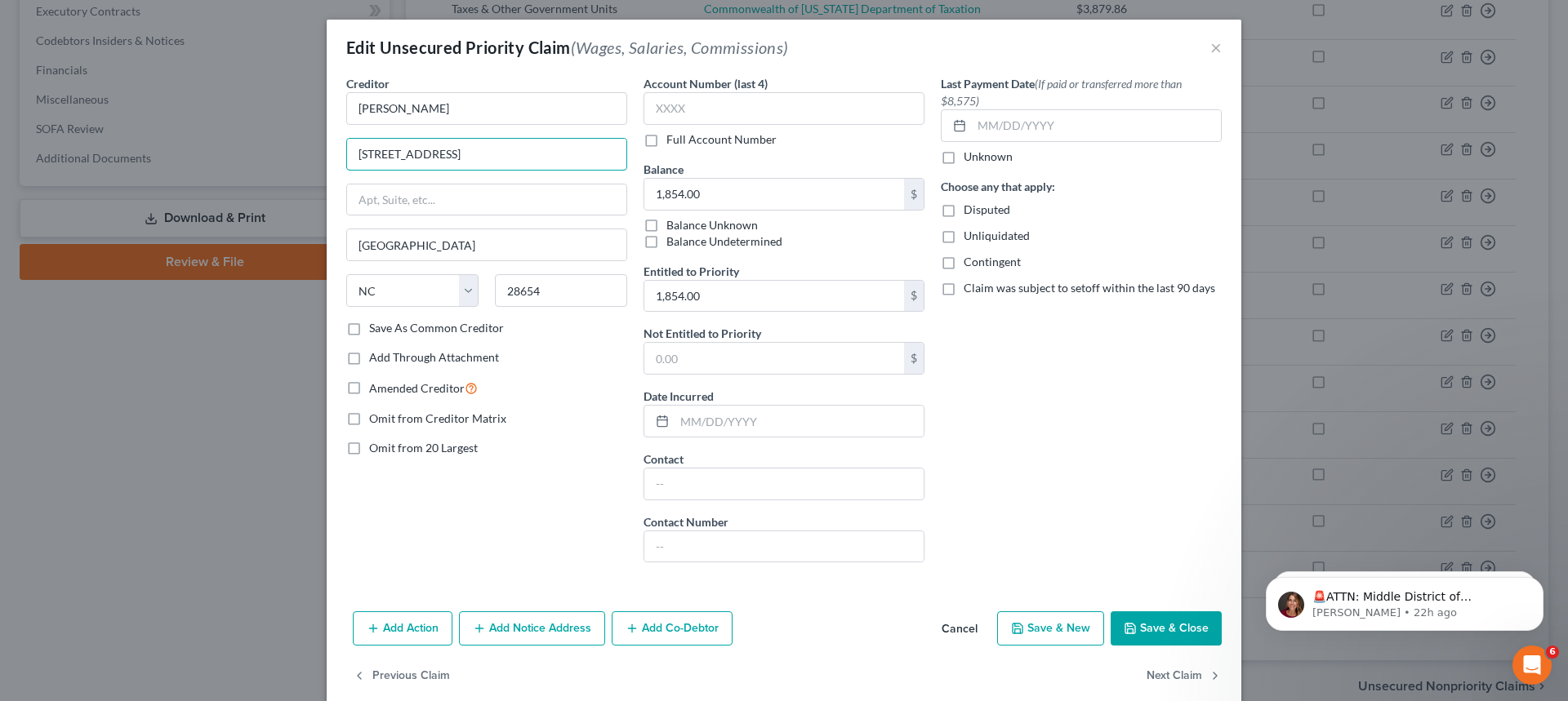
drag, startPoint x: 502, startPoint y: 158, endPoint x: 264, endPoint y: 177, distance: 238.8
click at [264, 177] on div "Edit Unsecured Priority Claim (Wages, Salaries, Commissions) × Creditor * [PERS…" at bounding box center [784, 350] width 1568 height 701
paste input "[STREET_ADDRESS][PERSON_NAME]"
click at [347, 151] on input "[STREET_ADDRESS][PERSON_NAME]" at bounding box center [487, 154] width 279 height 31
click at [493, 158] on input "[STREET_ADDRESS][PERSON_NAME]" at bounding box center [487, 154] width 279 height 31
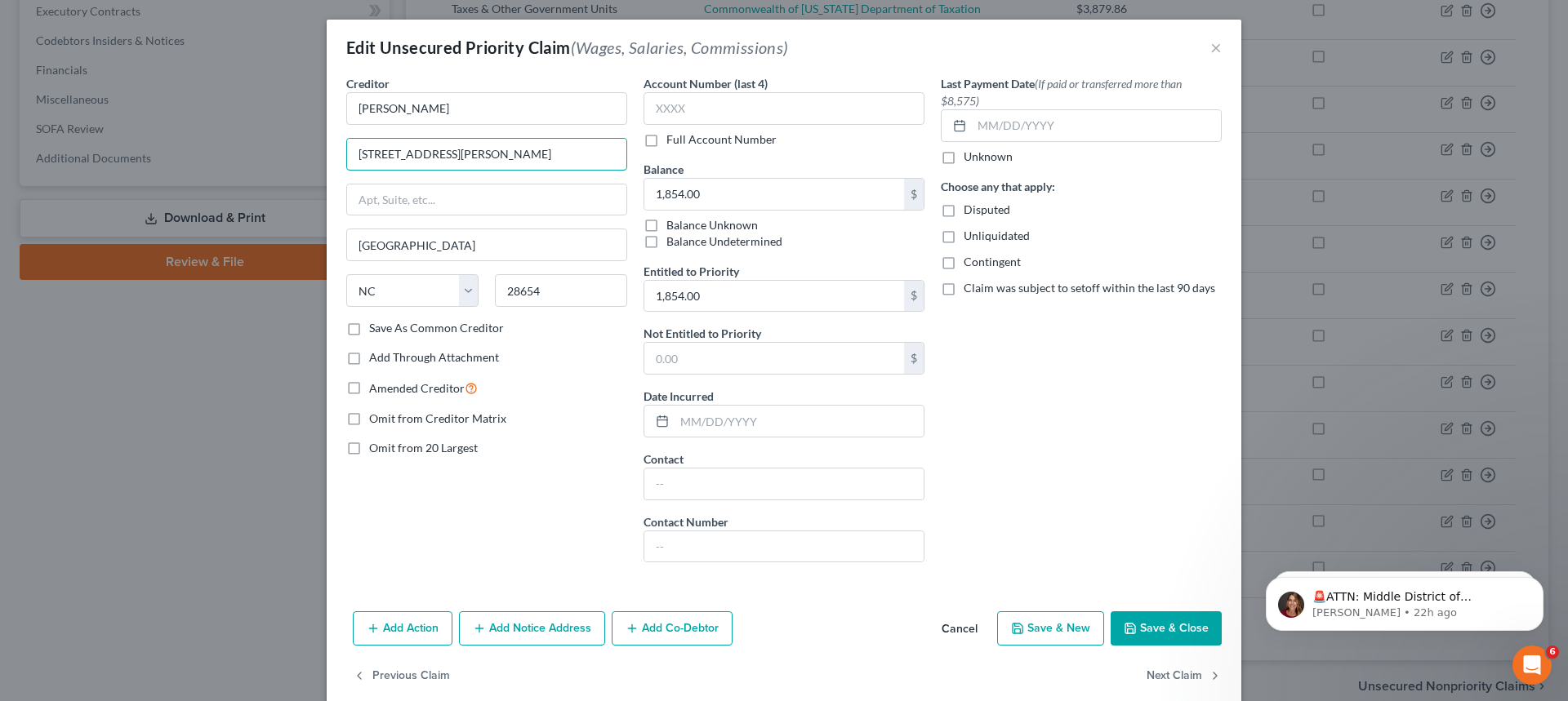
type input "[STREET_ADDRESS][PERSON_NAME]"
click at [549, 284] on input "28654" at bounding box center [560, 290] width 133 height 33
type input "28654-9135"
click at [1158, 631] on button "Save & Close" at bounding box center [1166, 628] width 111 height 34
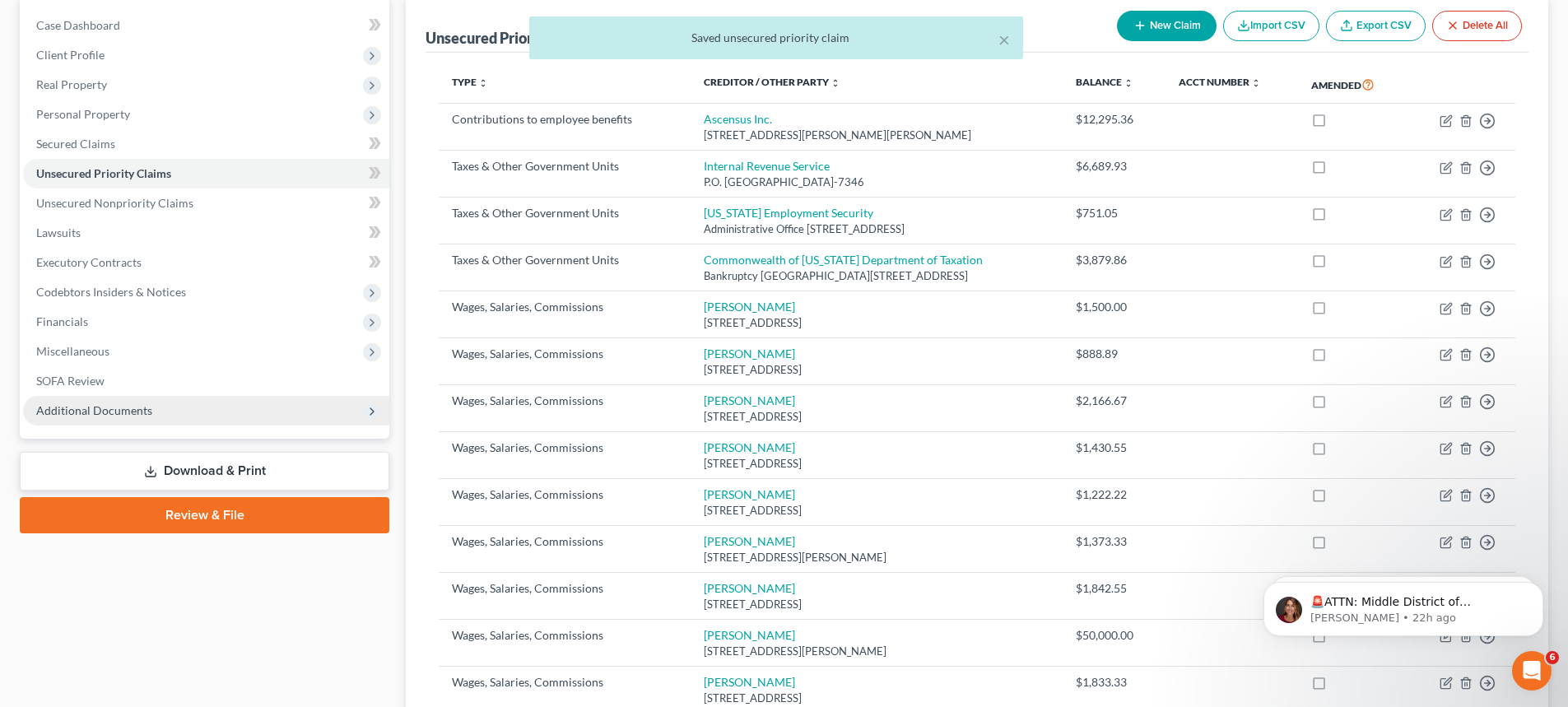
scroll to position [0, 0]
